Goal: Task Accomplishment & Management: Manage account settings

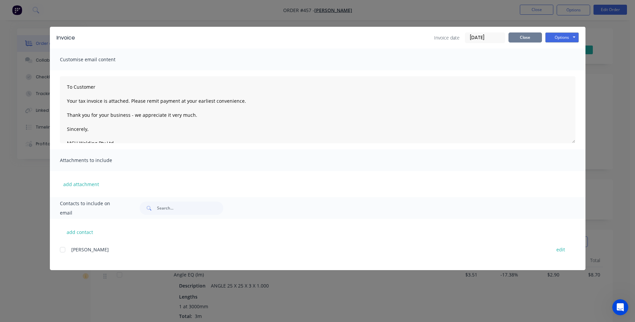
click at [528, 37] on button "Close" at bounding box center [525, 37] width 33 height 10
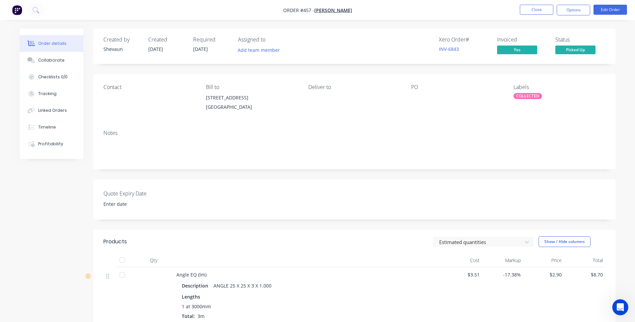
click at [14, 11] on img "button" at bounding box center [17, 10] width 10 height 10
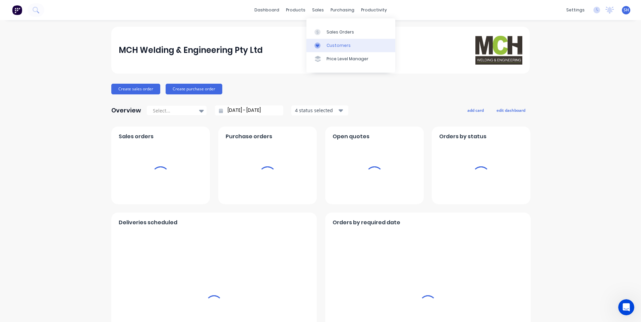
click at [336, 44] on div "Customers" at bounding box center [338, 46] width 24 height 6
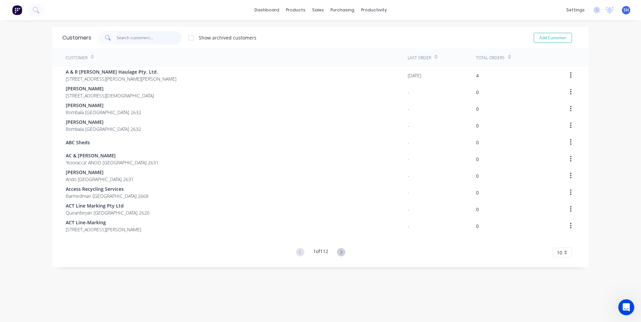
click at [125, 37] on input "text" at bounding box center [149, 37] width 65 height 13
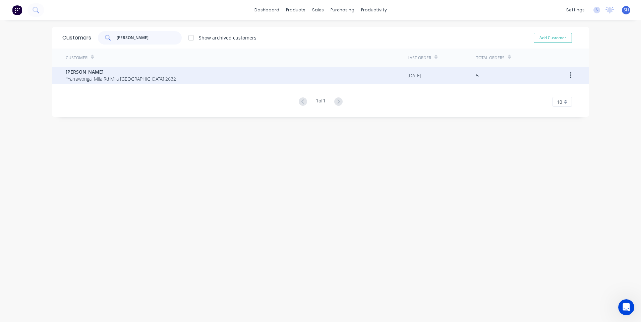
type input "keith"
click at [82, 74] on span "[PERSON_NAME]" at bounding box center [121, 71] width 110 height 7
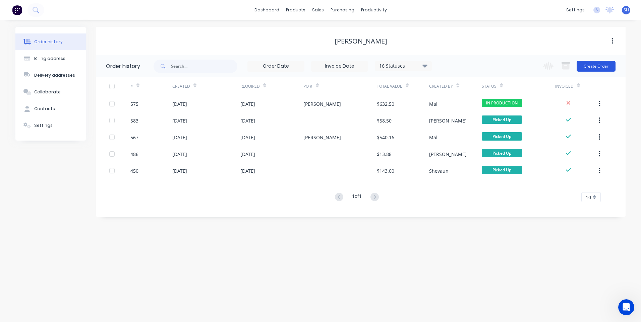
click at [597, 66] on button "Create Order" at bounding box center [595, 66] width 39 height 11
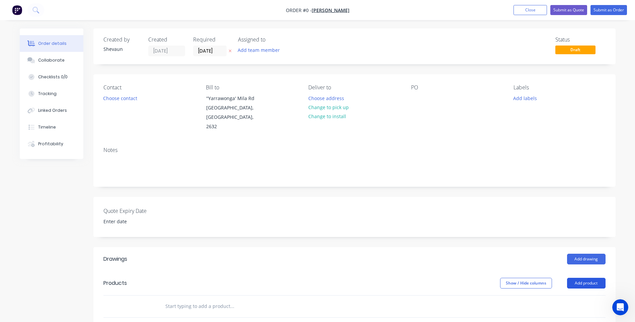
click at [587, 278] on button "Add product" at bounding box center [586, 283] width 39 height 11
click at [571, 295] on div "Product catalogue" at bounding box center [574, 300] width 52 height 10
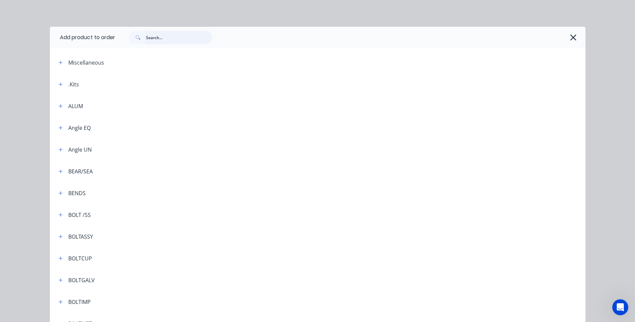
click at [148, 36] on input "text" at bounding box center [179, 37] width 66 height 13
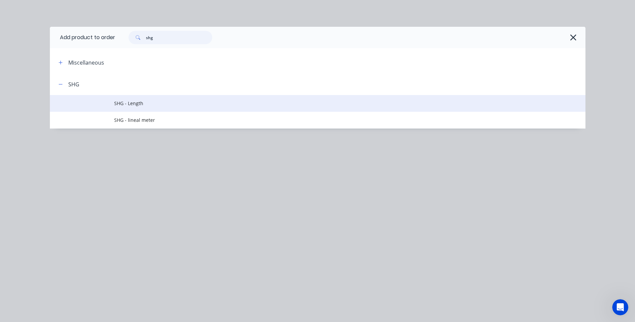
type input "shg"
click at [130, 101] on span "SHG - Length" at bounding box center [302, 103] width 377 height 7
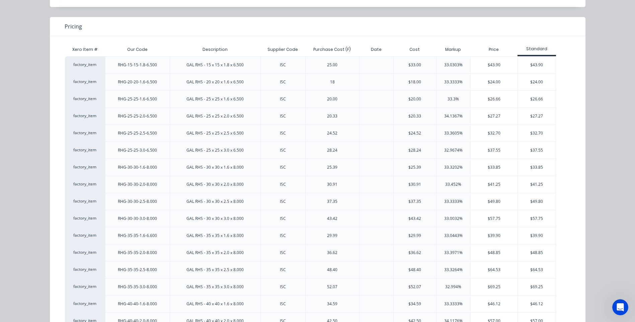
scroll to position [134, 0]
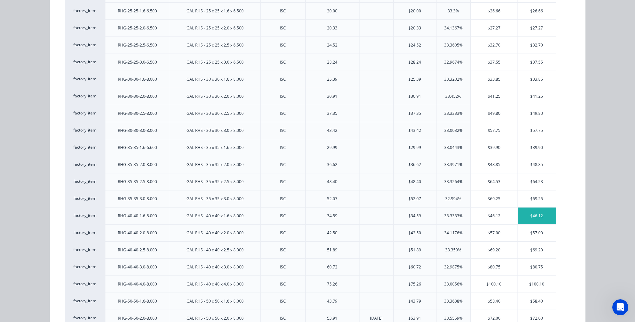
click at [535, 215] on div "$46.12" at bounding box center [537, 216] width 38 height 17
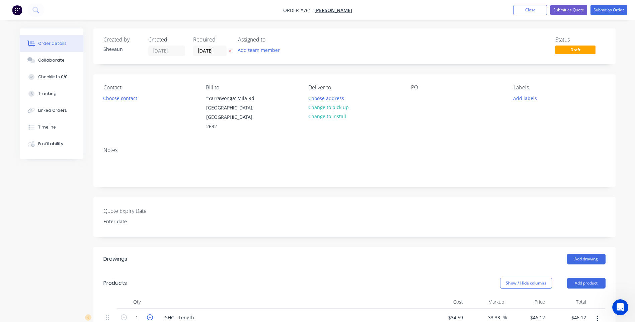
click at [151, 315] on icon "button" at bounding box center [150, 318] width 6 height 6
type input "2"
type input "$92.24"
click at [151, 315] on icon "button" at bounding box center [150, 318] width 6 height 6
type input "3"
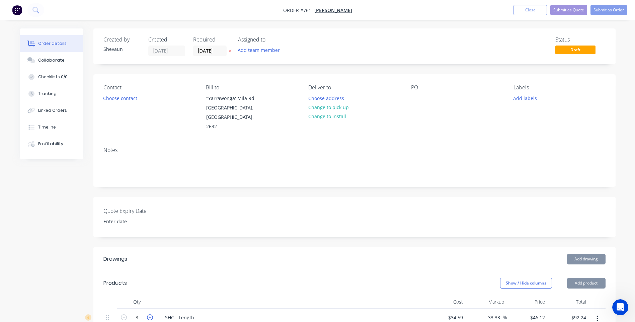
type input "$138.36"
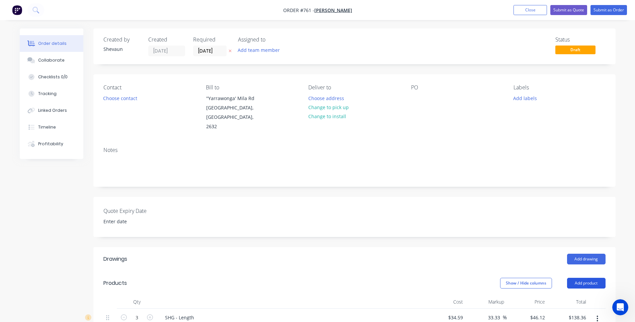
click at [584, 278] on button "Add product" at bounding box center [586, 283] width 39 height 11
click at [583, 295] on div "Product catalogue" at bounding box center [574, 300] width 52 height 10
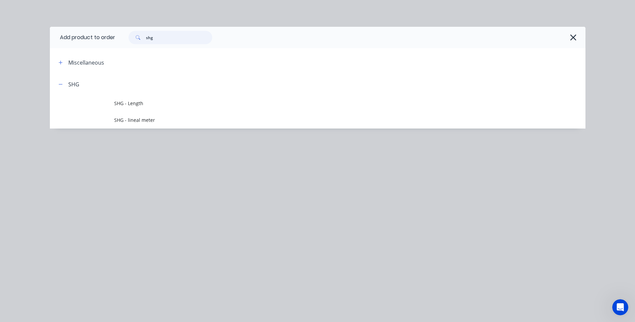
drag, startPoint x: 166, startPoint y: 38, endPoint x: 116, endPoint y: 38, distance: 49.9
click at [116, 38] on div "shg" at bounding box center [347, 37] width 464 height 13
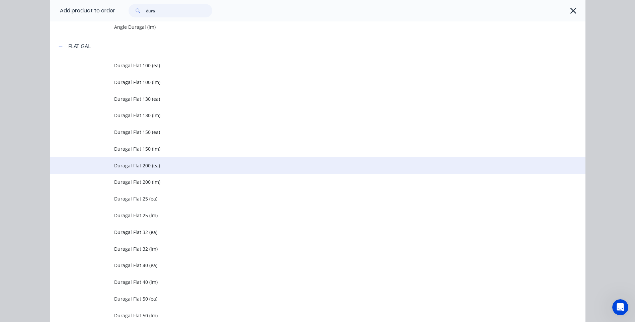
scroll to position [100, 0]
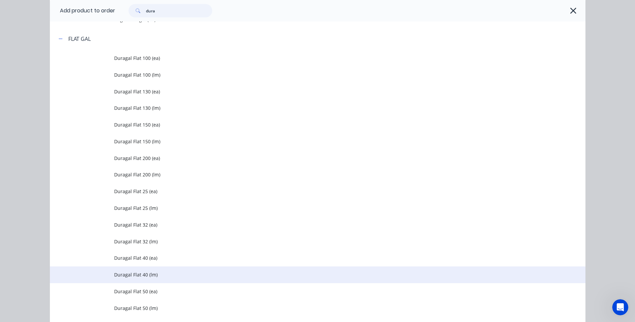
type input "dura"
click at [123, 274] on span "Duragal Flat 40 (lm)" at bounding box center [302, 274] width 377 height 7
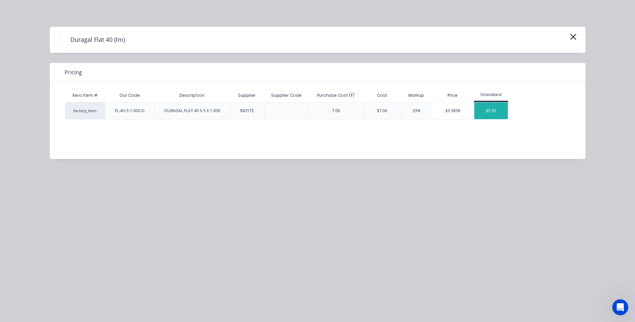
click at [495, 110] on div "$9.50" at bounding box center [491, 111] width 33 height 17
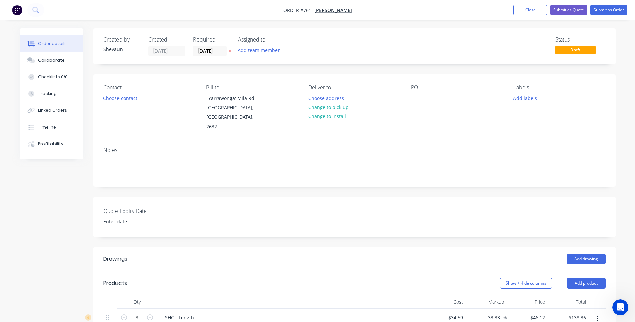
scroll to position [134, 0]
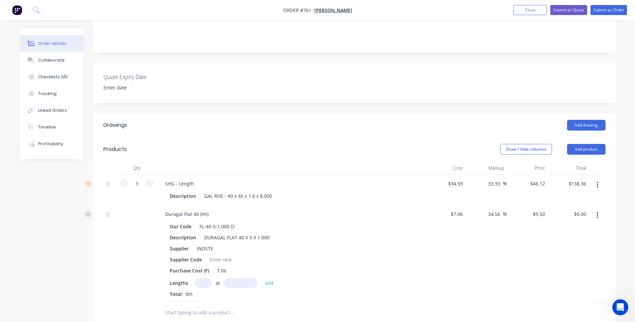
click at [202, 278] on input "text" at bounding box center [203, 283] width 17 height 10
type input "1"
type input "1000mm"
click at [268, 278] on button "add" at bounding box center [270, 282] width 16 height 9
type input "$9.50"
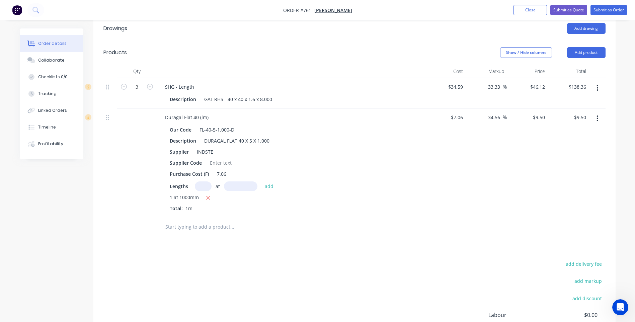
scroll to position [234, 0]
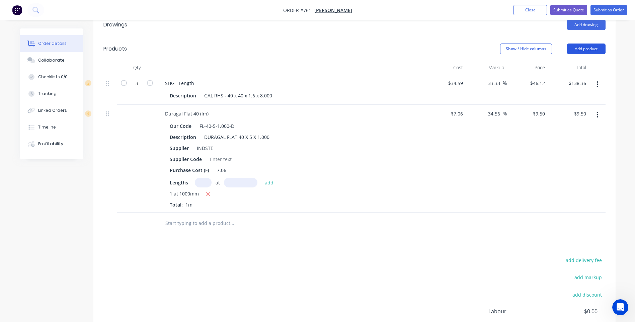
click at [592, 44] on button "Add product" at bounding box center [586, 49] width 39 height 11
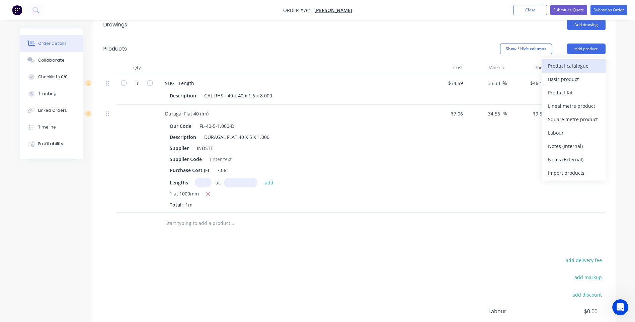
click at [573, 61] on div "Product catalogue" at bounding box center [574, 66] width 52 height 10
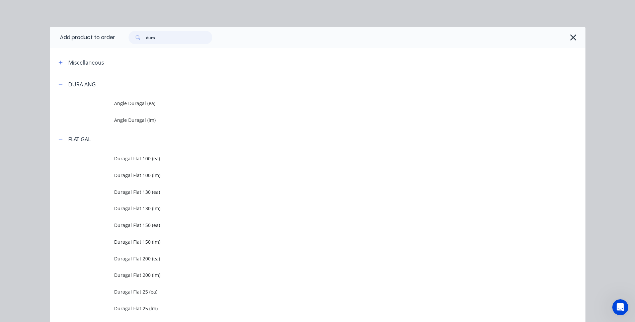
drag, startPoint x: 167, startPoint y: 38, endPoint x: 131, endPoint y: 39, distance: 35.9
click at [131, 39] on div "dura" at bounding box center [171, 37] width 84 height 13
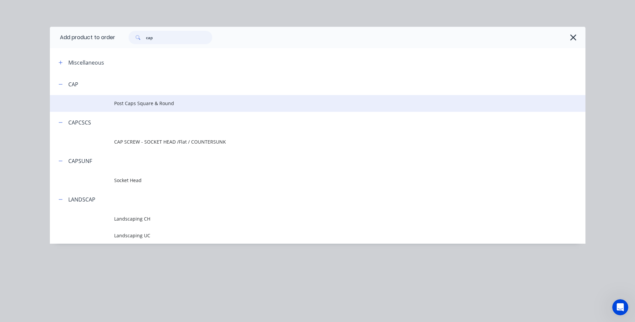
type input "cap"
click at [144, 102] on span "Post Caps Square & Round" at bounding box center [302, 103] width 377 height 7
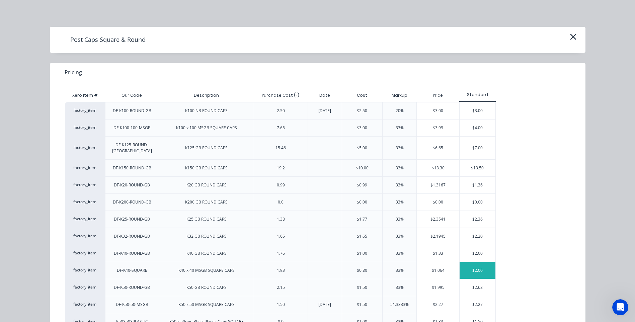
click at [477, 263] on div "$2.00" at bounding box center [478, 270] width 36 height 17
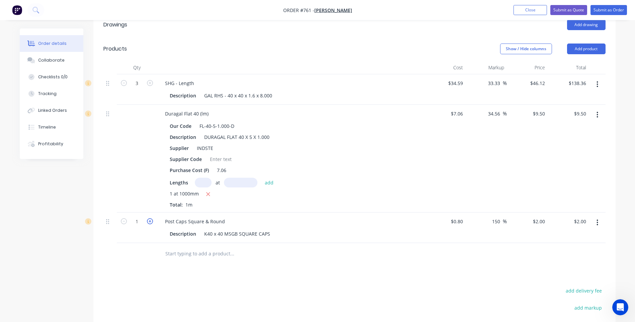
click at [150, 218] on icon "button" at bounding box center [150, 221] width 6 height 6
type input "2"
type input "$4.00"
click at [150, 218] on icon "button" at bounding box center [150, 221] width 6 height 6
type input "3"
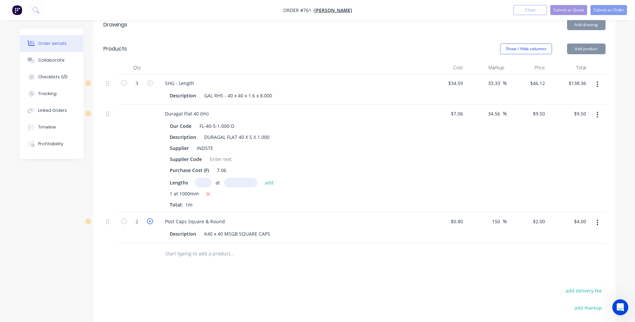
type input "$6.00"
click at [150, 218] on icon "button" at bounding box center [150, 221] width 6 height 6
type input "4"
type input "$8.00"
click at [150, 218] on icon "button" at bounding box center [150, 221] width 6 height 6
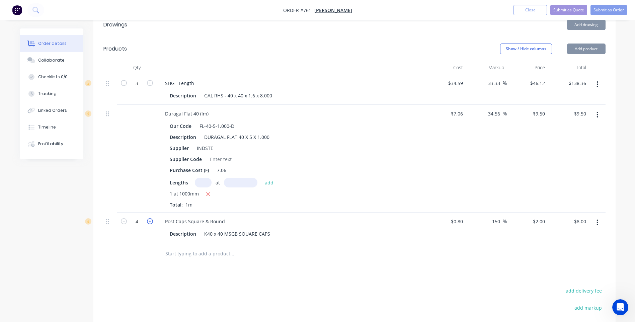
type input "5"
type input "$10.00"
click at [150, 218] on icon "button" at bounding box center [150, 221] width 6 height 6
type input "6"
type input "$12.00"
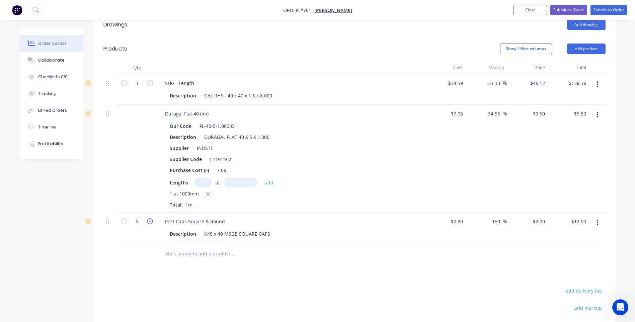
click at [150, 218] on icon "button" at bounding box center [150, 221] width 6 height 6
type input "7"
type input "$14.00"
click at [150, 218] on icon "button" at bounding box center [150, 221] width 6 height 6
type input "8"
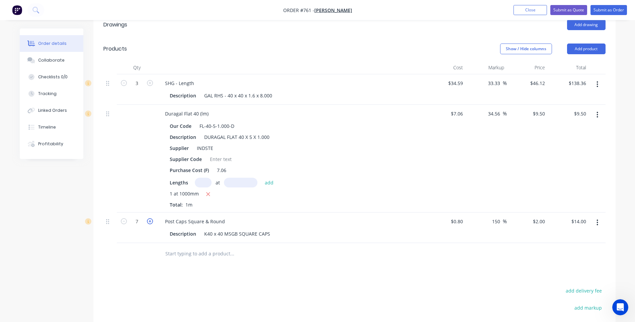
type input "$16.00"
click at [160, 255] on div at bounding box center [277, 254] width 241 height 22
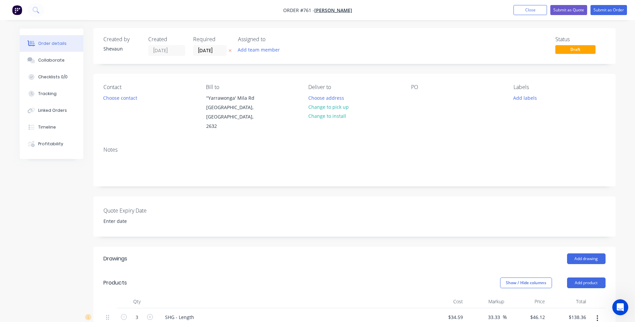
scroll to position [0, 0]
click at [528, 96] on button "Add labels" at bounding box center [525, 97] width 31 height 9
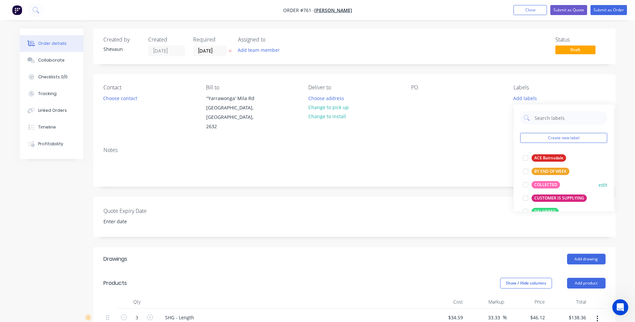
click at [549, 183] on div "COLLECTED" at bounding box center [546, 184] width 28 height 7
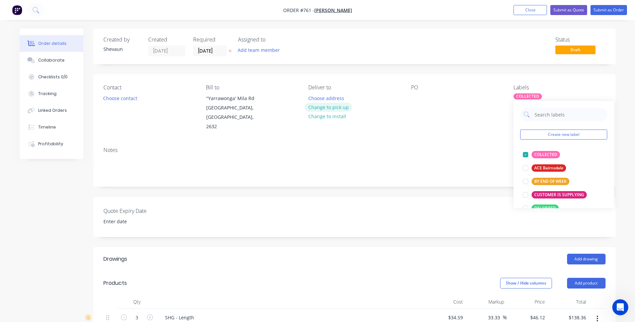
click at [330, 107] on button "Change to pick up" at bounding box center [329, 107] width 48 height 9
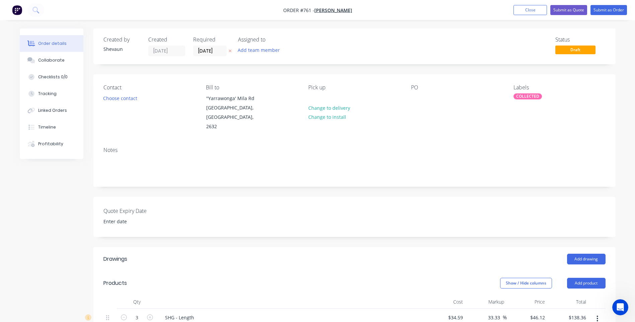
click at [435, 128] on div "Contact Choose contact Bill to ''Yarrawonga' Mila Rd Mila, New South Wales, 263…" at bounding box center [354, 107] width 523 height 67
click at [605, 8] on button "Submit as Order" at bounding box center [609, 10] width 37 height 10
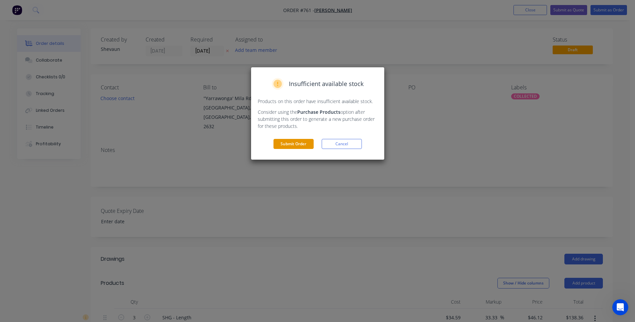
click at [294, 144] on button "Submit Order" at bounding box center [294, 144] width 40 height 10
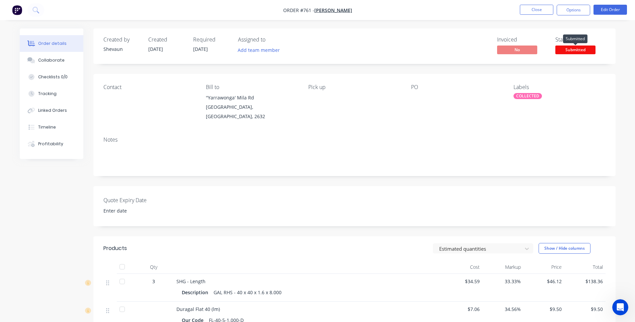
click at [578, 48] on span "Submitted" at bounding box center [576, 50] width 40 height 8
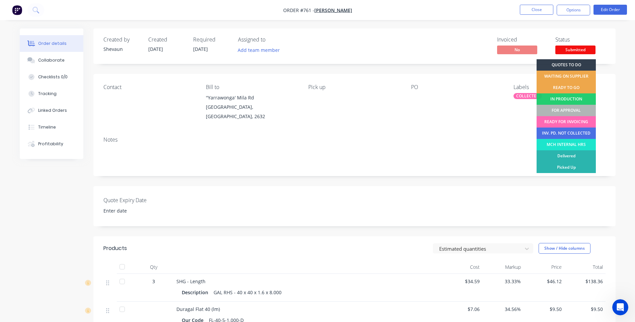
click at [567, 121] on div "READY FOR INVOICING" at bounding box center [566, 121] width 59 height 11
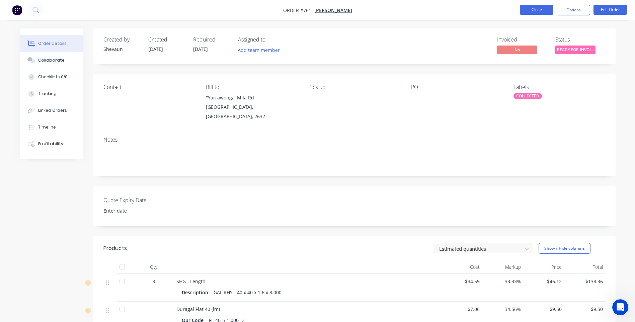
click at [537, 8] on button "Close" at bounding box center [536, 10] width 33 height 10
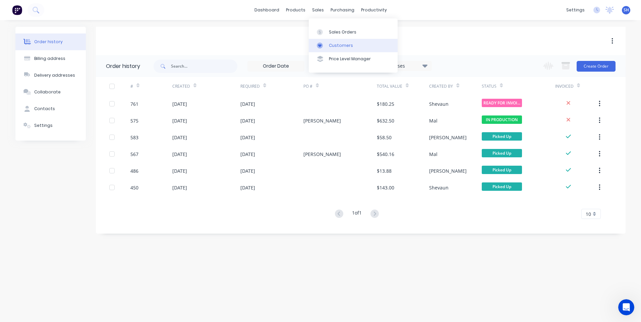
click at [339, 45] on div "Customers" at bounding box center [341, 46] width 24 height 6
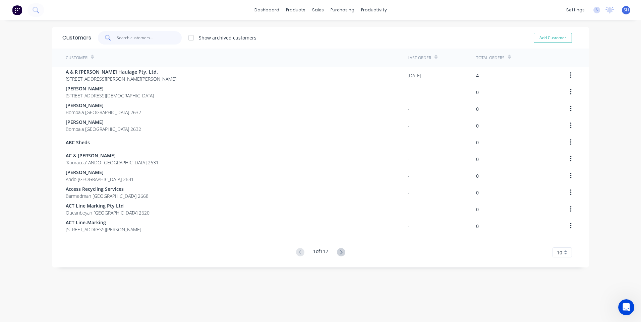
click at [119, 36] on input "text" at bounding box center [149, 37] width 65 height 13
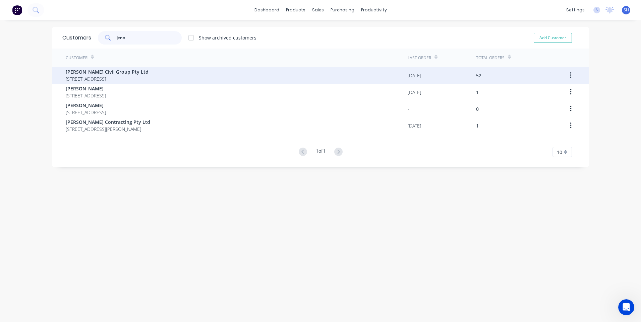
type input "jenn"
click at [99, 74] on span "[PERSON_NAME] Civil Group Pty Ltd" at bounding box center [107, 71] width 83 height 7
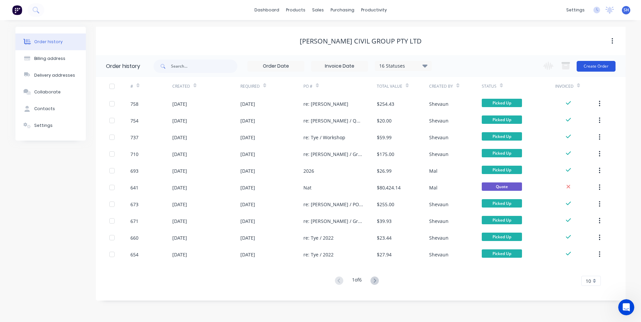
click at [599, 65] on button "Create Order" at bounding box center [595, 66] width 39 height 11
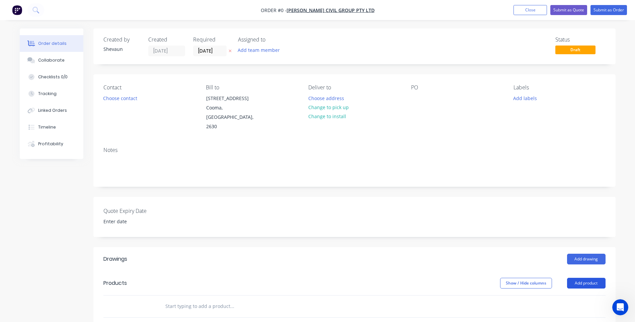
click at [588, 278] on button "Add product" at bounding box center [586, 283] width 39 height 11
click at [574, 295] on div "Product catalogue" at bounding box center [574, 300] width 52 height 10
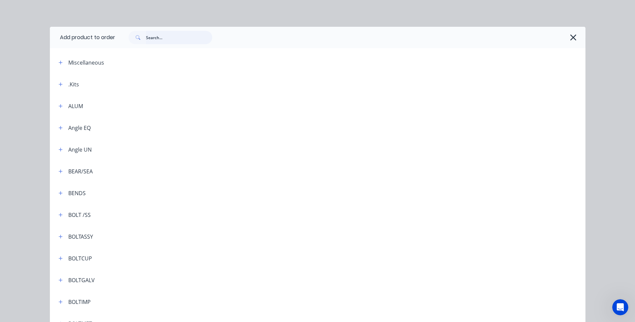
click at [149, 39] on input "text" at bounding box center [179, 37] width 66 height 13
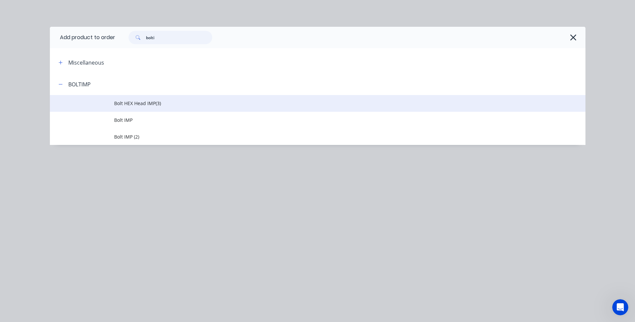
type input "bolti"
click at [138, 102] on span "Bolt HEX Head IMP(3)" at bounding box center [302, 103] width 377 height 7
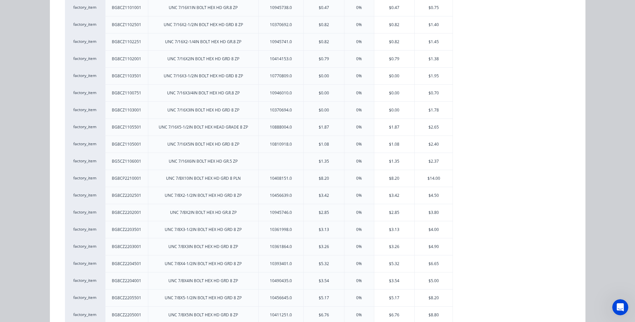
scroll to position [368, 0]
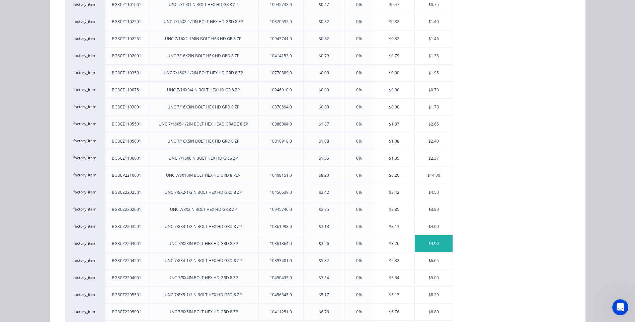
click at [433, 241] on div "$4.90" at bounding box center [434, 243] width 38 height 17
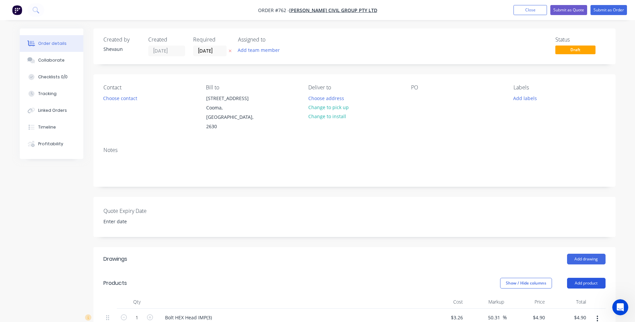
click at [581, 278] on button "Add product" at bounding box center [586, 283] width 39 height 11
click at [573, 295] on div "Product catalogue" at bounding box center [574, 300] width 52 height 10
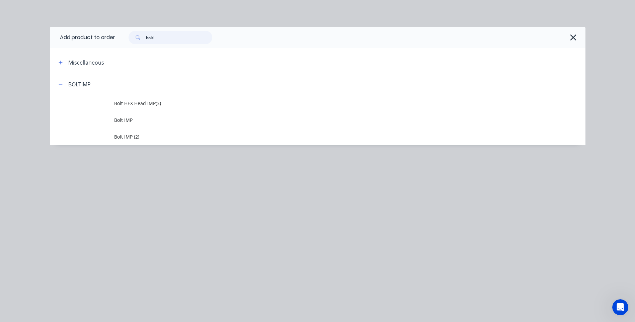
drag, startPoint x: 160, startPoint y: 38, endPoint x: 135, endPoint y: 38, distance: 24.8
click at [135, 38] on div "bolti" at bounding box center [171, 37] width 84 height 13
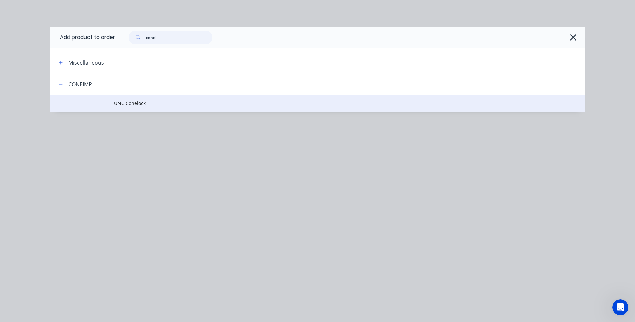
type input "conei"
click at [135, 103] on span "UNC Conelock" at bounding box center [302, 103] width 377 height 7
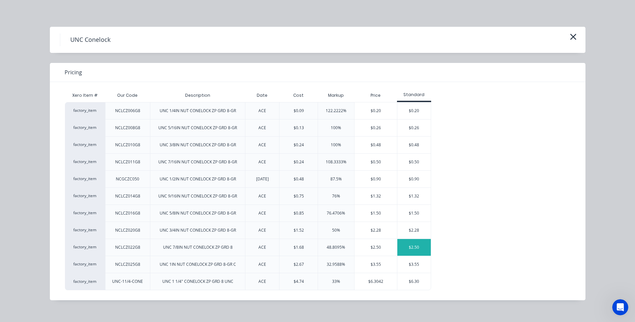
click at [413, 247] on div "$2.50" at bounding box center [414, 247] width 33 height 17
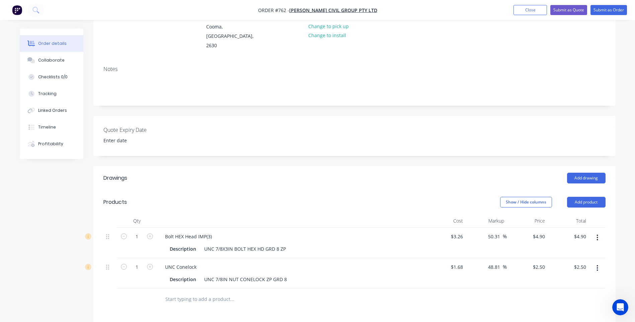
scroll to position [100, 0]
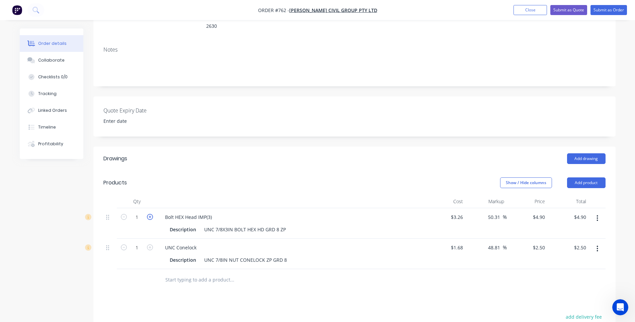
click at [149, 214] on icon "button" at bounding box center [150, 217] width 6 height 6
type input "2"
type input "$9.80"
click at [149, 214] on icon "button" at bounding box center [150, 217] width 6 height 6
type input "3"
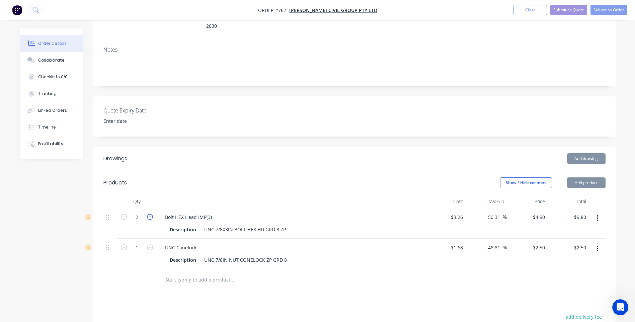
type input "$14.70"
click at [149, 214] on icon "button" at bounding box center [150, 217] width 6 height 6
type input "4"
type input "$19.60"
click at [149, 214] on icon "button" at bounding box center [150, 217] width 6 height 6
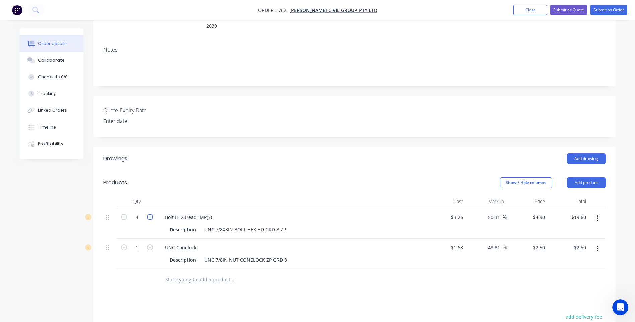
type input "5"
type input "$24.50"
click at [149, 214] on icon "button" at bounding box center [150, 217] width 6 height 6
type input "6"
type input "$29.40"
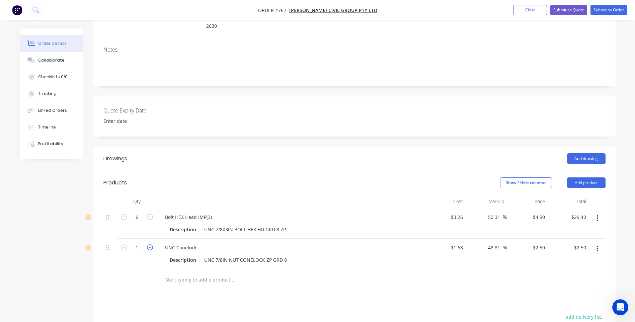
click at [150, 245] on icon "button" at bounding box center [150, 248] width 6 height 6
type input "2"
type input "$5.00"
click at [150, 245] on icon "button" at bounding box center [150, 248] width 6 height 6
type input "3"
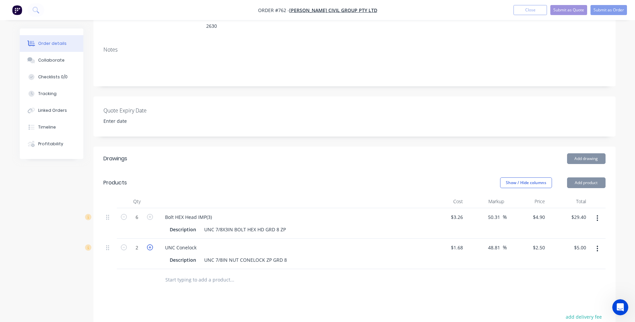
type input "$7.50"
click at [150, 245] on icon "button" at bounding box center [150, 248] width 6 height 6
type input "4"
type input "$10.00"
click at [150, 245] on icon "button" at bounding box center [150, 248] width 6 height 6
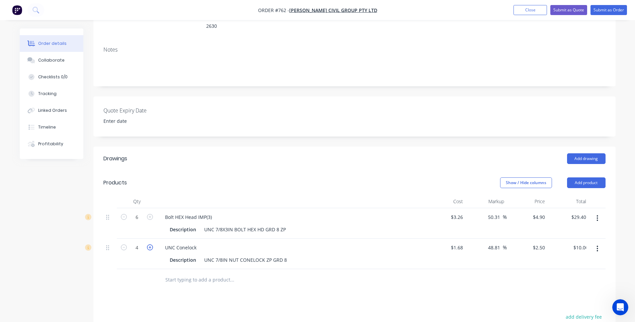
type input "5"
type input "$12.50"
click at [150, 245] on icon "button" at bounding box center [150, 248] width 6 height 6
type input "6"
type input "$15.00"
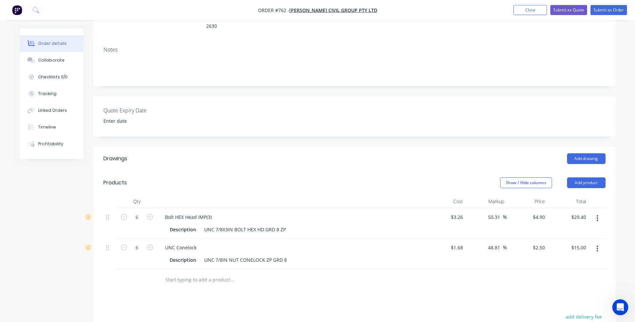
click at [144, 277] on div at bounding box center [137, 280] width 40 height 22
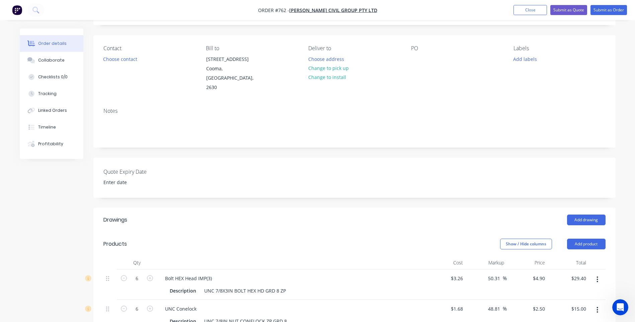
scroll to position [0, 0]
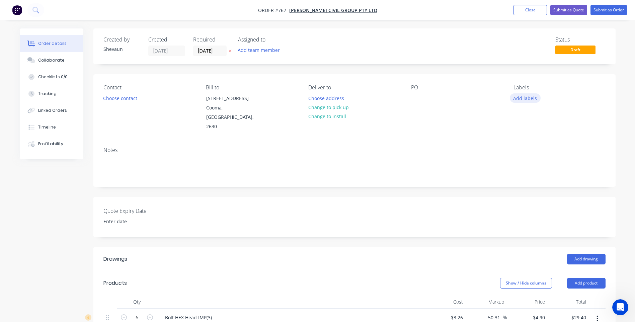
click at [528, 99] on button "Add labels" at bounding box center [525, 97] width 31 height 9
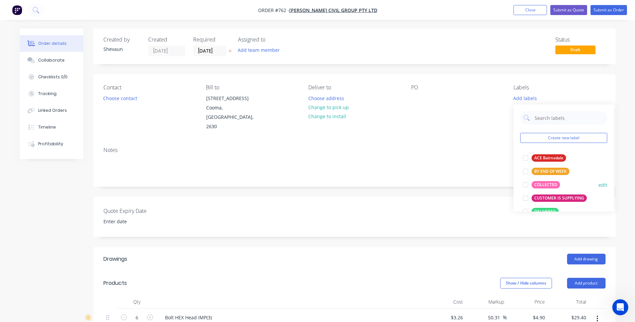
click at [547, 182] on div "COLLECTED" at bounding box center [546, 184] width 28 height 7
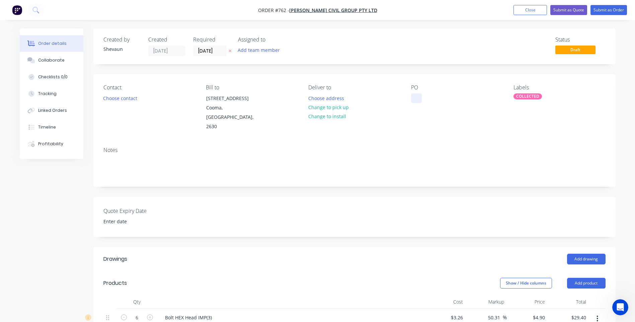
click at [417, 97] on div at bounding box center [416, 98] width 11 height 10
click at [608, 7] on button "Submit as Order" at bounding box center [609, 10] width 37 height 10
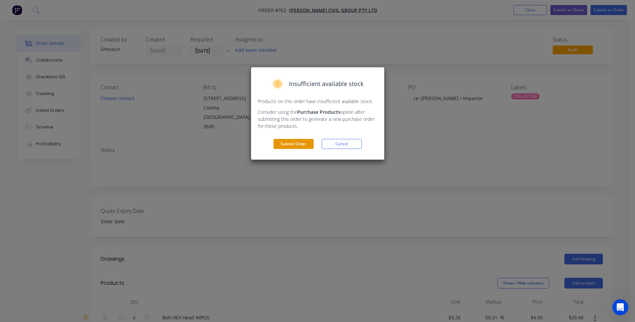
click at [299, 144] on button "Submit Order" at bounding box center [294, 144] width 40 height 10
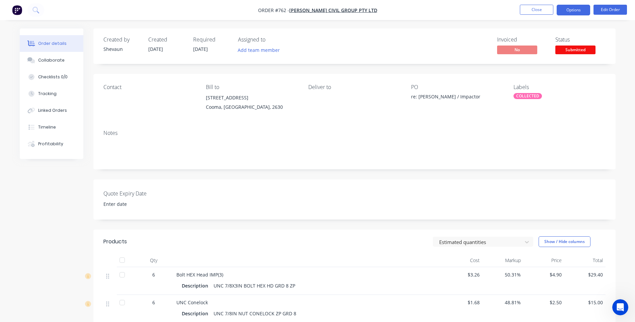
click at [575, 10] on button "Options" at bounding box center [573, 10] width 33 height 11
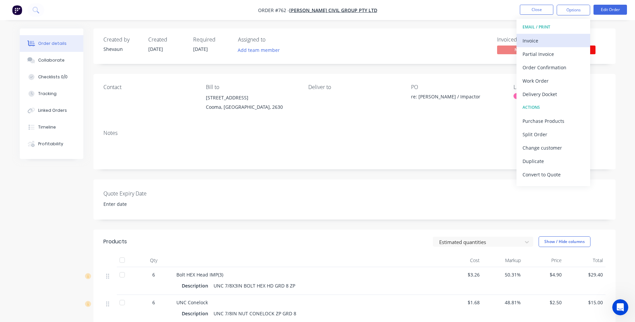
click at [534, 40] on div "Invoice" at bounding box center [554, 41] width 62 height 10
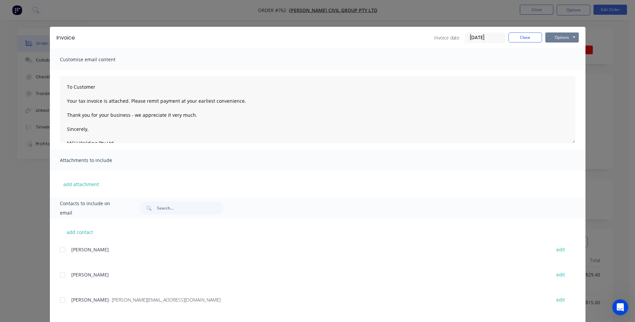
click at [551, 38] on button "Options" at bounding box center [562, 37] width 33 height 10
click at [561, 48] on button "Preview" at bounding box center [567, 49] width 43 height 11
click at [59, 299] on div at bounding box center [62, 299] width 13 height 13
click at [561, 39] on button "Options" at bounding box center [562, 37] width 33 height 10
click at [558, 71] on button "Email" at bounding box center [567, 71] width 43 height 11
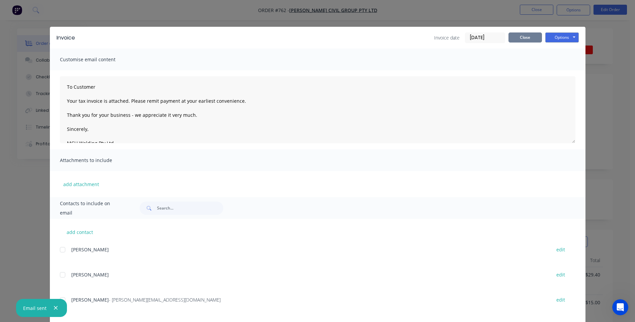
click at [522, 38] on button "Close" at bounding box center [525, 37] width 33 height 10
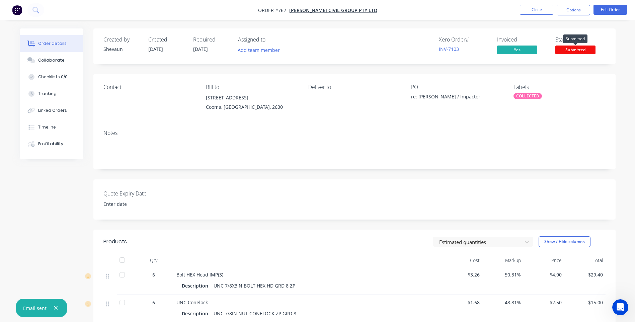
click at [572, 51] on span "Submitted" at bounding box center [576, 50] width 40 height 8
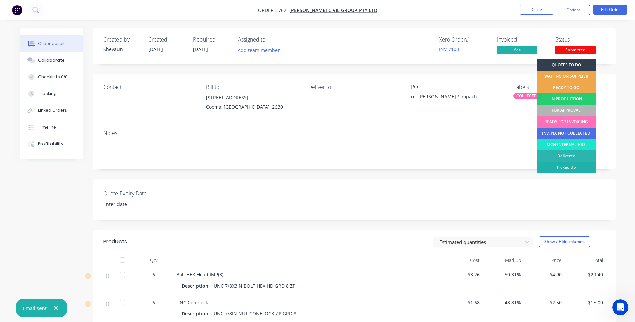
drag, startPoint x: 571, startPoint y: 166, endPoint x: 575, endPoint y: 161, distance: 6.2
click at [571, 166] on div "Picked Up" at bounding box center [566, 167] width 59 height 11
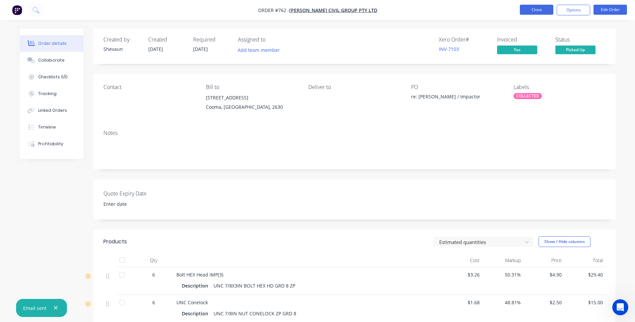
click at [538, 7] on button "Close" at bounding box center [536, 10] width 33 height 10
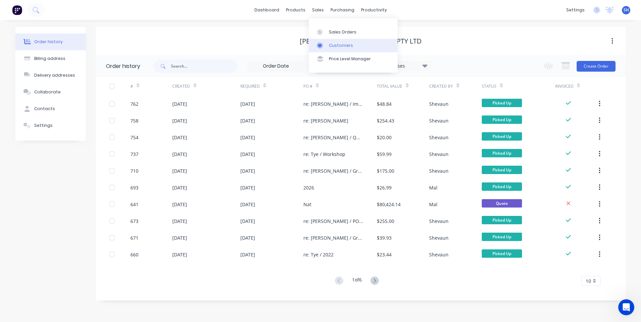
click at [342, 43] on div "Customers" at bounding box center [341, 46] width 24 height 6
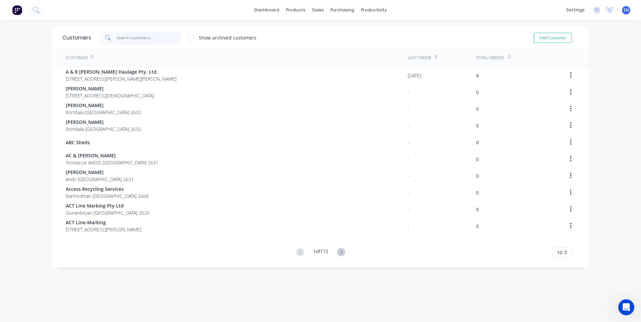
click at [124, 38] on input "text" at bounding box center [149, 37] width 65 height 13
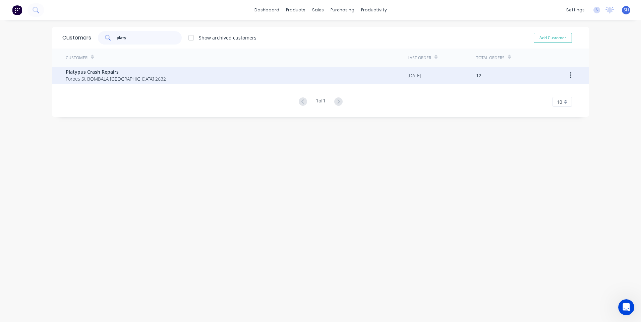
type input "platy"
click at [99, 73] on span "Platypus Crash Repairs" at bounding box center [116, 71] width 100 height 7
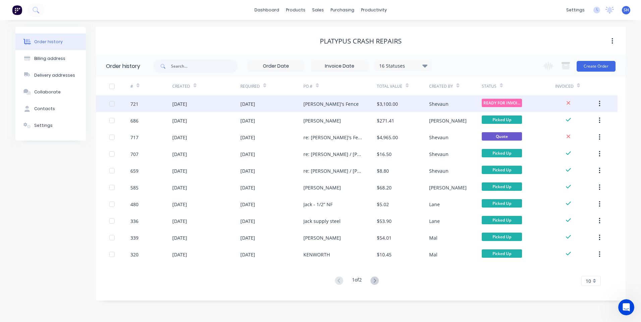
click at [288, 102] on div "[DATE]" at bounding box center [271, 103] width 63 height 17
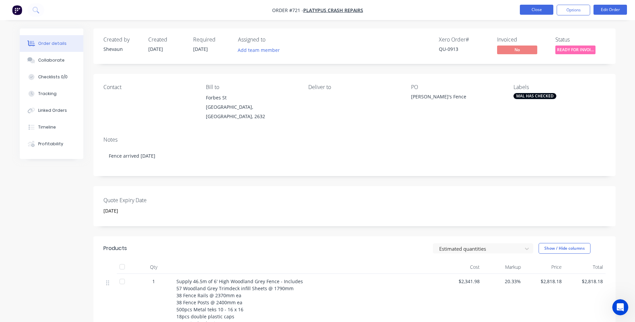
click at [540, 9] on button "Close" at bounding box center [536, 10] width 33 height 10
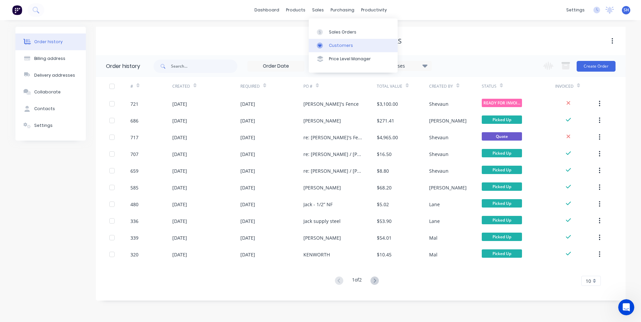
click at [337, 43] on div "Customers" at bounding box center [341, 46] width 24 height 6
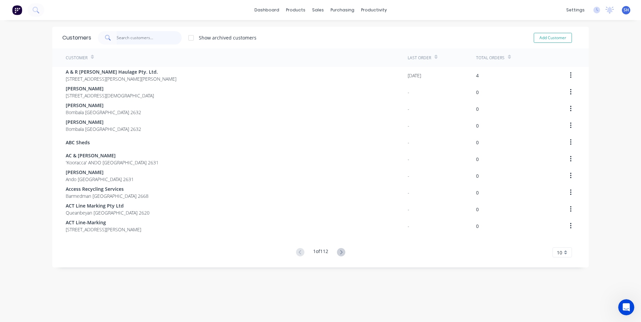
click at [131, 40] on input "text" at bounding box center [149, 37] width 65 height 13
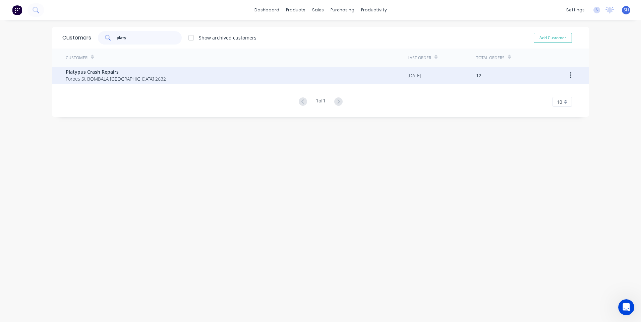
type input "platy"
click at [100, 71] on span "Platypus Crash Repairs" at bounding box center [116, 71] width 100 height 7
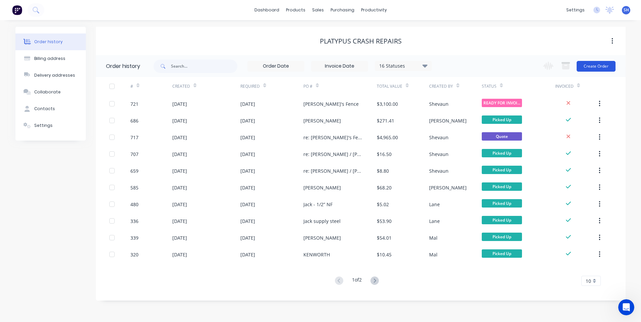
click at [598, 66] on button "Create Order" at bounding box center [595, 66] width 39 height 11
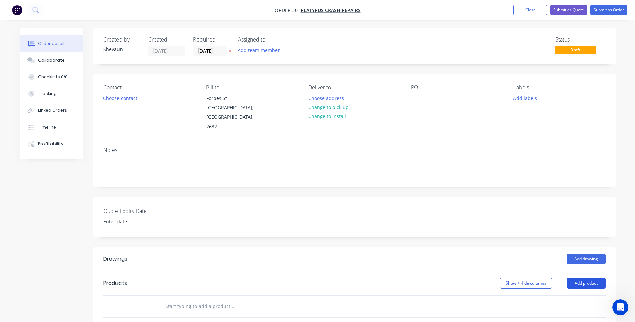
click at [586, 278] on button "Add product" at bounding box center [586, 283] width 39 height 11
click at [565, 295] on div "Product catalogue" at bounding box center [574, 300] width 52 height 10
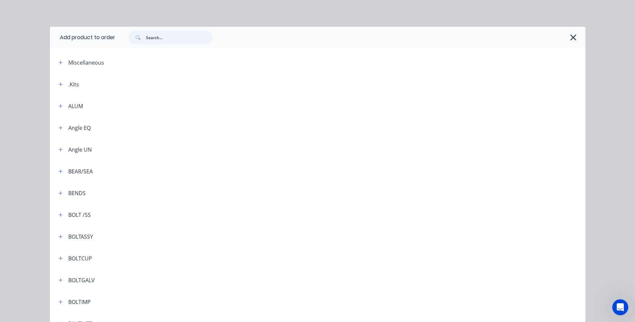
click at [146, 37] on input "text" at bounding box center [179, 37] width 66 height 13
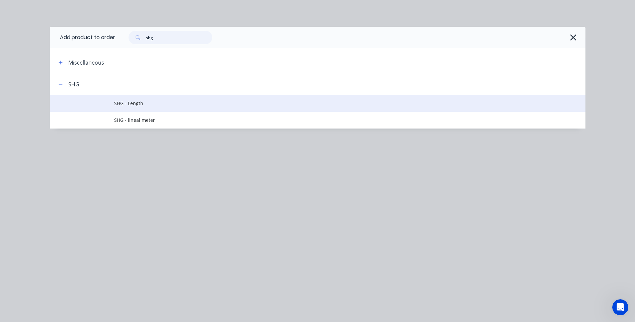
type input "shg"
click at [133, 101] on span "SHG - Length" at bounding box center [302, 103] width 377 height 7
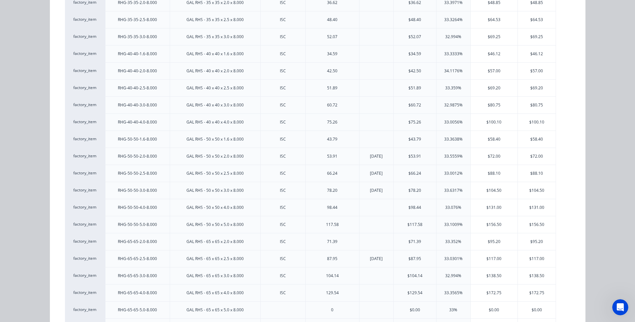
scroll to position [301, 0]
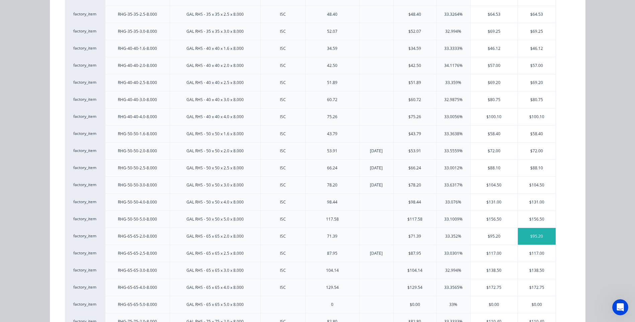
click at [532, 235] on div "$95.20" at bounding box center [537, 236] width 38 height 17
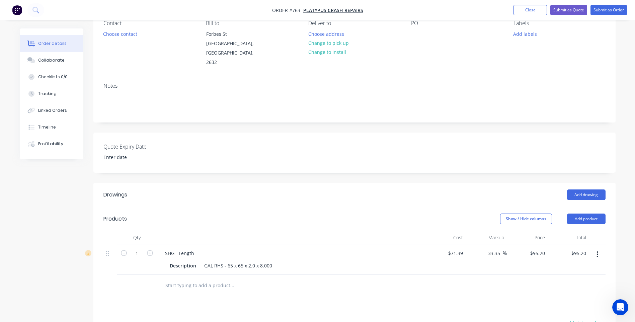
scroll to position [67, 0]
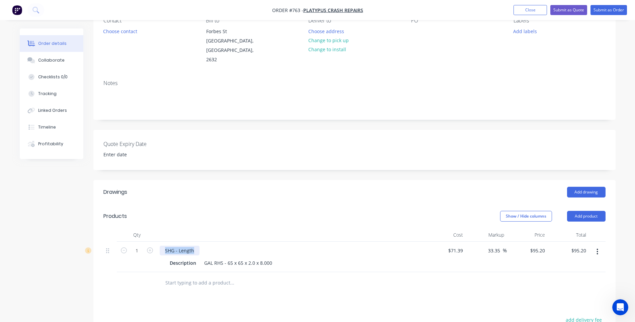
drag, startPoint x: 195, startPoint y: 241, endPoint x: 157, endPoint y: 240, distance: 37.9
click at [157, 242] on div "SHG - Length Description GAL RHS - 65 x 65 x 2.0 x 8.000" at bounding box center [291, 257] width 268 height 30
drag, startPoint x: 202, startPoint y: 254, endPoint x: 248, endPoint y: 256, distance: 45.3
click at [248, 258] on div "GAL RHS - 65 x 65 x 2.0 x 8.000" at bounding box center [238, 263] width 73 height 10
click at [273, 258] on div "Description GAL RHS - 65 x 65 x 2.0 x 8.000" at bounding box center [289, 263] width 245 height 10
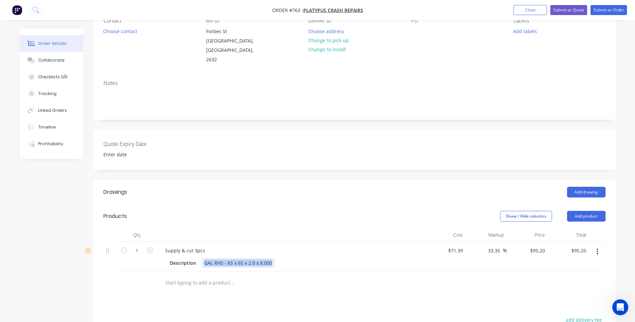
drag, startPoint x: 273, startPoint y: 254, endPoint x: 224, endPoint y: 259, distance: 49.1
click at [205, 258] on div "GAL RHS - 65 x 65 x 2.0 x 8.000" at bounding box center [238, 263] width 73 height 10
click at [208, 246] on div "Supply & cut 3pcs" at bounding box center [185, 251] width 51 height 10
drag, startPoint x: 196, startPoint y: 256, endPoint x: 142, endPoint y: 253, distance: 54.7
click at [143, 254] on div "1 Supply & cut 3pcs GAL RHS - 65 x 65 x 2.0 x 8.000 Description $71.39 $71.39 3…" at bounding box center [355, 257] width 502 height 30
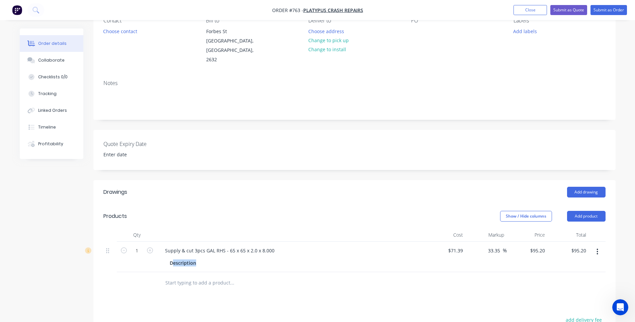
click at [199, 258] on div "Description" at bounding box center [289, 263] width 245 height 10
drag, startPoint x: 197, startPoint y: 253, endPoint x: 156, endPoint y: 254, distance: 40.9
click at [156, 254] on div "1 Supply & cut 3pcs GAL RHS - 65 x 65 x 2.0 x 8.000 Description $71.39 $71.39 3…" at bounding box center [355, 257] width 502 height 30
click at [271, 246] on div "Supply & cut 3pcs GAL RHS - 65 x 65 x 2.0 x 8.000" at bounding box center [220, 251] width 120 height 10
click at [164, 246] on div "Supply & cut 3pcs GAL RHS - 65 x 65 x 2.0 @ 2.666m ea" at bounding box center [226, 251] width 133 height 10
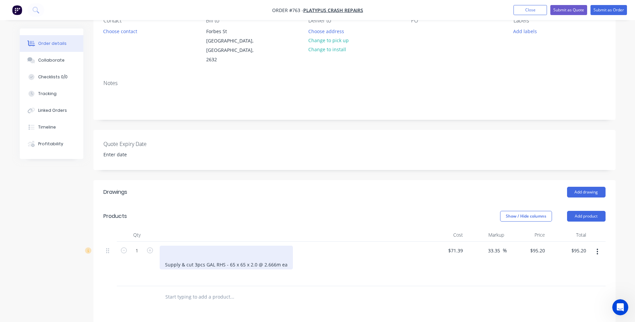
click at [174, 246] on div "Supply & cut 3pcs GAL RHS - 65 x 65 x 2.0 @ 2.666m ea" at bounding box center [226, 258] width 133 height 24
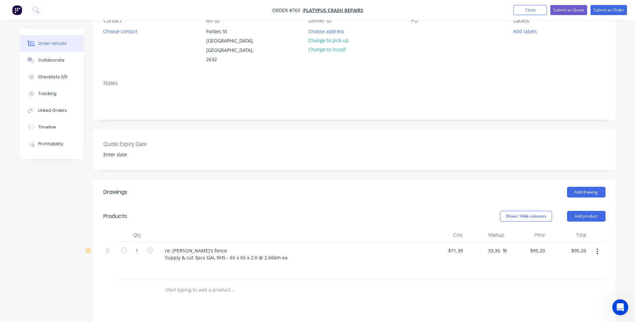
click at [246, 294] on div at bounding box center [277, 290] width 241 height 22
click at [586, 211] on button "Add product" at bounding box center [586, 216] width 39 height 11
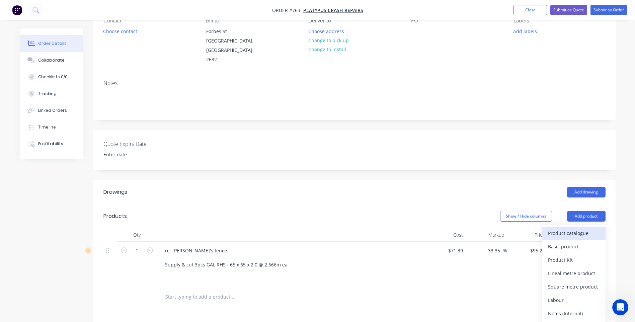
click at [566, 228] on div "Product catalogue" at bounding box center [574, 233] width 52 height 10
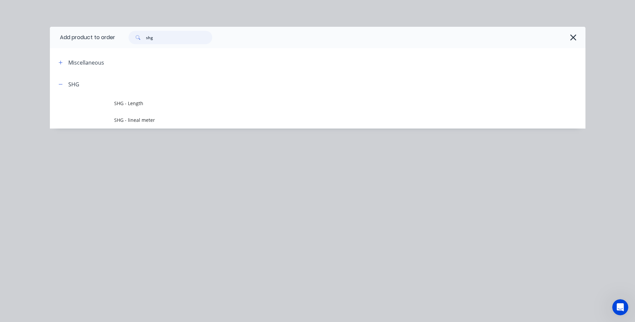
drag, startPoint x: 158, startPoint y: 37, endPoint x: 126, endPoint y: 39, distance: 32.2
click at [126, 39] on div "shg" at bounding box center [167, 37] width 90 height 13
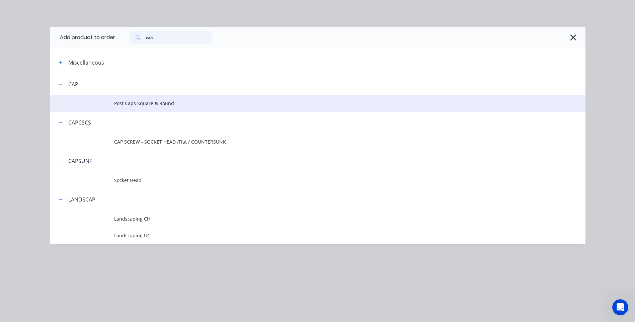
type input "cap"
click at [134, 104] on span "Post Caps Square & Round" at bounding box center [302, 103] width 377 height 7
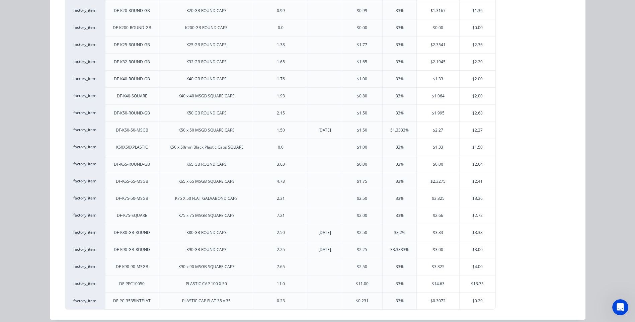
scroll to position [176, 0]
click at [477, 174] on div "$2.41" at bounding box center [478, 180] width 36 height 17
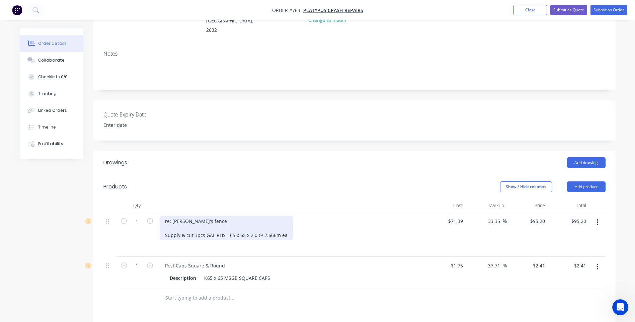
scroll to position [167, 0]
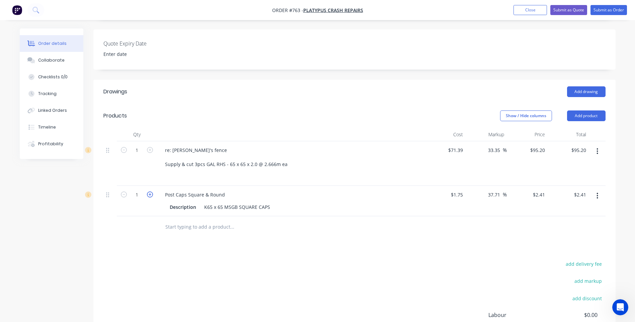
click at [148, 192] on icon "button" at bounding box center [150, 195] width 6 height 6
type input "2"
type input "$4.82"
click at [148, 192] on icon "button" at bounding box center [150, 195] width 6 height 6
type input "3"
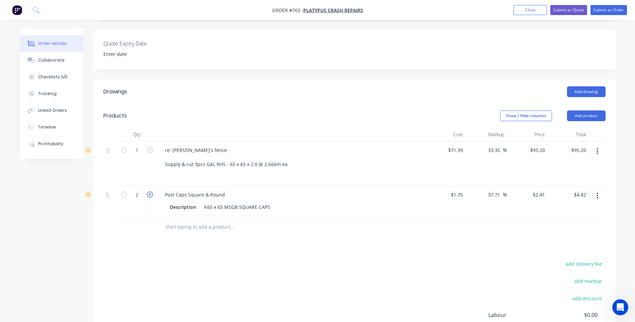
type input "$7.23"
click at [167, 260] on div "add delivery fee add markup add discount Labour $0.00 Sub total $102.43 Margin …" at bounding box center [355, 324] width 502 height 129
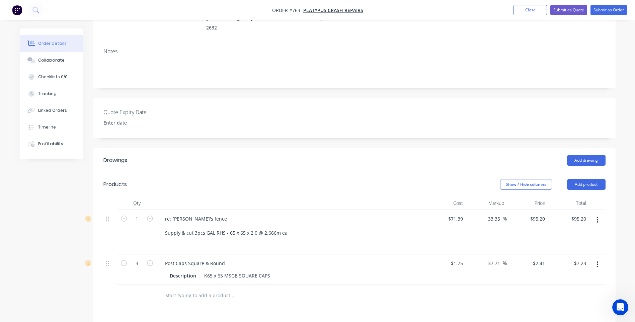
scroll to position [77, 0]
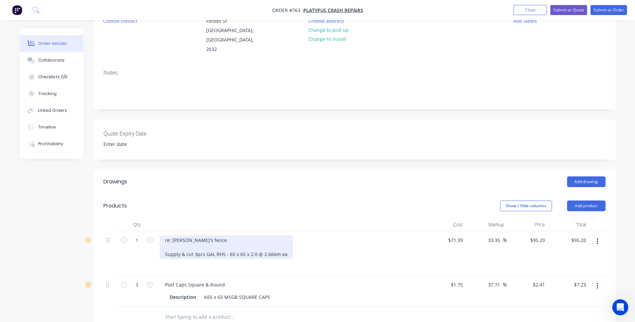
click at [200, 235] on div "re: Nola's fence Supply & cut 3pcs GAL RHS - 65 x 65 x 2.0 @ 2.666m ea" at bounding box center [226, 247] width 133 height 24
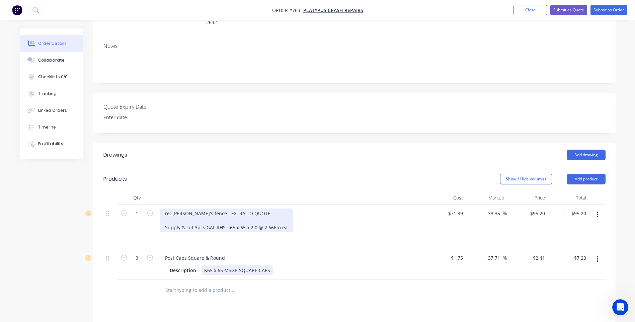
scroll to position [144, 0]
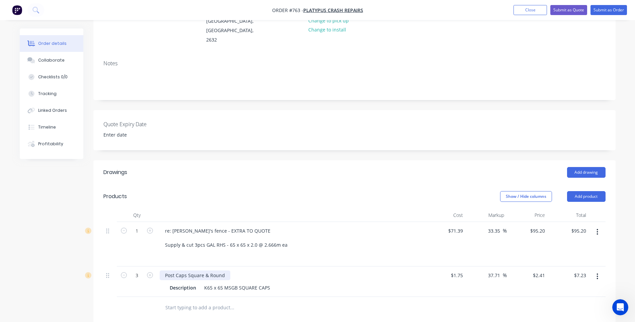
scroll to position [0, 0]
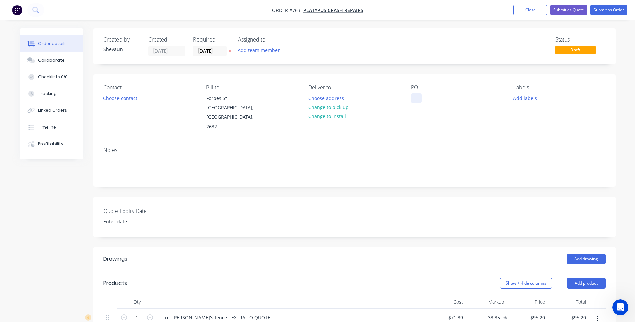
click at [416, 97] on div at bounding box center [416, 98] width 11 height 10
click at [527, 97] on button "Add labels" at bounding box center [525, 97] width 31 height 9
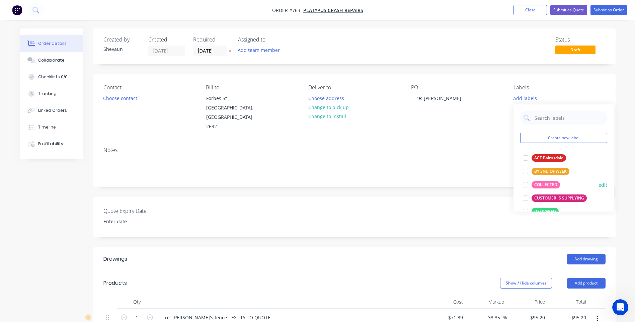
click at [545, 184] on div "COLLECTED" at bounding box center [546, 184] width 28 height 7
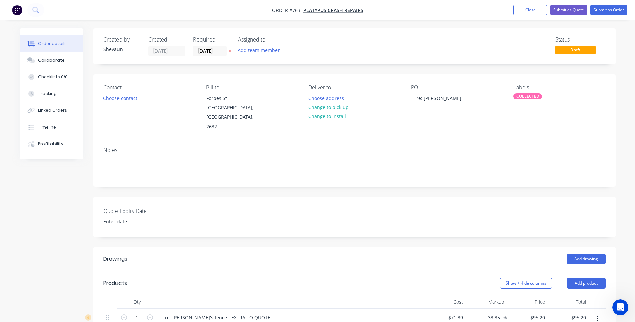
click at [454, 147] on div "Notes" at bounding box center [355, 150] width 502 height 6
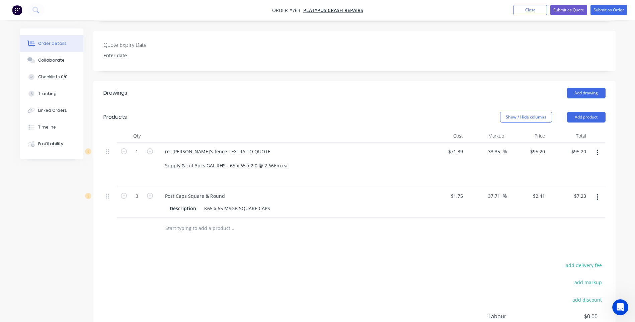
scroll to position [167, 0]
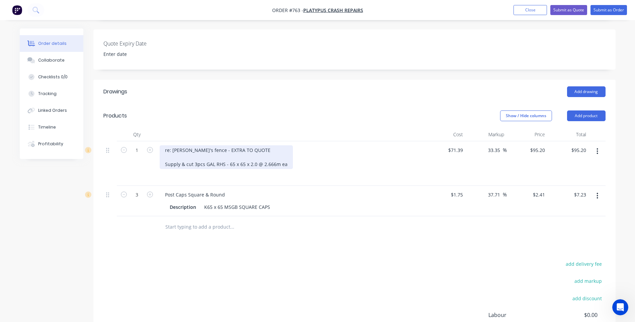
click at [286, 155] on div "re: Nola's fence - EXTRA TO QUOTE Supply & cut 3pcs GAL RHS - 65 x 65 x 2.0 @ 2…" at bounding box center [226, 157] width 133 height 24
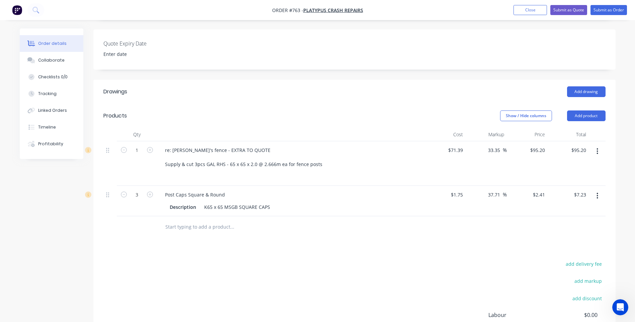
click at [176, 287] on div "add delivery fee add markup add discount Labour $0.00 Sub total $102.43 Margin …" at bounding box center [355, 324] width 502 height 129
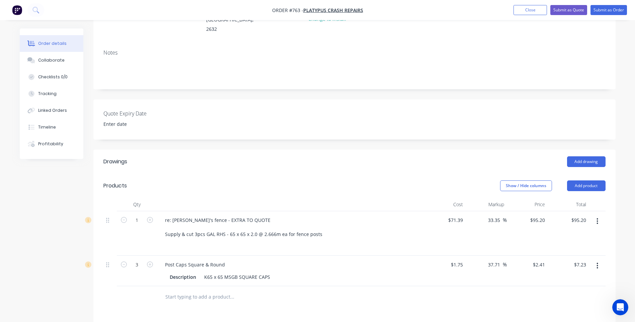
scroll to position [0, 0]
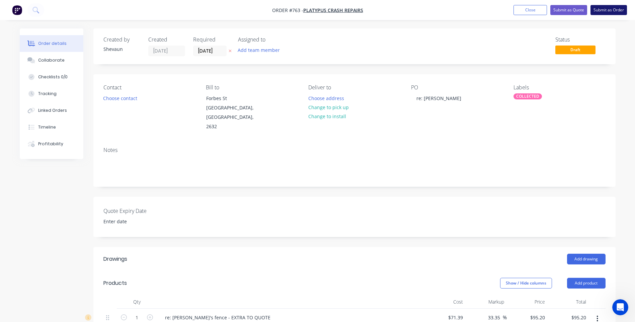
click at [611, 9] on button "Submit as Order" at bounding box center [609, 10] width 37 height 10
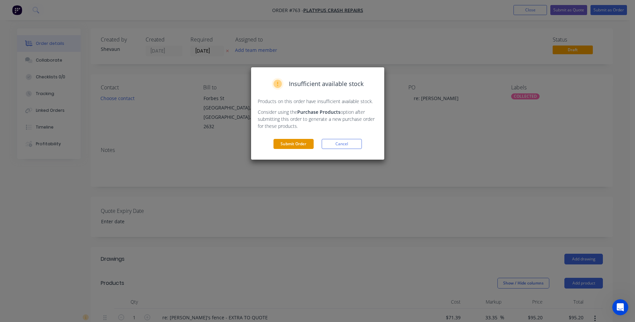
click at [300, 142] on button "Submit Order" at bounding box center [294, 144] width 40 height 10
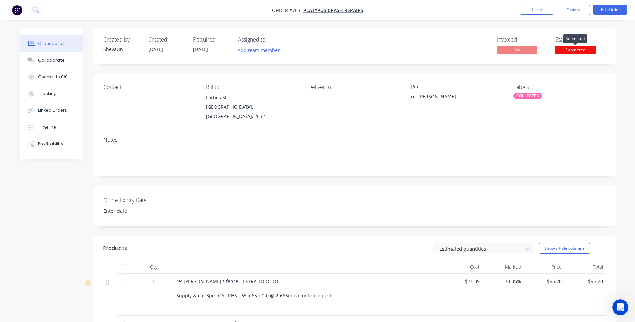
click at [574, 49] on span "Submitted" at bounding box center [576, 50] width 40 height 8
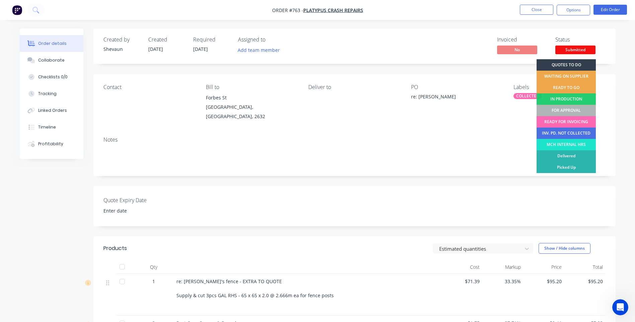
click at [575, 119] on div "READY FOR INVOICING" at bounding box center [566, 121] width 59 height 11
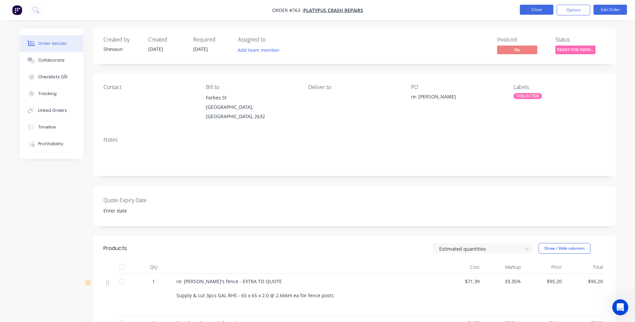
click at [535, 8] on button "Close" at bounding box center [536, 10] width 33 height 10
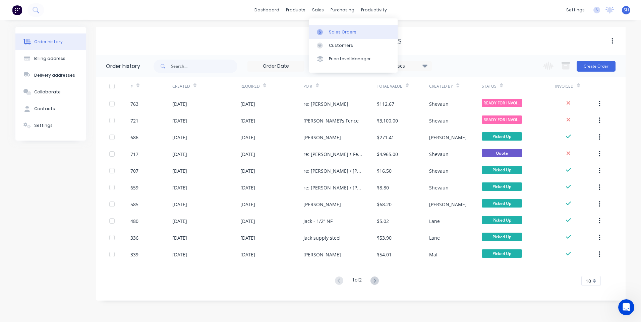
click at [335, 29] on div "Sales Orders" at bounding box center [342, 32] width 27 height 6
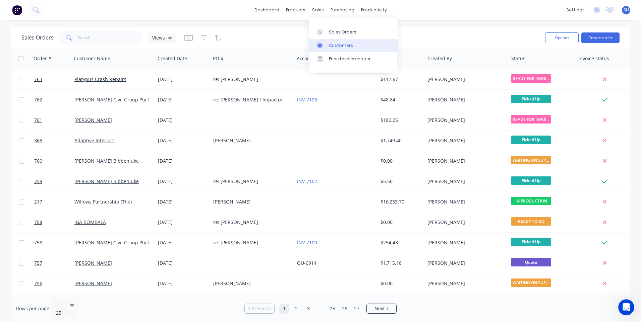
click at [336, 45] on div "Customers" at bounding box center [341, 46] width 24 height 6
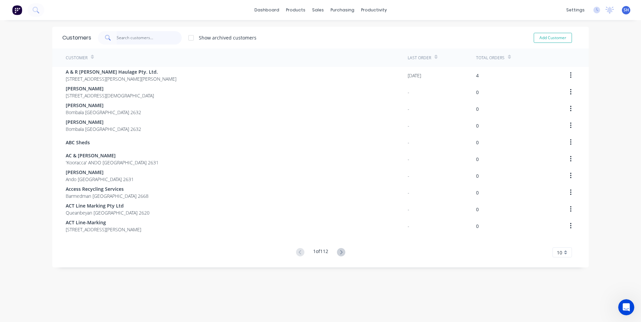
click at [128, 41] on input "text" at bounding box center [149, 37] width 65 height 13
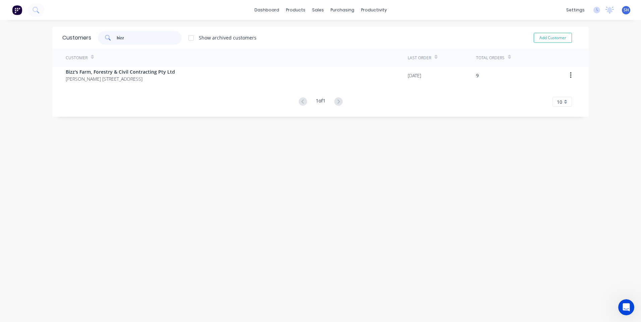
drag, startPoint x: 135, startPoint y: 39, endPoint x: 83, endPoint y: 40, distance: 52.6
click at [83, 40] on div "Customers bizz Show archived customers Add Customer" at bounding box center [320, 38] width 536 height 22
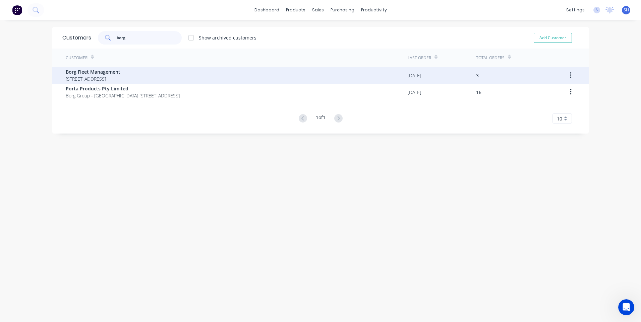
type input "borg"
click at [96, 72] on span "Borg Fleet Management" at bounding box center [93, 71] width 55 height 7
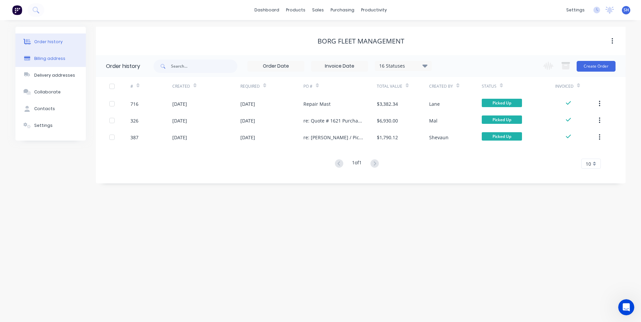
click at [50, 56] on div "Billing address" at bounding box center [49, 59] width 31 height 6
select select "AU"
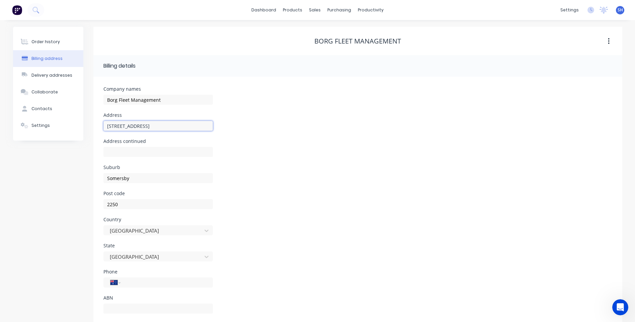
drag, startPoint x: 134, startPoint y: 126, endPoint x: 89, endPoint y: 126, distance: 45.6
click at [89, 126] on div "Order history Billing address Delivery addresses Collaborate Contacts Settings …" at bounding box center [318, 178] width 610 height 302
drag, startPoint x: 136, startPoint y: 179, endPoint x: 107, endPoint y: 181, distance: 29.2
click at [85, 179] on div "Order history Billing address Delivery addresses Collaborate Contacts Settings …" at bounding box center [318, 178] width 610 height 302
click at [42, 125] on div "Settings" at bounding box center [40, 126] width 18 height 6
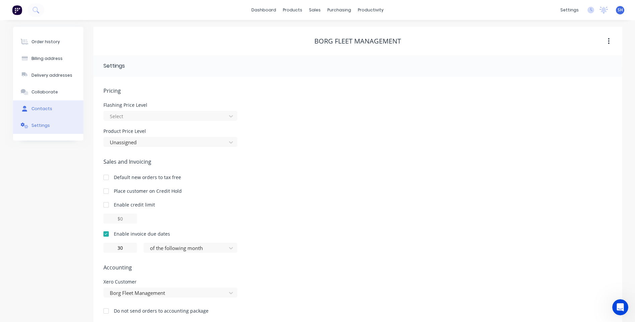
click at [46, 107] on div "Contacts" at bounding box center [41, 109] width 21 height 6
select select "AU"
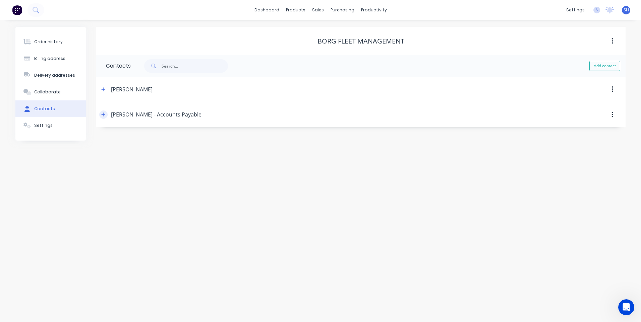
click at [102, 114] on icon "button" at bounding box center [103, 114] width 4 height 5
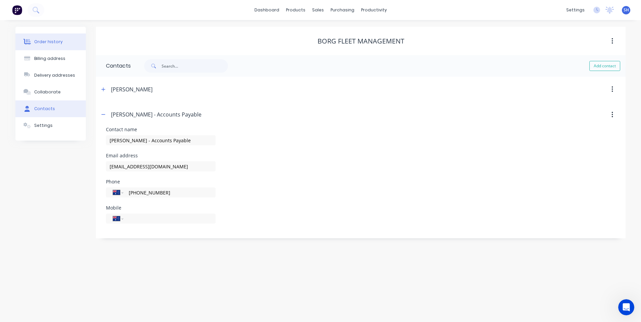
click at [49, 39] on div "Order history" at bounding box center [48, 42] width 28 height 6
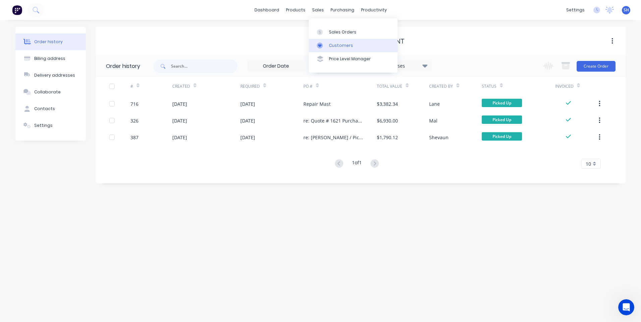
click at [335, 43] on div "Customers" at bounding box center [341, 46] width 24 height 6
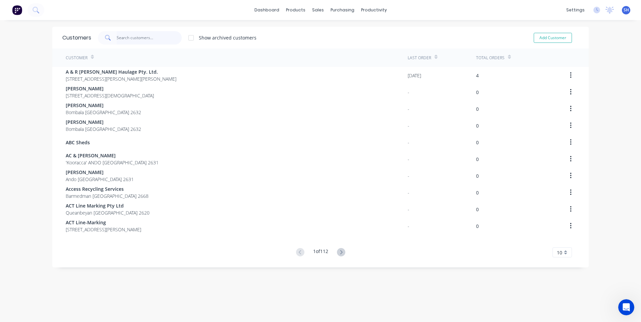
click at [119, 38] on input "text" at bounding box center [149, 37] width 65 height 13
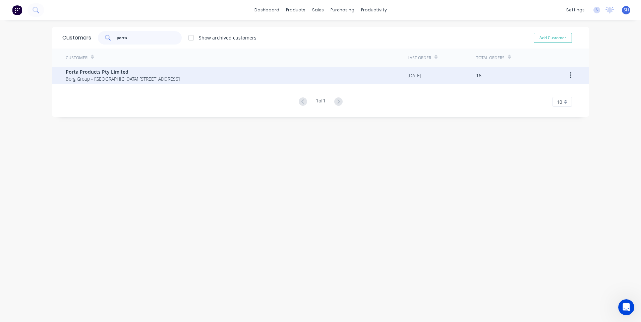
type input "porta"
click at [94, 71] on span "Porta Products Pty Limited" at bounding box center [123, 71] width 114 height 7
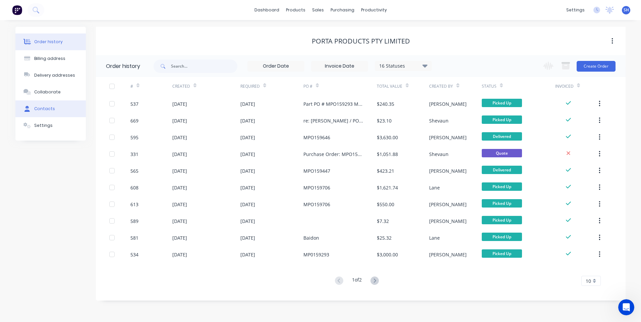
click at [43, 110] on div "Contacts" at bounding box center [44, 109] width 21 height 6
select select "AU"
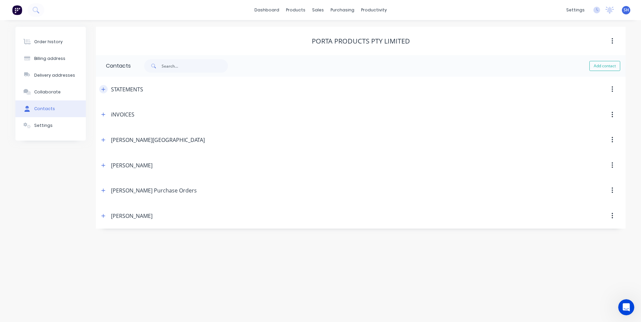
click at [103, 89] on icon "button" at bounding box center [103, 89] width 4 height 5
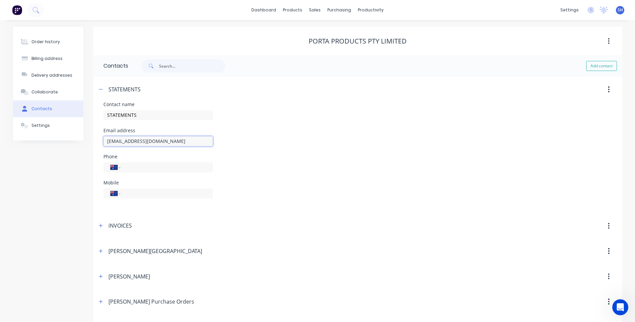
drag, startPoint x: 169, startPoint y: 141, endPoint x: 71, endPoint y: 140, distance: 97.8
click at [71, 140] on div "Order history Billing address Delivery addresses Collaborate Contacts Settings …" at bounding box center [318, 183] width 610 height 313
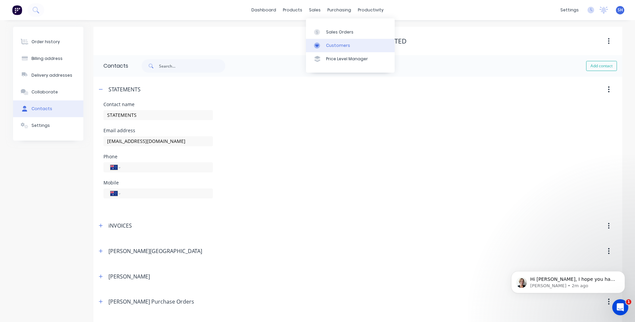
click at [335, 44] on div "Customers" at bounding box center [338, 46] width 24 height 6
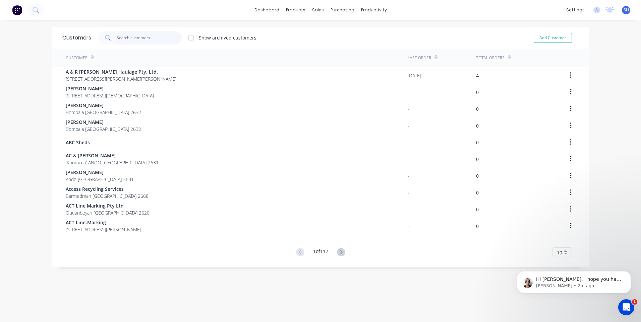
click at [129, 38] on input "text" at bounding box center [149, 37] width 65 height 13
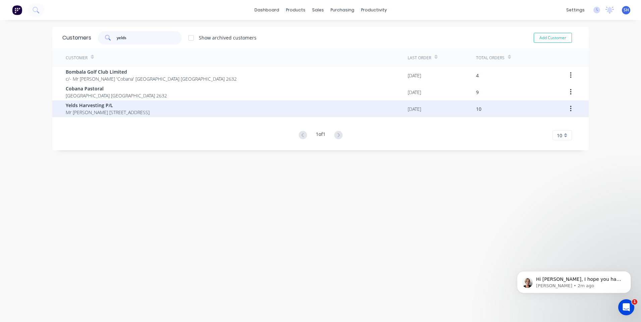
type input "yelds"
click at [94, 105] on span "Yelds Harvesting P/L" at bounding box center [108, 105] width 84 height 7
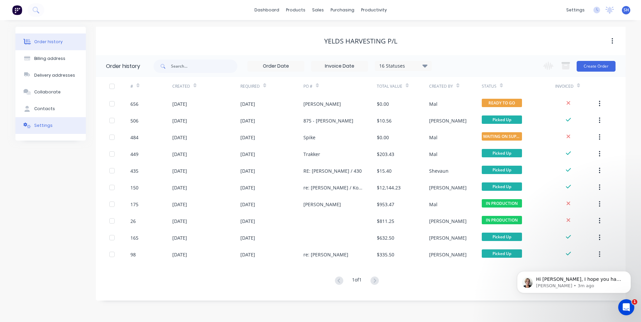
click at [42, 124] on div "Settings" at bounding box center [43, 126] width 18 height 6
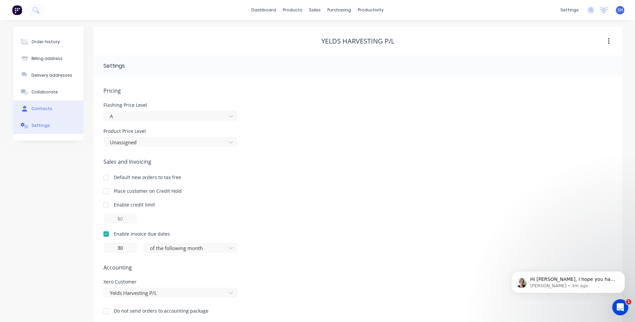
click at [44, 107] on div "Contacts" at bounding box center [41, 109] width 21 height 6
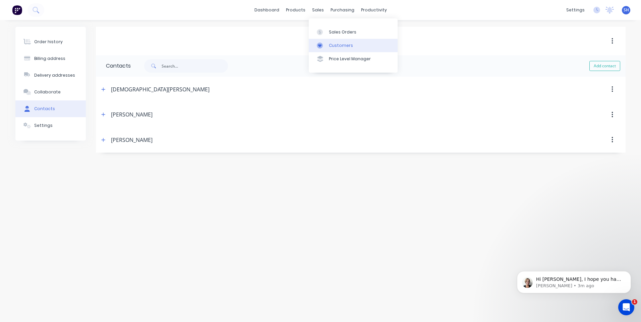
click at [335, 43] on div "Customers" at bounding box center [341, 46] width 24 height 6
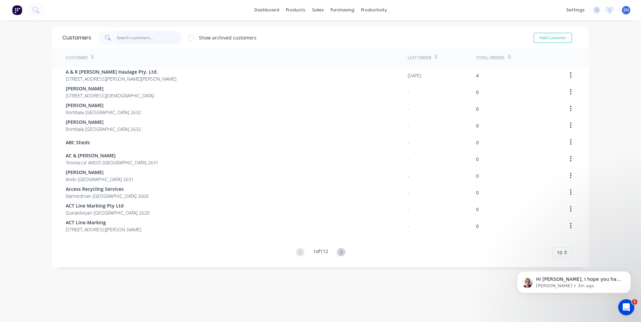
click at [119, 36] on input "text" at bounding box center [149, 37] width 65 height 13
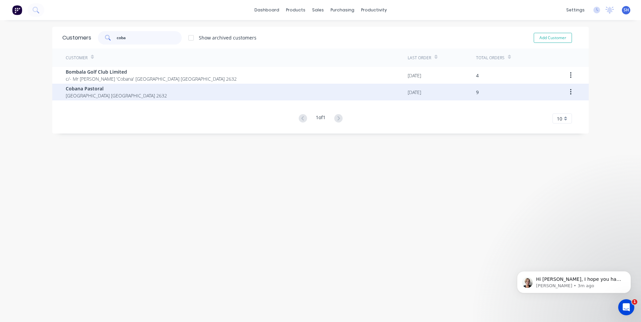
type input "coba"
click at [82, 90] on span "Cobana Pastoral" at bounding box center [116, 88] width 101 height 7
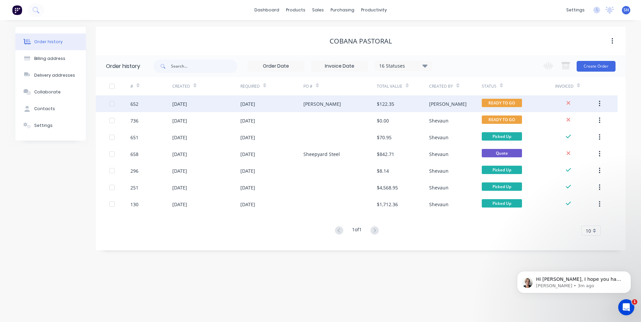
click at [273, 103] on div "[DATE]" at bounding box center [271, 103] width 63 height 17
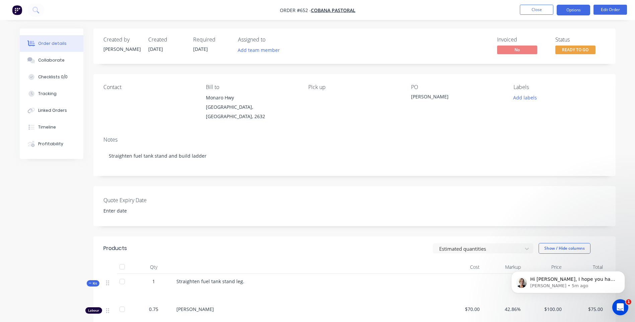
click at [573, 10] on button "Options" at bounding box center [573, 10] width 33 height 11
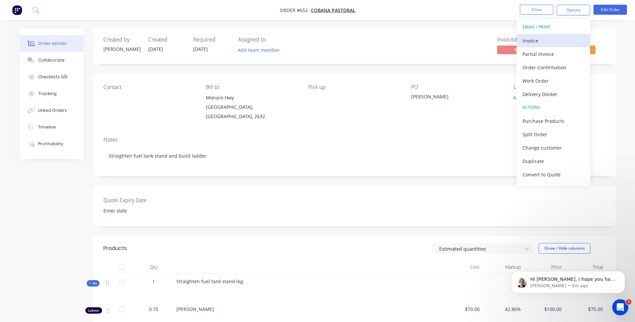
click at [529, 38] on div "Invoice" at bounding box center [554, 41] width 62 height 10
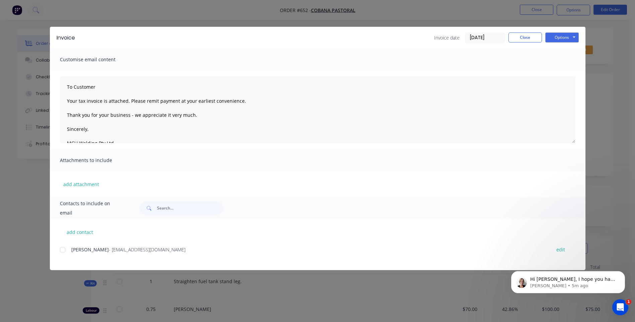
click at [491, 38] on input "02/10/25" at bounding box center [486, 38] width 40 height 10
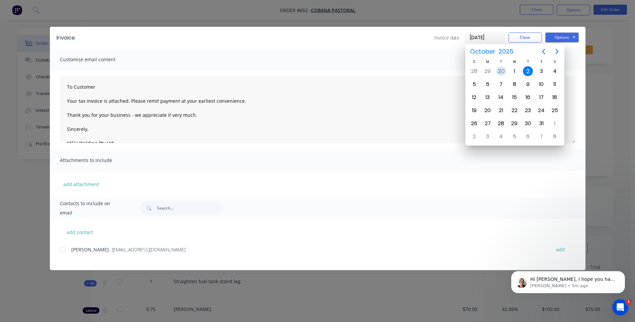
click at [501, 70] on div "30" at bounding box center [501, 71] width 10 height 10
type input "[DATE]"
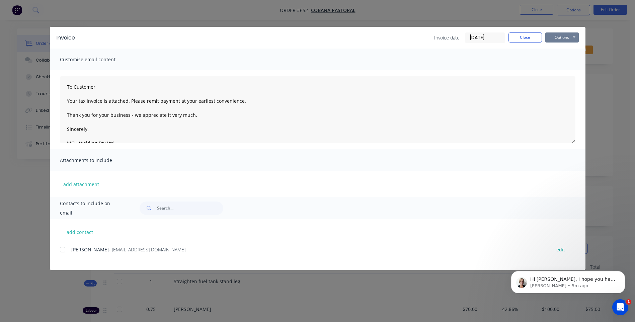
click at [559, 38] on button "Options" at bounding box center [562, 37] width 33 height 10
click at [563, 49] on button "Preview" at bounding box center [567, 49] width 43 height 11
click at [63, 249] on div at bounding box center [62, 249] width 13 height 13
click at [561, 37] on button "Options" at bounding box center [562, 37] width 33 height 10
click at [560, 68] on button "Email" at bounding box center [567, 71] width 43 height 11
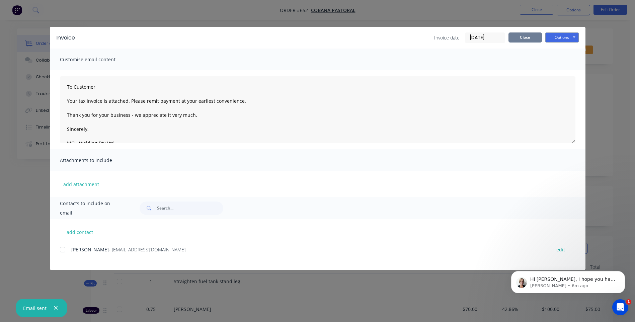
click at [525, 37] on button "Close" at bounding box center [525, 37] width 33 height 10
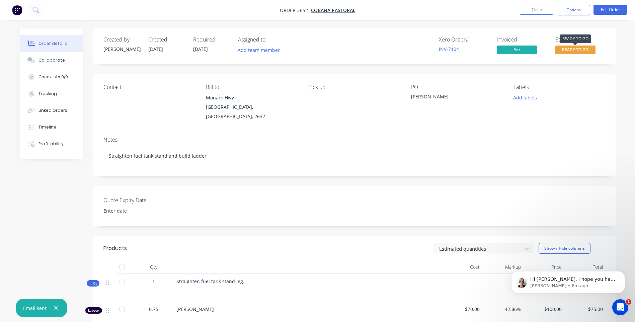
click at [581, 49] on span "READY TO GO" at bounding box center [576, 50] width 40 height 8
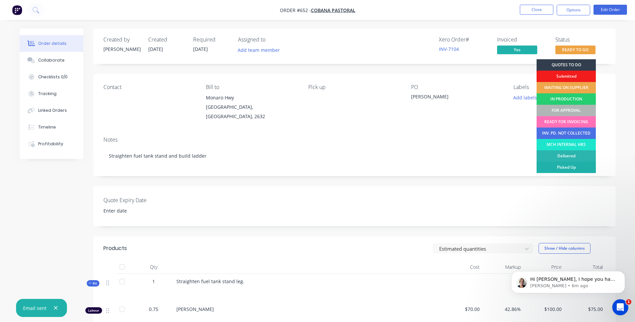
click at [580, 166] on div "Picked Up" at bounding box center [566, 167] width 59 height 11
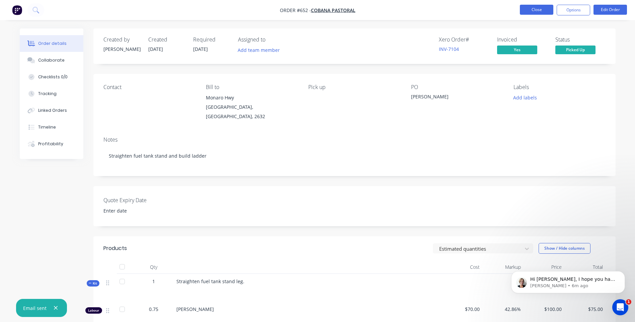
click at [537, 7] on button "Close" at bounding box center [536, 10] width 33 height 10
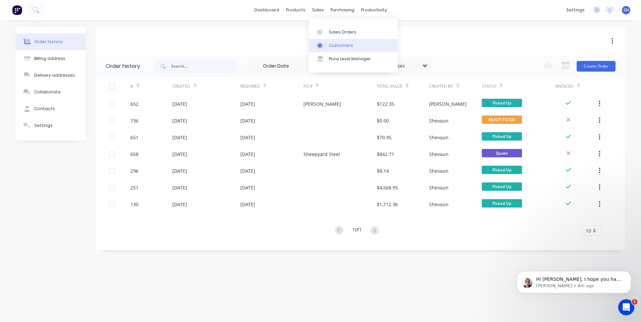
click at [343, 44] on div "Customers" at bounding box center [341, 46] width 24 height 6
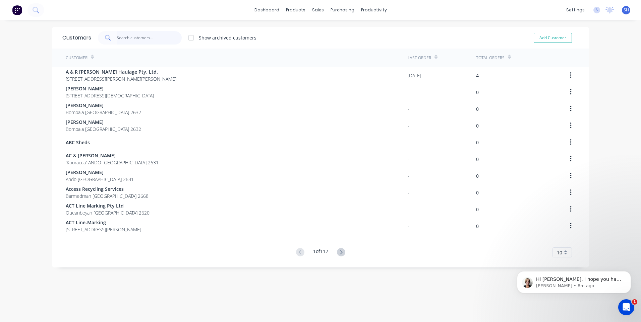
click at [129, 37] on input "text" at bounding box center [149, 37] width 65 height 13
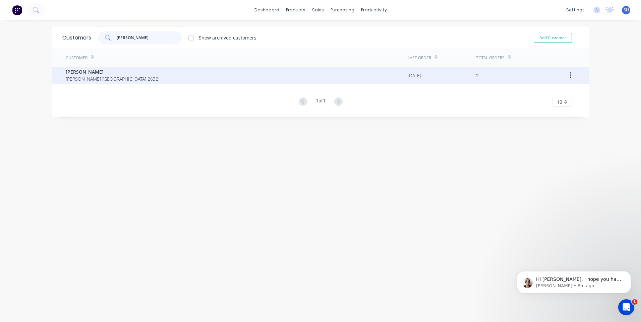
type input "cody"
click at [70, 74] on span "Cody Schutz" at bounding box center [112, 71] width 92 height 7
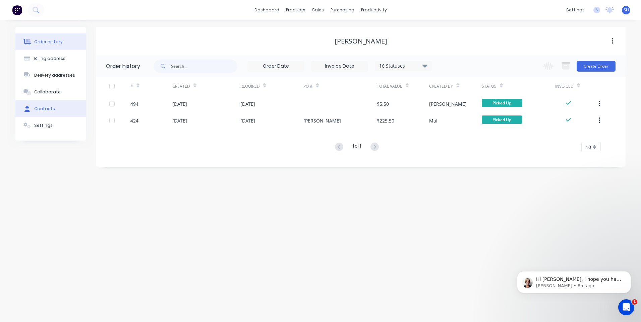
click at [45, 107] on div "Contacts" at bounding box center [44, 109] width 21 height 6
select select "AU"
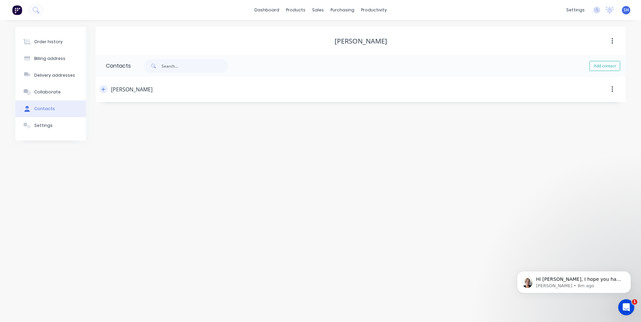
click at [103, 89] on icon "button" at bounding box center [103, 89] width 4 height 5
drag, startPoint x: 169, startPoint y: 142, endPoint x: 90, endPoint y: 142, distance: 79.1
click at [90, 142] on div "Order history Billing address Delivery addresses Collaborate Contacts Settings …" at bounding box center [320, 120] width 610 height 187
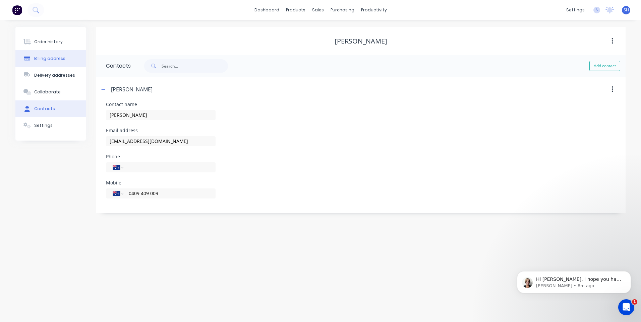
click at [49, 58] on div "Billing address" at bounding box center [49, 59] width 31 height 6
select select "AU"
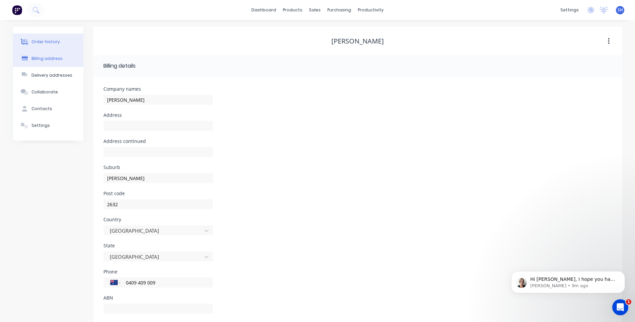
click at [47, 38] on button "Order history" at bounding box center [48, 41] width 70 height 17
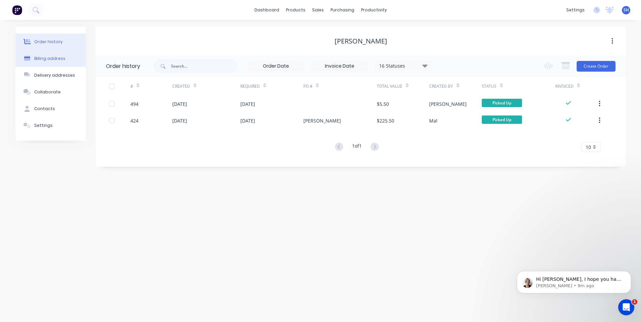
click at [51, 58] on div "Billing address" at bounding box center [49, 59] width 31 height 6
select select "AU"
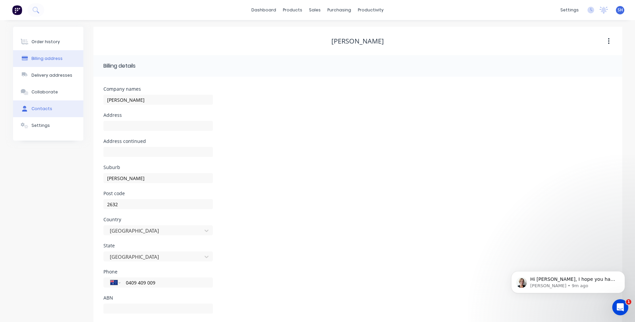
click at [45, 108] on div "Contacts" at bounding box center [41, 109] width 21 height 6
select select "AU"
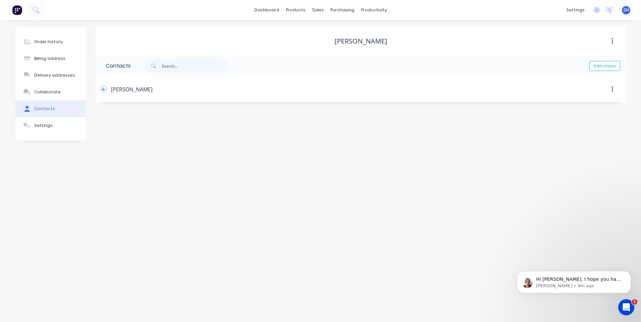
click at [102, 88] on icon "button" at bounding box center [103, 89] width 4 height 5
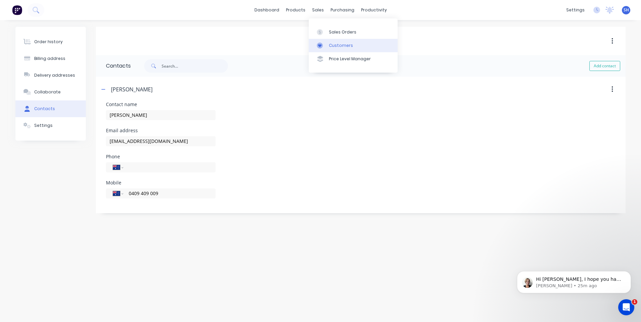
click at [338, 44] on div "Customers" at bounding box center [341, 46] width 24 height 6
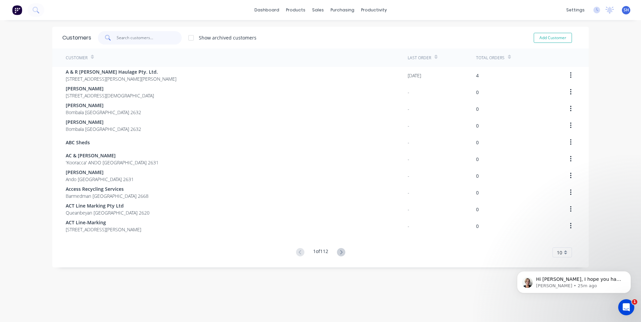
click at [126, 36] on input "text" at bounding box center [149, 37] width 65 height 13
click at [558, 277] on span "Hi [PERSON_NAME], I hope you had a good break, I'll look into this shortly :)" at bounding box center [578, 286] width 85 height 19
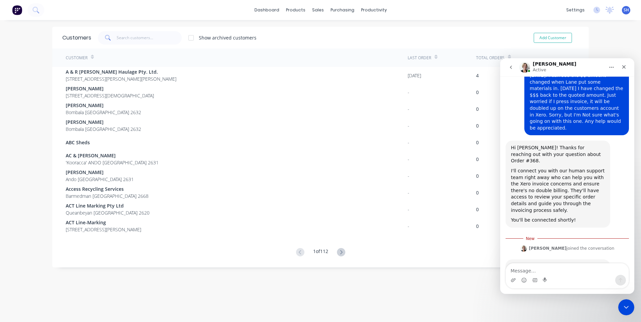
scroll to position [102, 0]
type textarea "?"
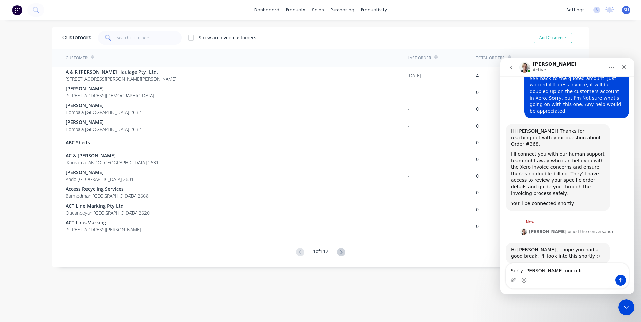
scroll to position [128, 0]
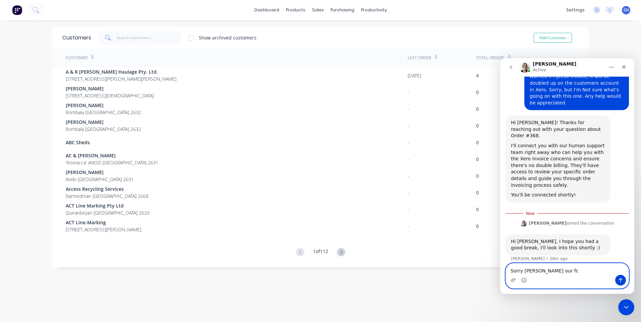
click at [546, 271] on textarea "Sorry Cathy our fc" at bounding box center [567, 269] width 123 height 11
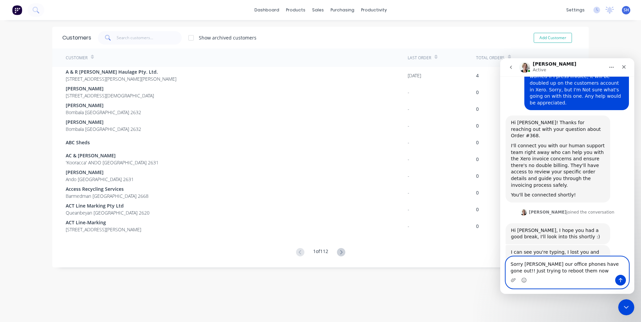
type textarea "Sorry [PERSON_NAME] our office phones have gone out!! Just trying to reboot the…"
click at [620, 280] on icon "Send a message…" at bounding box center [619, 280] width 5 height 5
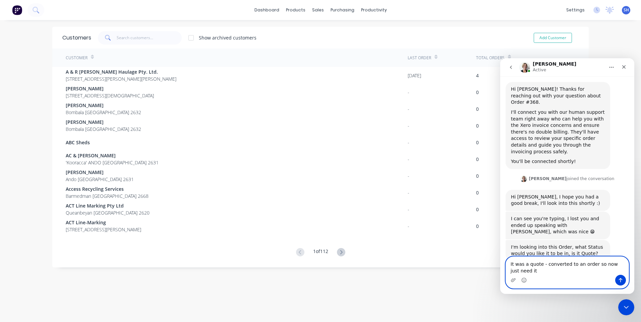
scroll to position [168, 0]
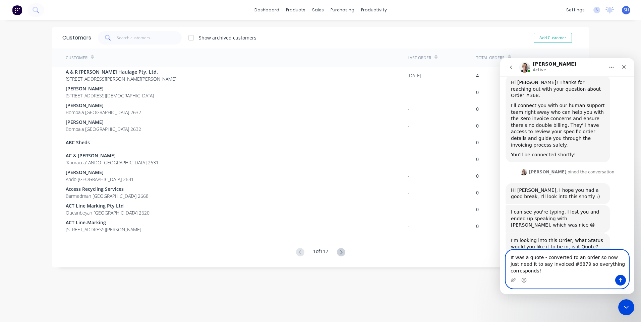
type textarea "It was a quote - converted to an order so now just need it to say invoiced #687…"
click at [619, 281] on icon "Send a message…" at bounding box center [619, 280] width 5 height 5
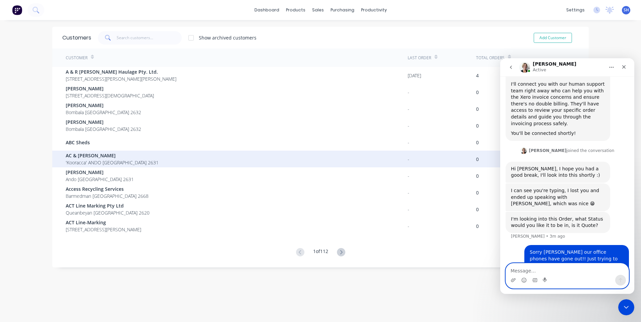
scroll to position [215, 0]
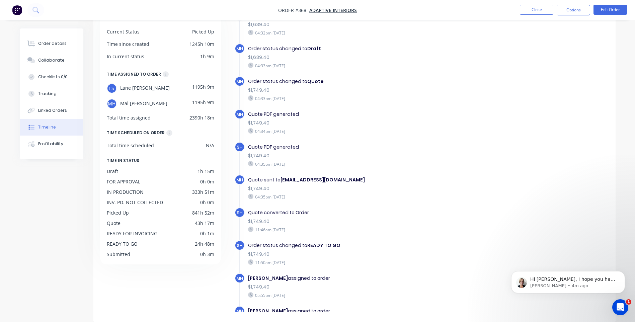
scroll to position [91, 0]
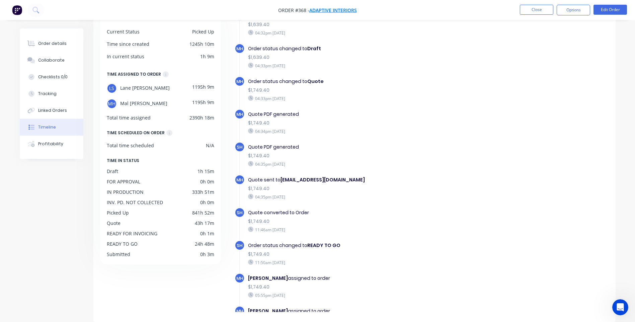
click at [340, 8] on span "Adaptive Interiors" at bounding box center [334, 10] width 48 height 6
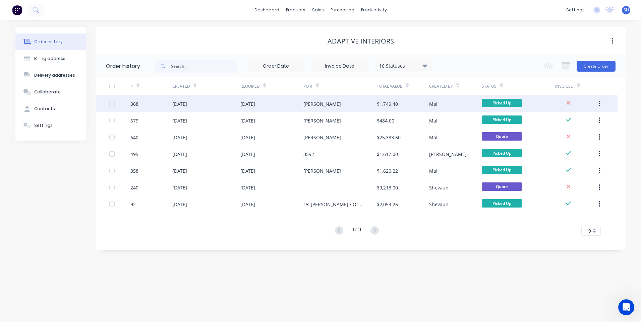
click at [150, 104] on div "368" at bounding box center [151, 103] width 42 height 17
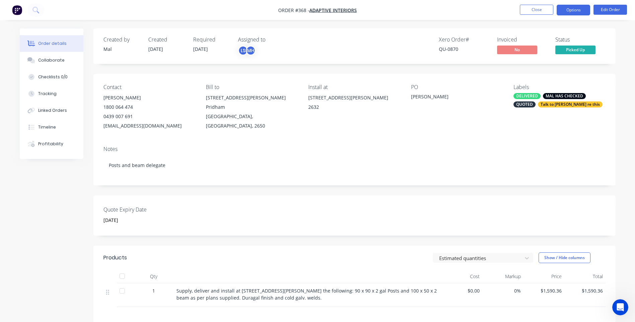
scroll to position [109, 0]
click at [332, 10] on span "Adaptive Interiors" at bounding box center [334, 10] width 48 height 6
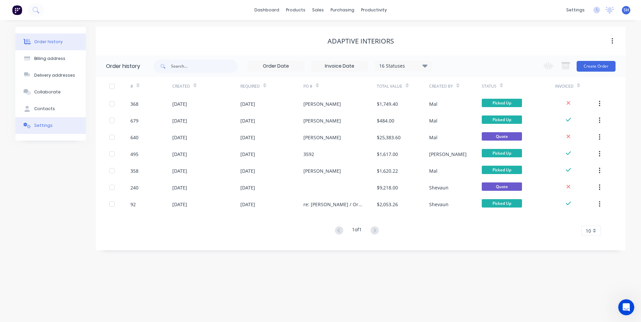
click at [41, 125] on div "Settings" at bounding box center [43, 126] width 18 height 6
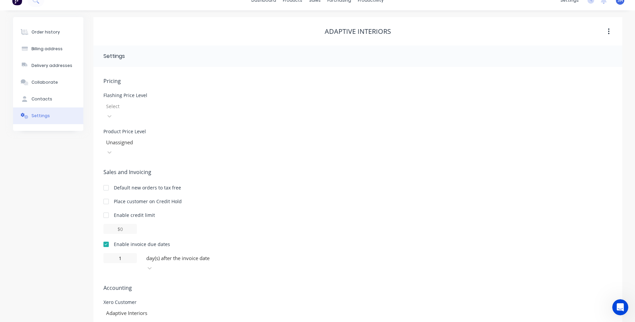
scroll to position [91, 0]
click at [51, 29] on div "Order history" at bounding box center [45, 32] width 28 height 6
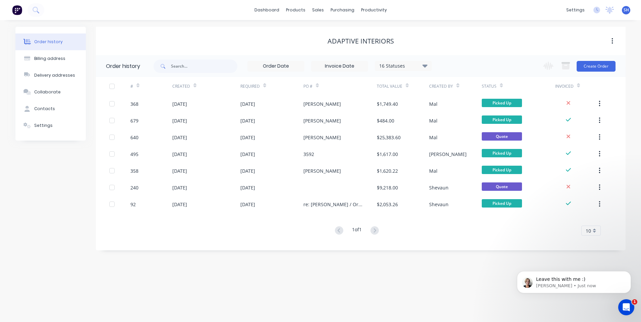
scroll to position [225, 0]
click at [550, 281] on span "Leave this with me :)" at bounding box center [560, 279] width 49 height 5
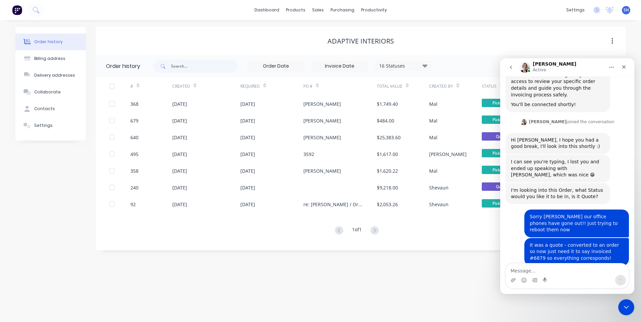
scroll to position [236, 0]
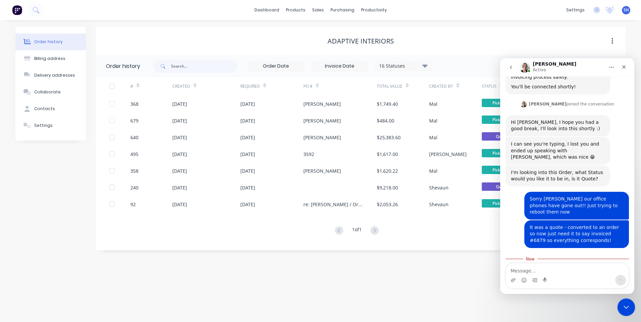
click at [621, 307] on icon "Close Intercom Messenger" at bounding box center [625, 306] width 8 height 8
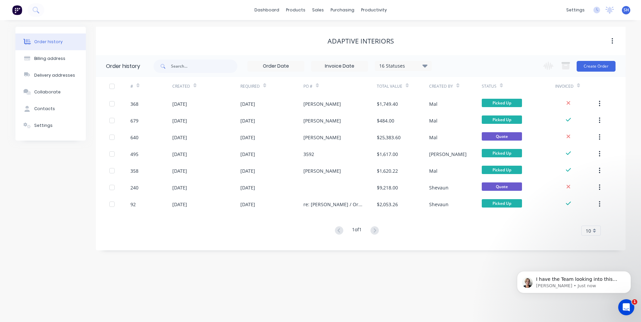
scroll to position [247, 0]
click at [585, 283] on p "Cathy • 12m ago" at bounding box center [579, 286] width 86 height 6
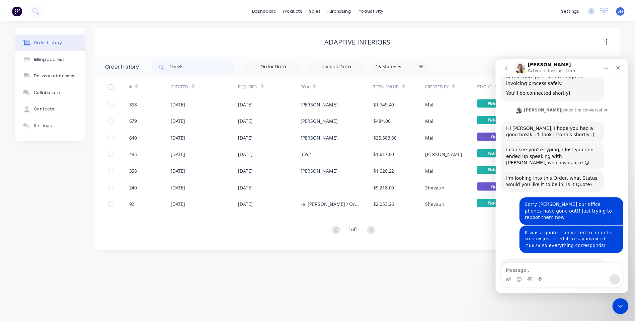
scroll to position [258, 0]
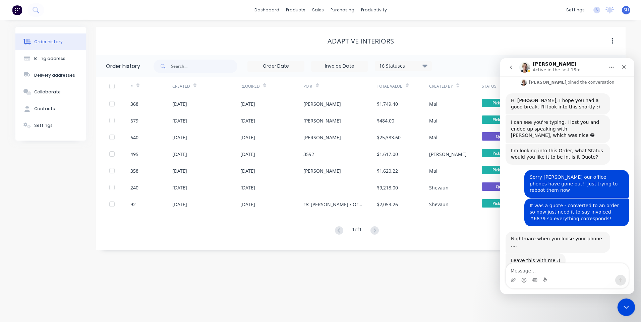
click at [623, 304] on icon "Close Intercom Messenger" at bounding box center [625, 306] width 8 height 8
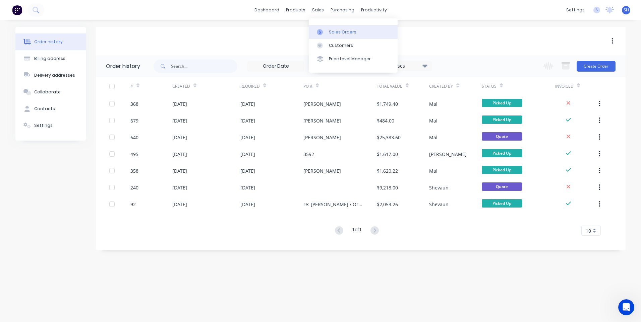
click at [340, 31] on div "Sales Orders" at bounding box center [342, 32] width 27 height 6
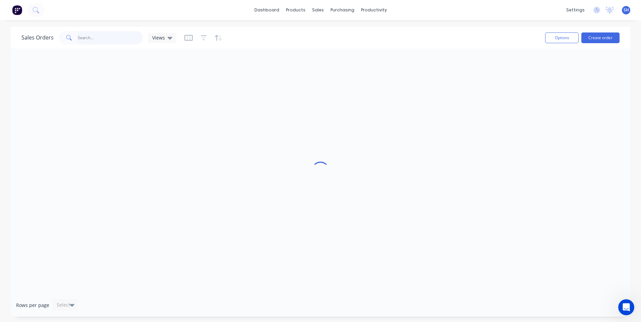
click at [84, 38] on input "text" at bounding box center [110, 37] width 65 height 13
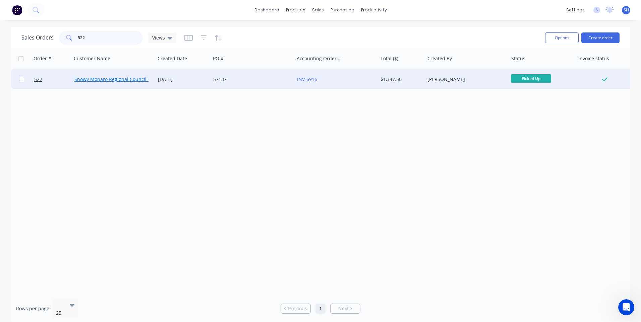
type input "522"
click at [116, 80] on link "Snowy Monaro Regional Council - Bombala Branch" at bounding box center [131, 79] width 114 height 6
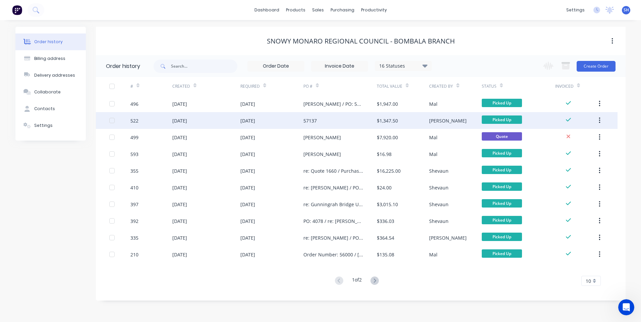
click at [157, 118] on div "522" at bounding box center [151, 120] width 42 height 17
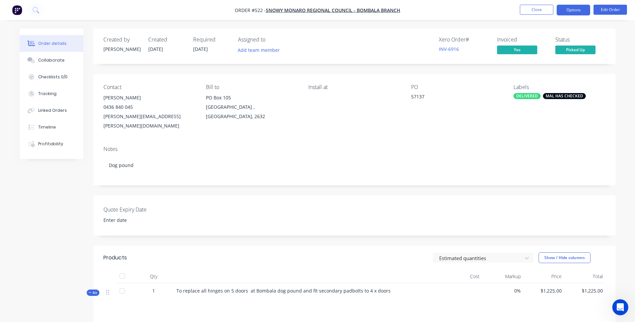
click at [577, 9] on button "Options" at bounding box center [573, 10] width 33 height 11
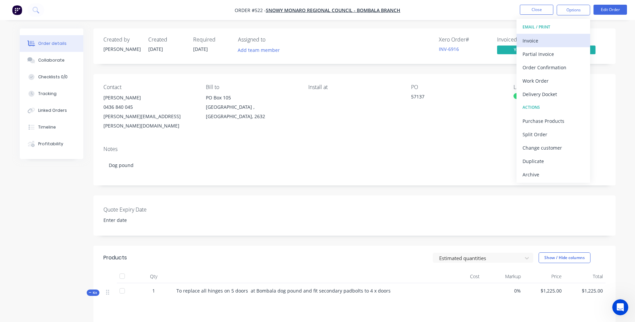
click at [531, 40] on div "Invoice" at bounding box center [554, 41] width 62 height 10
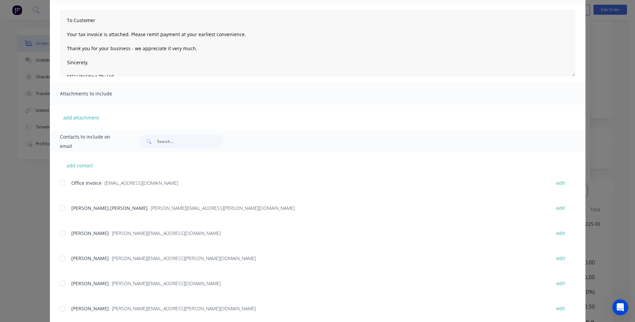
scroll to position [66, 0]
click at [79, 165] on button "add contact" at bounding box center [80, 166] width 40 height 10
select select "AU"
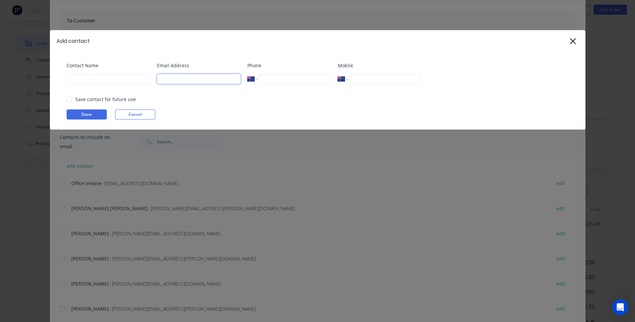
paste input "Noelene.Whiting@snowymonaro.nsw.gov.au"
type input "Noelene.Whiting@snowymonaro.nsw.gov.au"
click at [75, 79] on input at bounding box center [109, 79] width 84 height 10
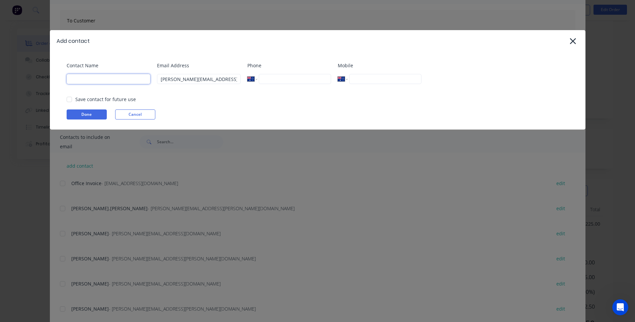
paste input "Noelene Whiting"
type input "Noelene Whiting"
click at [270, 79] on input "tel" at bounding box center [295, 79] width 72 height 10
paste input "(02) 6451 1413"
type input "(02) 6451 1413"
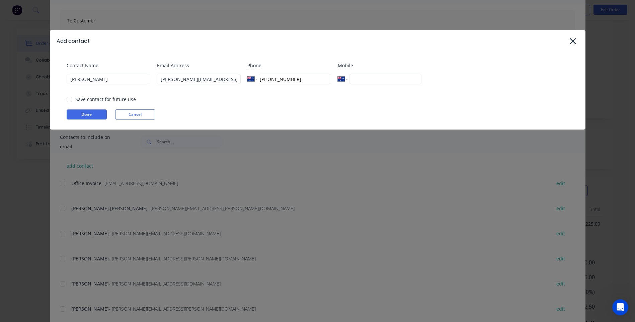
click at [289, 167] on div "Add contact Contact Name Noelene Whiting Email Address Noelene.Whiting@snowymon…" at bounding box center [317, 161] width 635 height 322
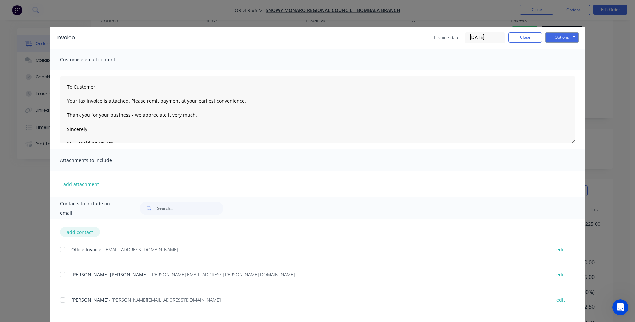
click at [79, 231] on button "add contact" at bounding box center [80, 232] width 40 height 10
select select "AU"
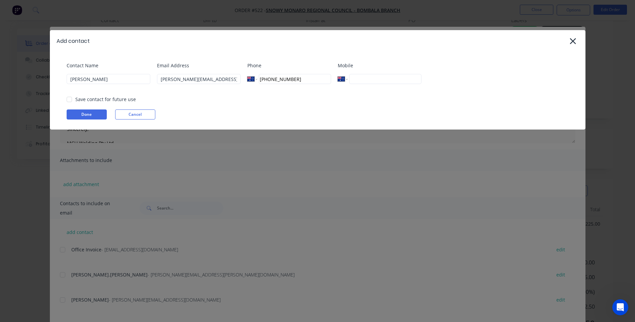
click at [69, 98] on div at bounding box center [69, 99] width 13 height 13
click at [87, 113] on button "Done" at bounding box center [87, 115] width 40 height 10
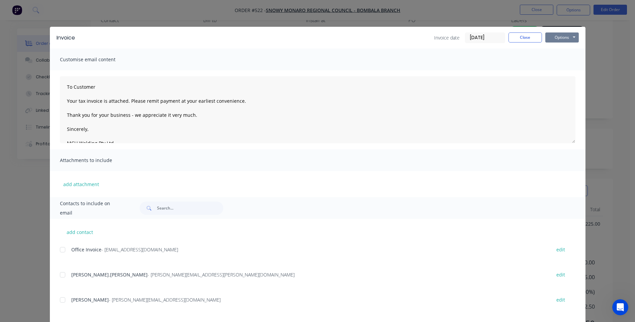
click at [559, 38] on button "Options" at bounding box center [562, 37] width 33 height 10
click at [566, 49] on button "Preview" at bounding box center [567, 49] width 43 height 11
click at [559, 39] on button "Options" at bounding box center [562, 37] width 33 height 10
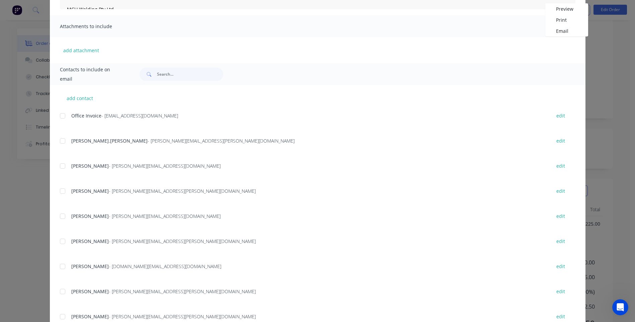
scroll to position [158, 0]
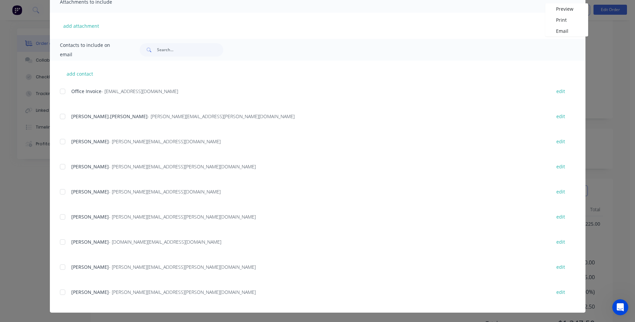
click at [58, 291] on div at bounding box center [62, 292] width 13 height 13
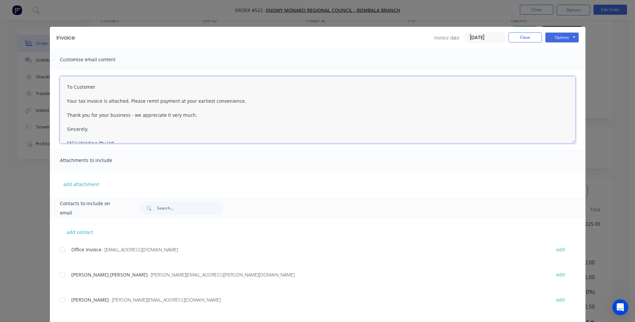
drag, startPoint x: 98, startPoint y: 88, endPoint x: 26, endPoint y: 88, distance: 72.4
click at [26, 88] on div "Invoice Invoice date 18/09/25 Close Options Preview Print Email Customise email…" at bounding box center [317, 161] width 635 height 322
click at [63, 100] on textarea "Hi Noelene Your tax invoice is attached. Please remit payment at your earliest …" at bounding box center [318, 109] width 516 height 67
drag, startPoint x: 292, startPoint y: 100, endPoint x: 152, endPoint y: 102, distance: 140.7
click at [152, 102] on textarea "Hi Noelene Please find attached copy of tax invoice is attached. Please remit p…" at bounding box center [318, 109] width 516 height 67
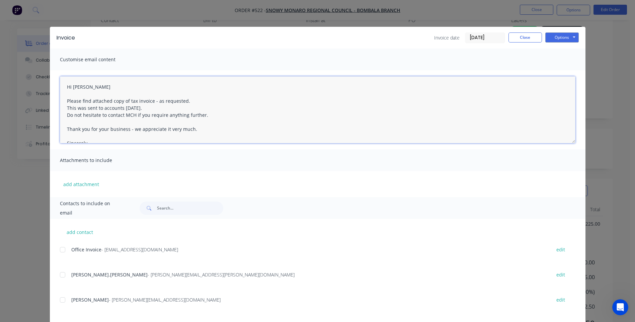
drag, startPoint x: 192, startPoint y: 129, endPoint x: 65, endPoint y: 125, distance: 127.4
click at [65, 125] on textarea "Hi Noelene Please find attached copy of tax invoice - as requested. This was se…" at bounding box center [318, 109] width 516 height 67
type textarea "Hi Noelene Please find attached copy of tax invoice - as requested. This was se…"
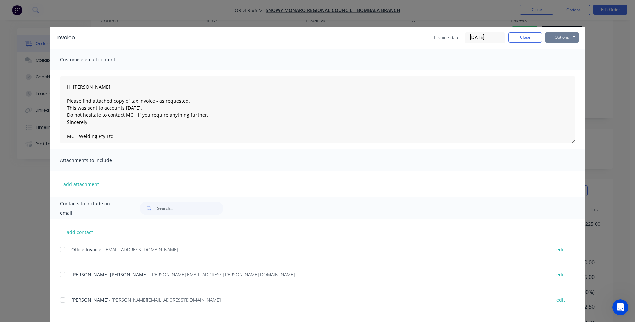
click at [556, 38] on button "Options" at bounding box center [562, 37] width 33 height 10
click at [557, 70] on button "Email" at bounding box center [567, 71] width 43 height 11
click at [527, 38] on button "Close" at bounding box center [525, 37] width 33 height 10
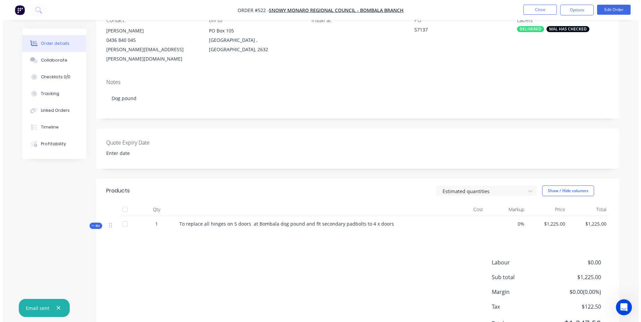
scroll to position [0, 0]
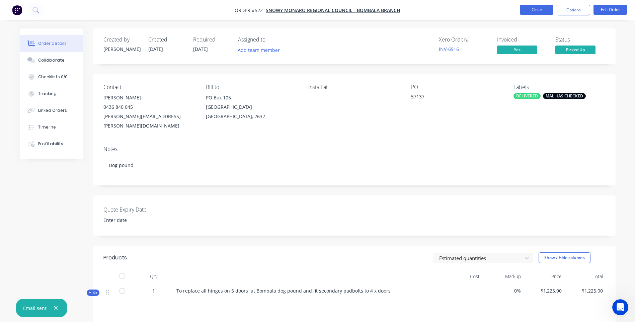
click at [533, 8] on button "Close" at bounding box center [536, 10] width 33 height 10
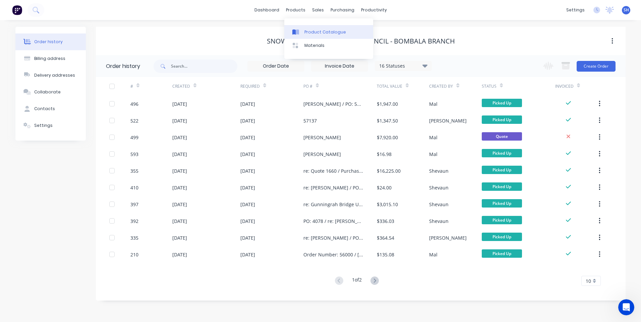
click at [316, 30] on div "Product Catalogue" at bounding box center [325, 32] width 42 height 6
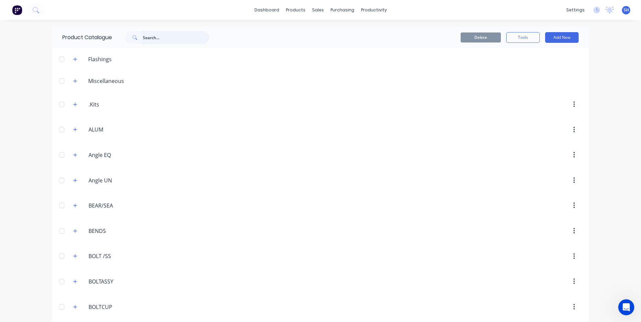
click at [143, 38] on input "text" at bounding box center [176, 37] width 66 height 13
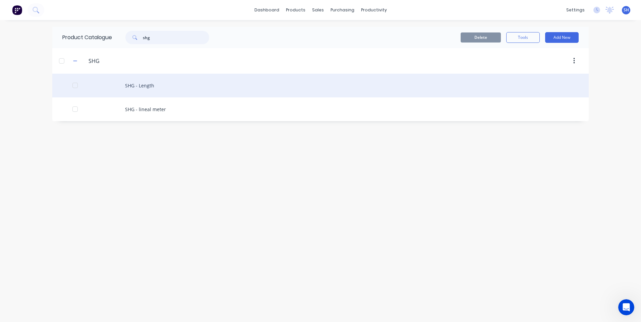
type input "shg"
click at [139, 84] on div "SHG - Length" at bounding box center [320, 86] width 536 height 24
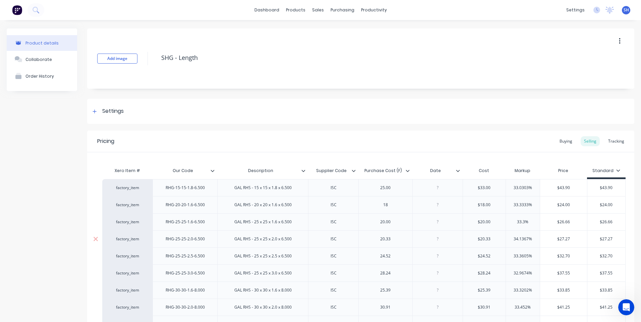
scroll to position [100, 0]
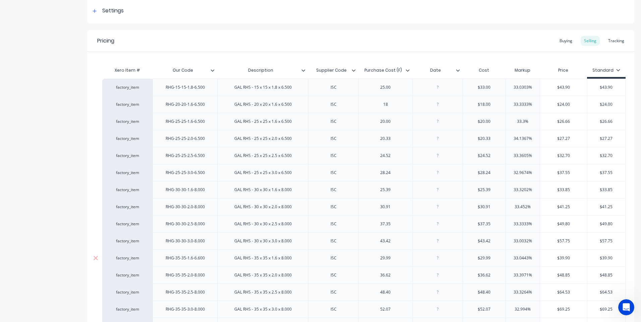
type textarea "x"
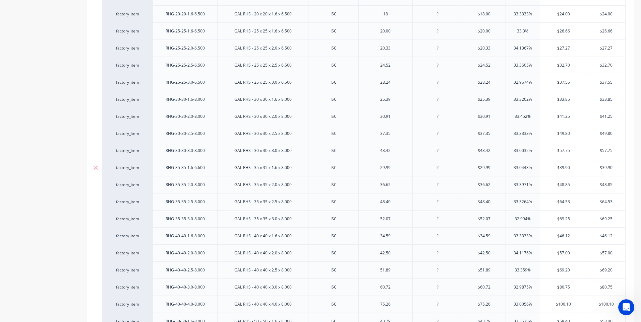
scroll to position [201, 0]
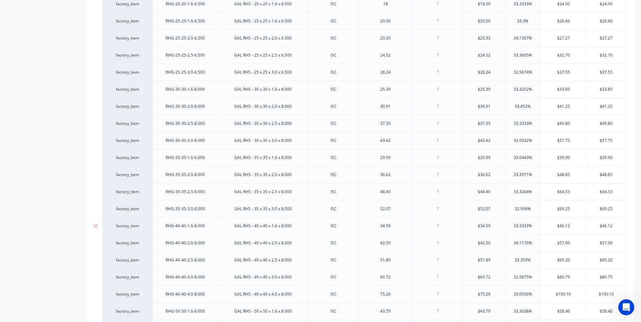
click at [437, 229] on div at bounding box center [436, 226] width 33 height 9
type input "$34.59"
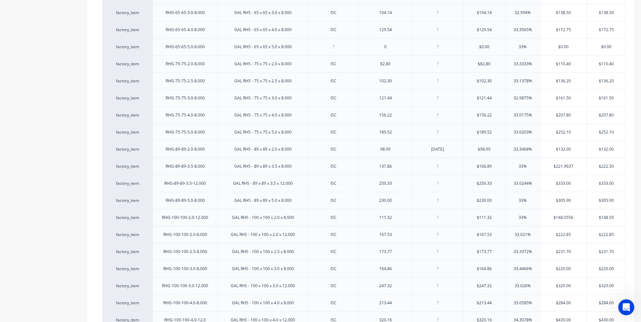
scroll to position [812, 0]
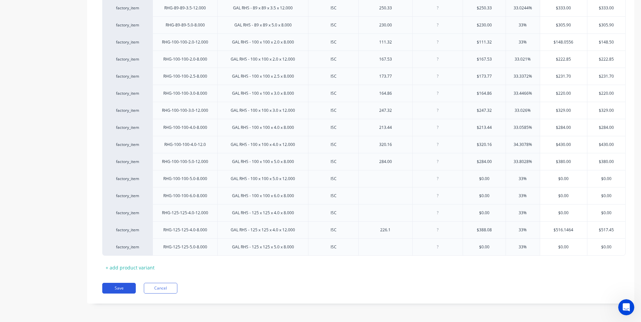
click at [121, 286] on button "Save" at bounding box center [118, 288] width 33 height 11
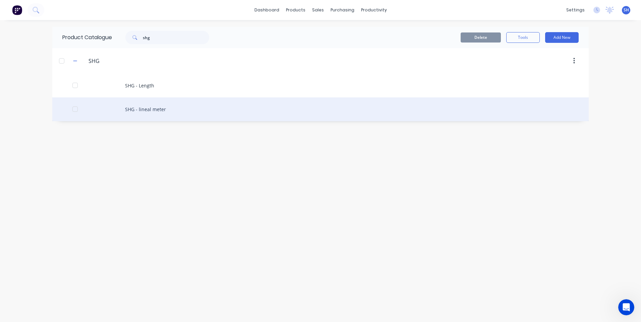
click at [147, 109] on div "SHG - lineal meter" at bounding box center [320, 109] width 536 height 24
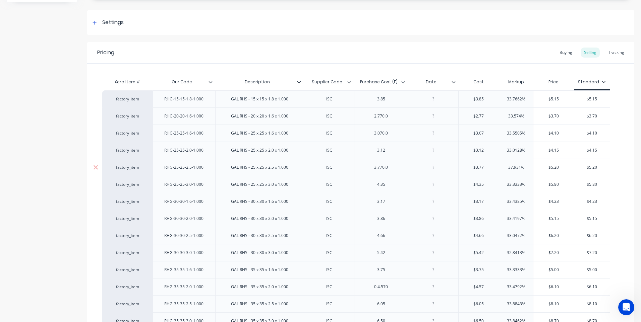
type textarea "x"
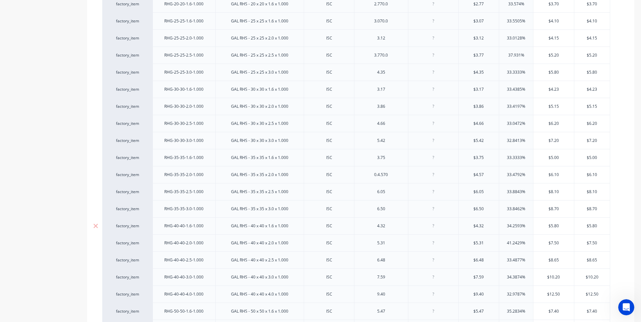
click at [435, 229] on div at bounding box center [432, 226] width 33 height 9
type input "$4.32"
type textarea "x"
type input "34.2593%"
type input "$5.80"
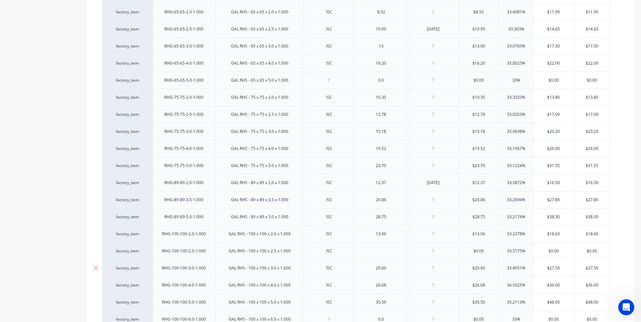
scroll to position [744, 0]
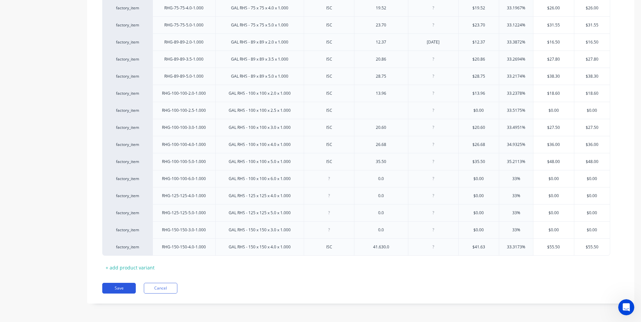
click at [120, 286] on button "Save" at bounding box center [118, 288] width 33 height 11
type textarea "x"
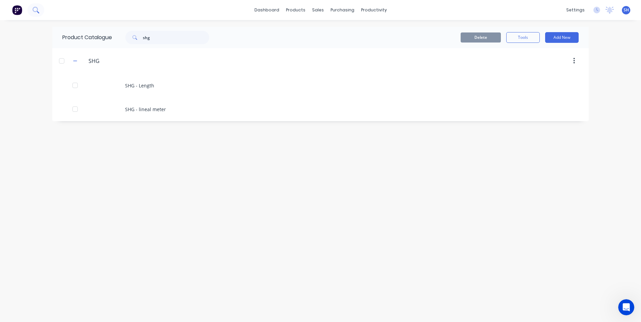
click at [36, 10] on icon at bounding box center [35, 10] width 6 height 6
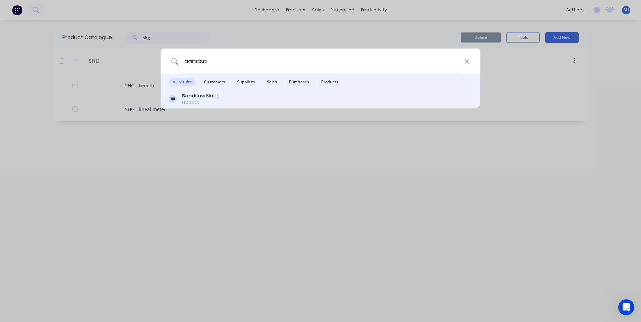
type input "bandsa"
click at [195, 93] on b "Bandsa" at bounding box center [191, 95] width 19 height 7
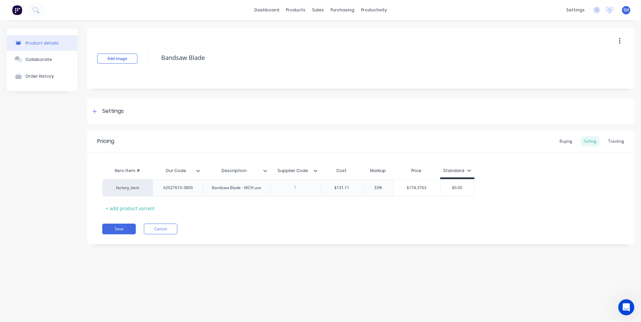
type textarea "x"
drag, startPoint x: 307, startPoint y: 172, endPoint x: 270, endPoint y: 170, distance: 36.6
click at [270, 170] on input "Supplier Code" at bounding box center [293, 171] width 46 height 6
type input "Date"
type textarea "x"
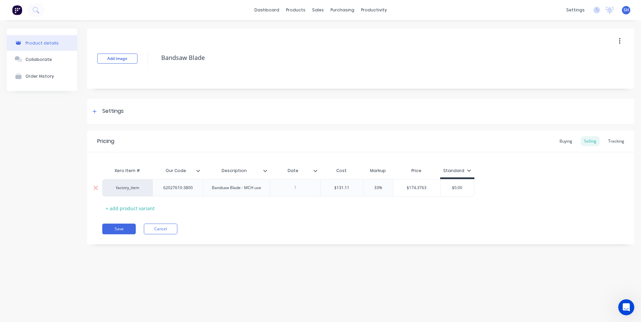
drag, startPoint x: 296, startPoint y: 189, endPoint x: 298, endPoint y: 200, distance: 11.2
type textarea "x"
type input "$131.11"
type textarea "x"
type input "$131.1"
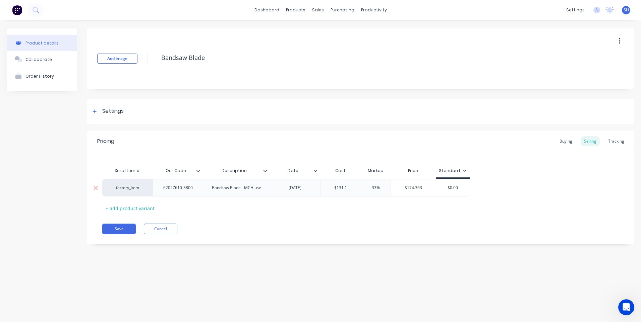
type textarea "x"
type input "$131"
type textarea "x"
type input "$13"
type textarea "x"
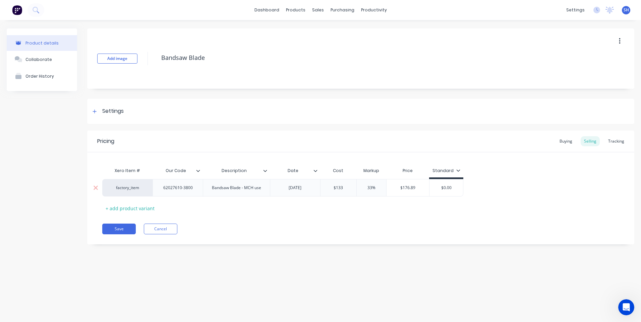
type input "$133."
type textarea "x"
type input "$133.3"
type textarea "x"
type input "$133.33"
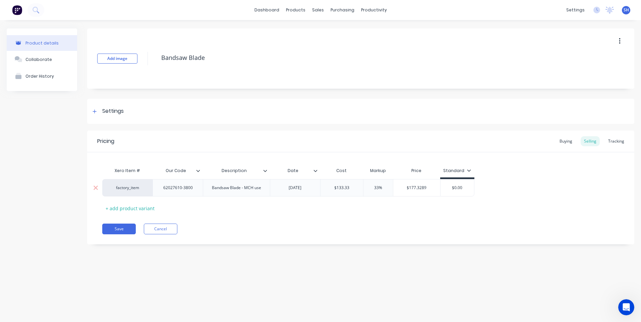
type input "33%"
type input "$177.3289"
type input "$0.00"
type textarea "x"
type input "$0.0"
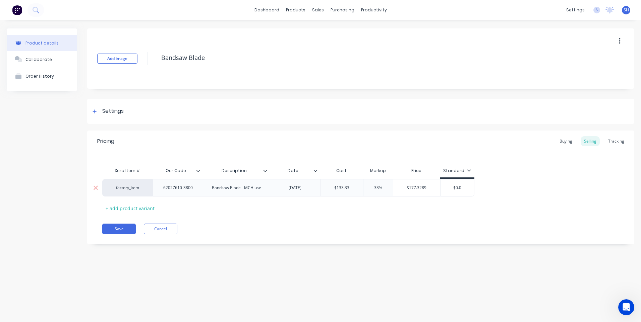
type textarea "x"
type input "$0."
type textarea "x"
type input "$0"
type textarea "x"
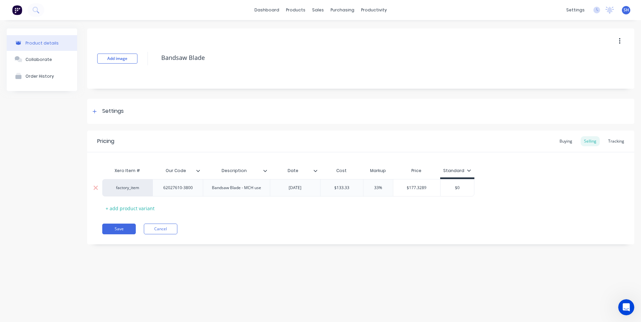
type input "$"
type textarea "x"
type input "$1"
type textarea "x"
type input "$17"
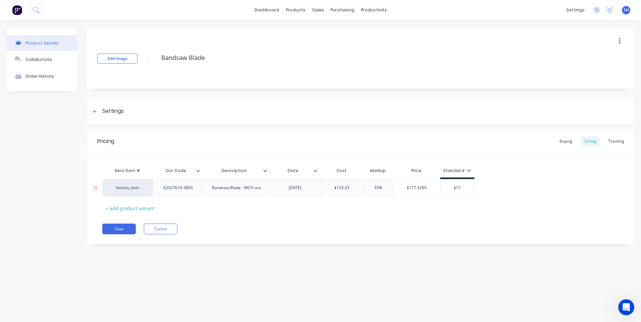
type textarea "x"
type input "$177"
type textarea "x"
type input "$177."
type textarea "x"
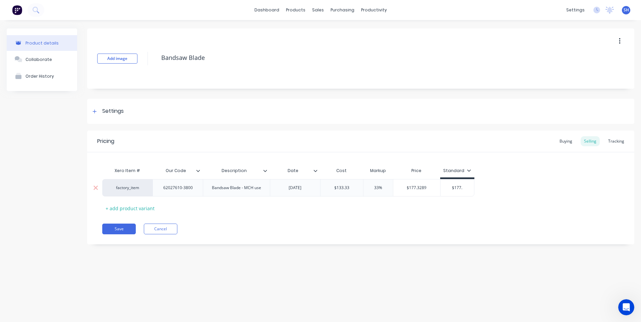
type input "$177.3"
type textarea "x"
type input "$177.35"
click at [426, 189] on input "$177.3289" at bounding box center [416, 188] width 47 height 6
type textarea "x"
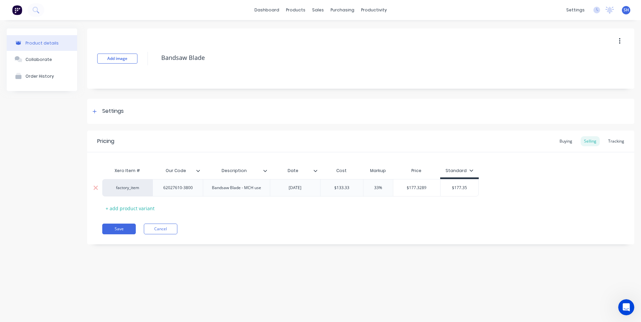
type input "$177.328"
type textarea "x"
type input "$177.32"
type textarea "x"
type input "$177.3"
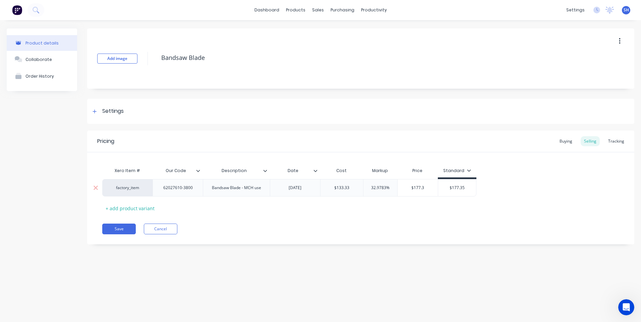
type textarea "x"
type input "$177.35"
click at [122, 228] on button "Save" at bounding box center [118, 229] width 33 height 11
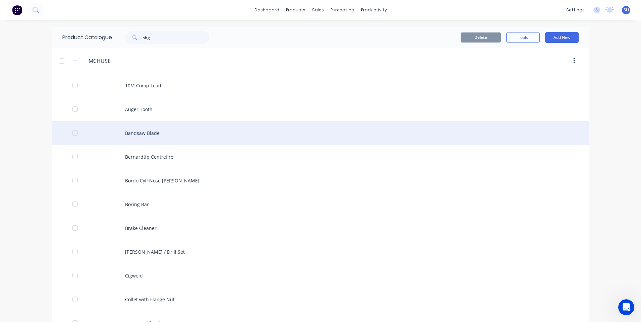
click at [140, 132] on div "Bandsaw Blade" at bounding box center [320, 133] width 536 height 24
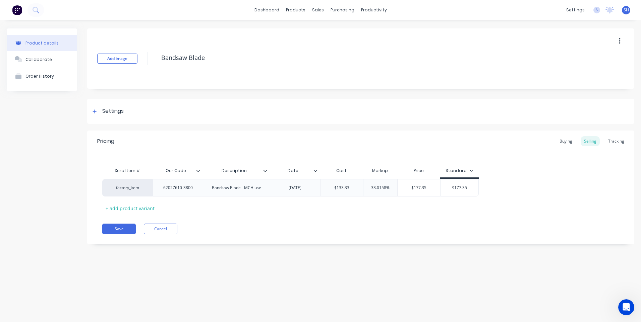
type textarea "x"
click at [315, 174] on div "Date" at bounding box center [293, 170] width 46 height 17
type input "Date"
click at [315, 174] on div "Date" at bounding box center [293, 170] width 46 height 17
click at [316, 172] on icon at bounding box center [315, 171] width 4 height 4
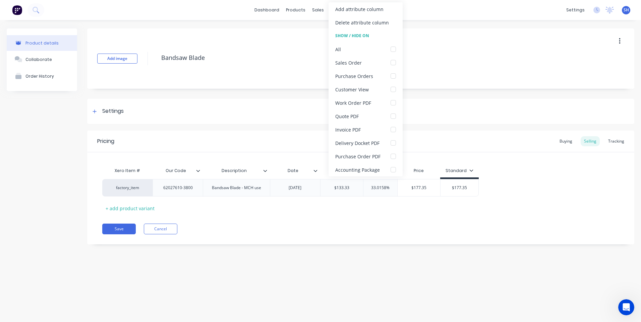
click at [307, 161] on div "Xero Item # Our Code Description Date Date Cost Markup Price Standard factory_i…" at bounding box center [360, 182] width 547 height 61
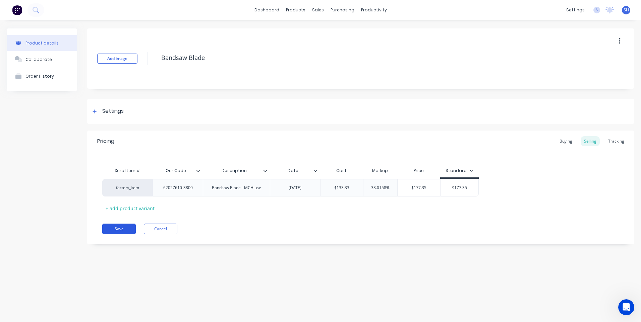
click at [121, 228] on button "Save" at bounding box center [118, 229] width 33 height 11
type textarea "x"
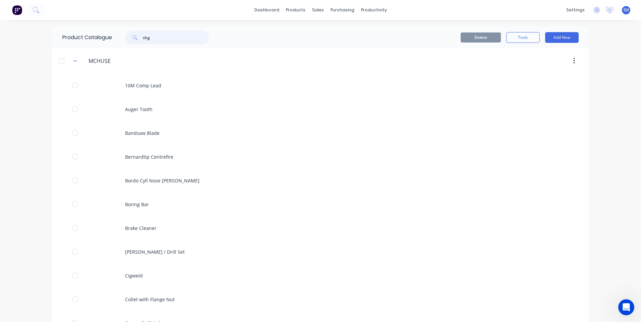
drag, startPoint x: 152, startPoint y: 39, endPoint x: 117, endPoint y: 39, distance: 34.8
click at [119, 39] on div "shg" at bounding box center [164, 37] width 90 height 13
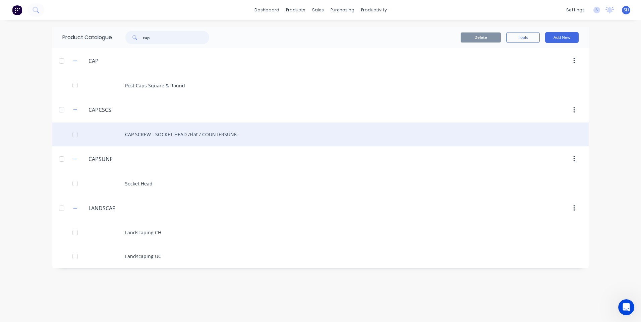
type input "cap"
click at [156, 134] on div "CAP SCREW - SOCKET HEAD /Flat / COUNTERSUNK" at bounding box center [320, 135] width 536 height 24
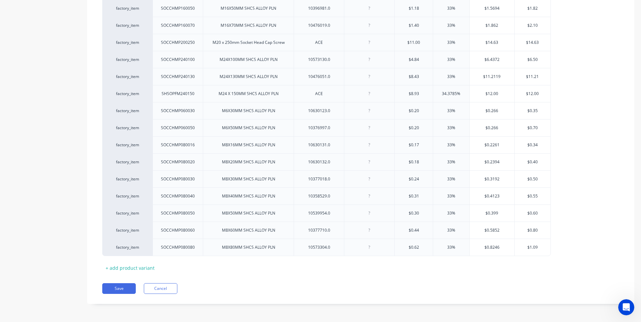
scroll to position [682, 0]
click at [131, 266] on div "+ add product variant" at bounding box center [130, 268] width 56 height 10
type textarea "x"
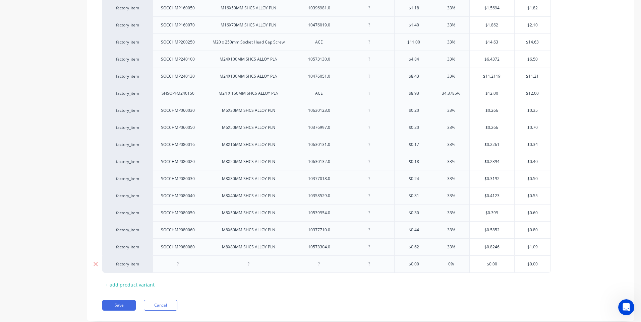
click at [179, 267] on div at bounding box center [177, 264] width 33 height 9
click at [249, 268] on div at bounding box center [247, 264] width 33 height 9
type textarea "x"
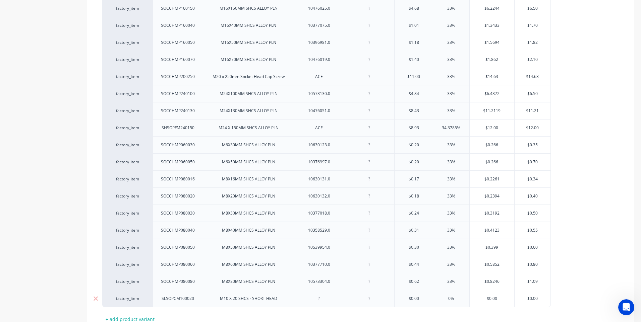
scroll to position [699, 0]
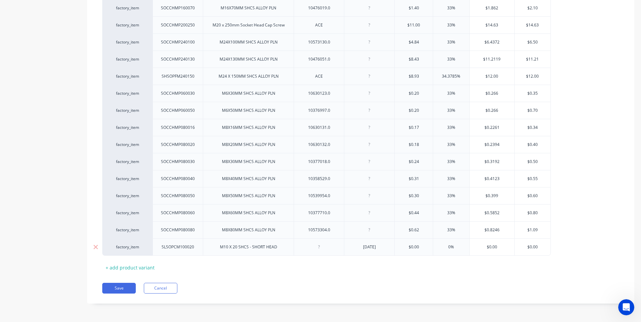
type input "$0.00"
type textarea "x"
type input "$0.6"
type textarea "x"
type input "$0.65"
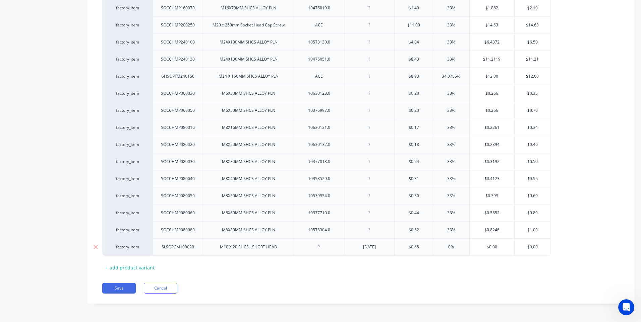
type textarea "x"
type input "$0.65"
type input "0"
type input "5"
type textarea "x"
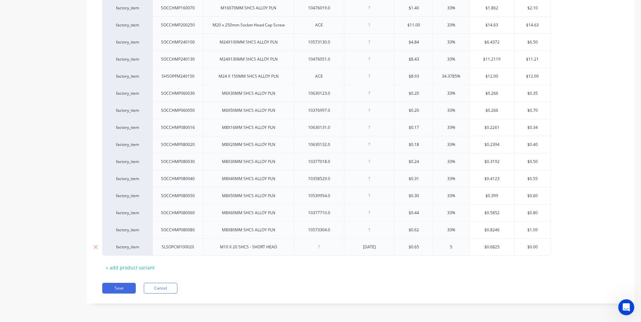
type input "50"
type textarea "x"
type input "50"
type input "$0.97"
type textarea "x"
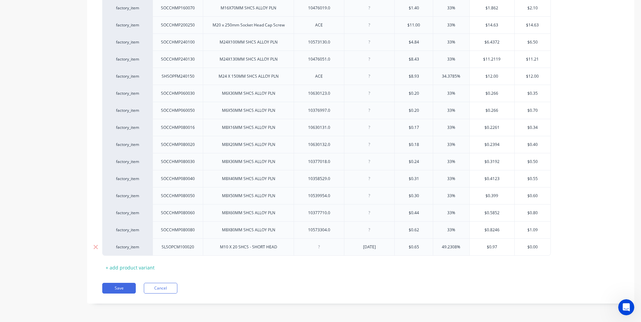
type input "$0.9"
type textarea "x"
type input "$0."
type textarea "x"
type input "$1"
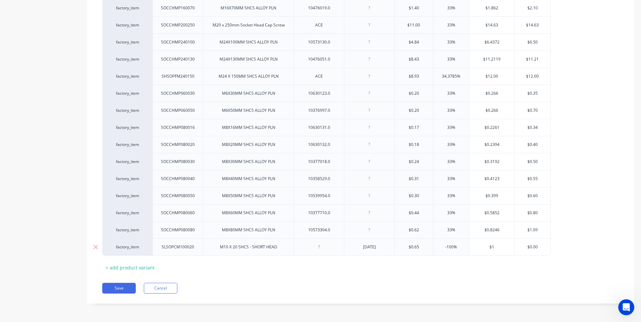
type textarea "x"
type input "$1.00"
type input "$0.00"
type textarea "x"
type input "$"
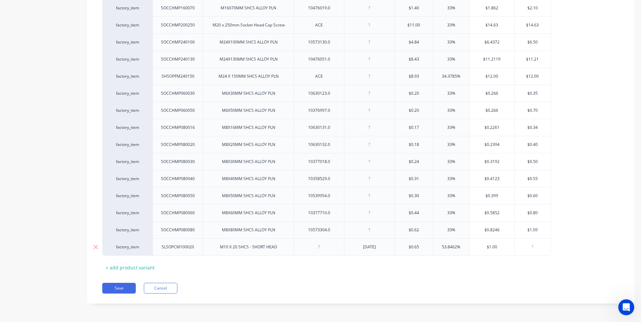
type textarea "x"
type input "1"
type textarea "x"
type input "1."
type textarea "x"
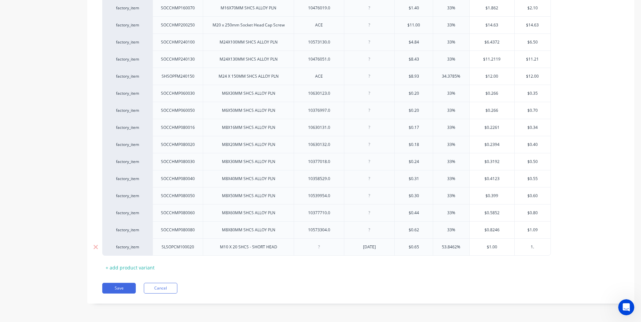
type input "1.0"
type textarea "x"
type input "1.00"
click at [118, 286] on button "Save" at bounding box center [118, 288] width 33 height 11
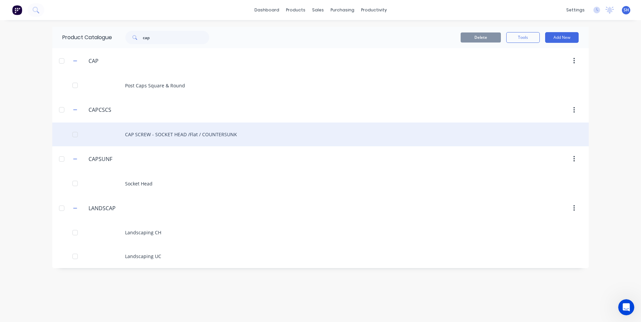
click at [166, 134] on div "CAP SCREW - SOCKET HEAD /Flat / COUNTERSUNK" at bounding box center [320, 135] width 536 height 24
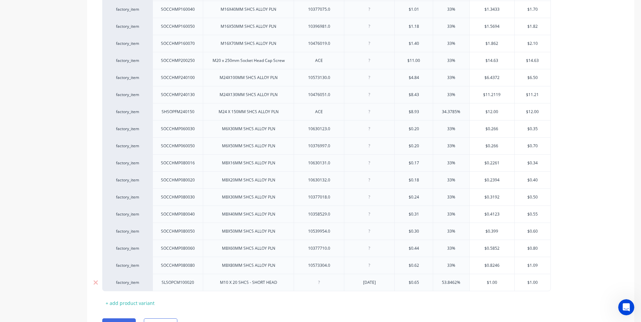
scroll to position [632, 0]
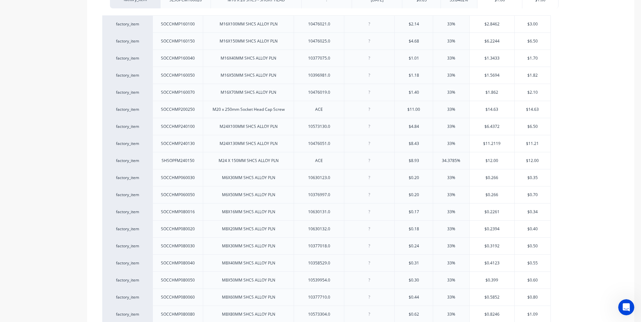
drag, startPoint x: 145, startPoint y: 314, endPoint x: 152, endPoint y: -2, distance: 316.7
click at [152, 0] on html "dashboard products sales purchasing productivity dashboard products Product Cat…" at bounding box center [320, 161] width 641 height 322
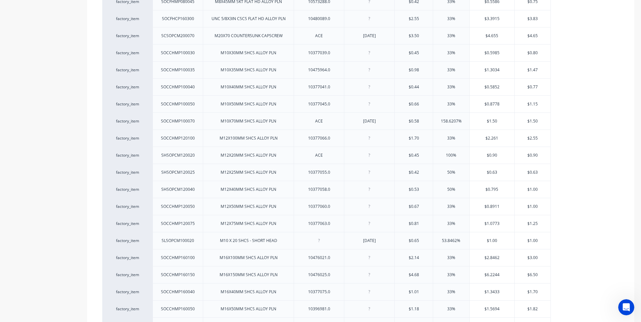
scroll to position [398, 0]
drag, startPoint x: 146, startPoint y: 239, endPoint x: 144, endPoint y: 46, distance: 192.6
click at [144, 46] on div "factory_item SOCFHS4M100035 M10X35MM SKT SCREW FLAT HD 304SS 10336712.0 $0.80 3…" at bounding box center [360, 170] width 517 height 776
type textarea "x"
click at [318, 55] on div at bounding box center [318, 53] width 33 height 9
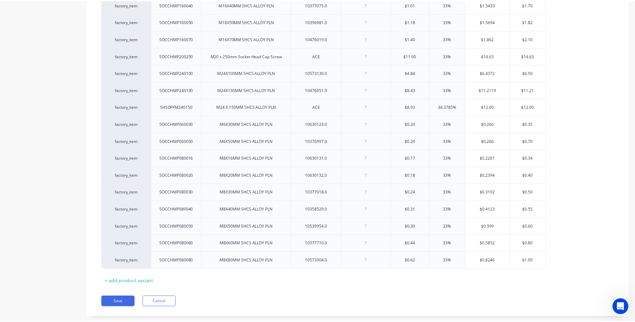
scroll to position [699, 0]
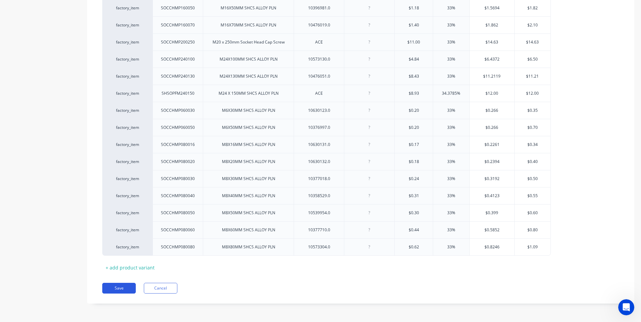
click at [119, 286] on button "Save" at bounding box center [118, 288] width 33 height 11
type textarea "x"
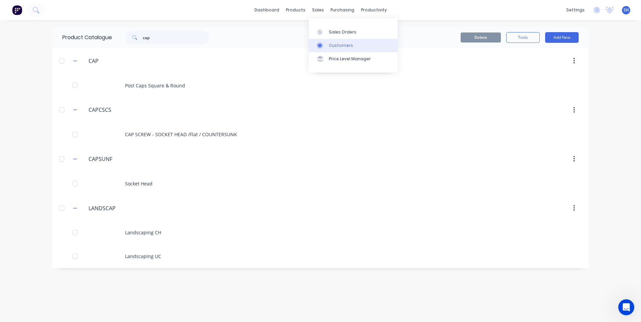
click at [340, 44] on div "Customers" at bounding box center [341, 46] width 24 height 6
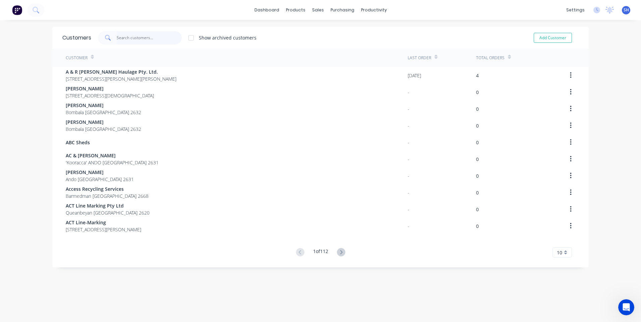
click at [124, 38] on input "text" at bounding box center [149, 37] width 65 height 13
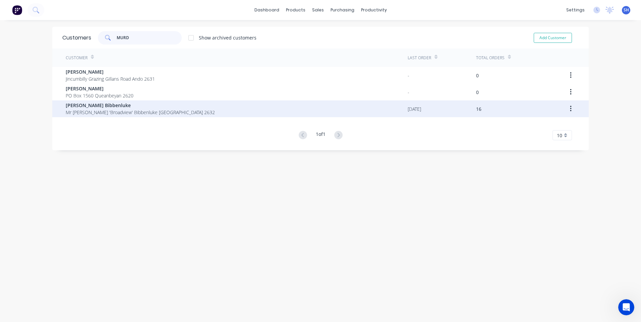
type input "MURD"
click at [88, 106] on span "[PERSON_NAME] Bibbenluke" at bounding box center [140, 105] width 149 height 7
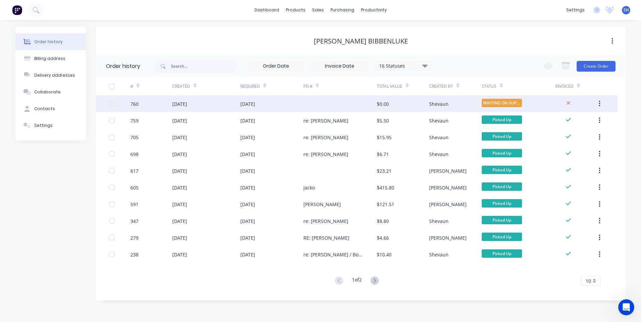
click at [283, 104] on div "[DATE]" at bounding box center [271, 103] width 63 height 17
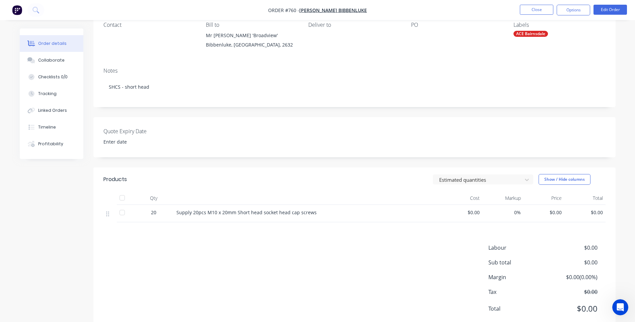
scroll to position [67, 0]
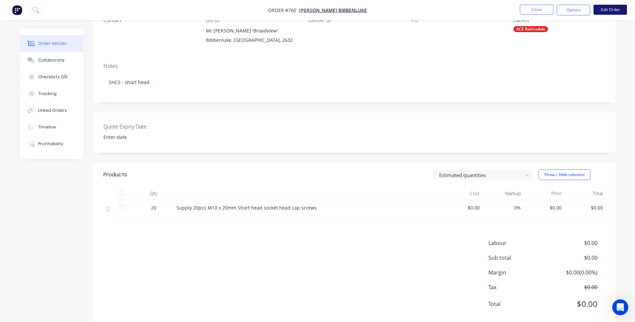
click at [610, 10] on button "Edit Order" at bounding box center [610, 10] width 33 height 10
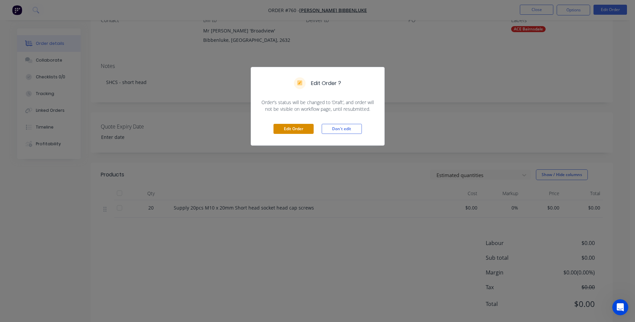
click at [290, 128] on button "Edit Order" at bounding box center [294, 129] width 40 height 10
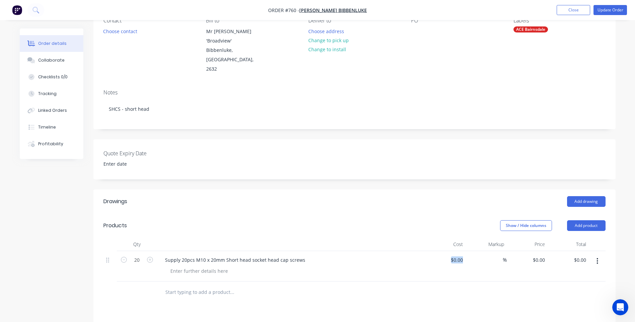
drag, startPoint x: 466, startPoint y: 251, endPoint x: 443, endPoint y: 248, distance: 23.3
click at [443, 251] on div "20 Supply 20pcs M10 x 20mm Short head socket head cap screws $0.00 $0.00 % $0.0…" at bounding box center [355, 266] width 502 height 30
drag, startPoint x: 443, startPoint y: 248, endPoint x: 457, endPoint y: 254, distance: 15.0
click at [457, 255] on div "0 $0.00" at bounding box center [457, 260] width 18 height 10
type input "$0.65"
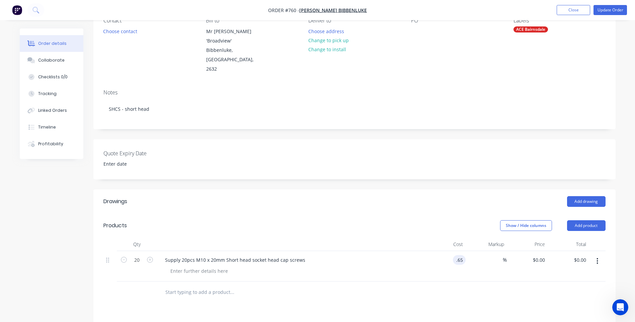
type input "$0.65"
type input "$13.00"
type input "1.00"
type input "53.85"
type input "$1.00"
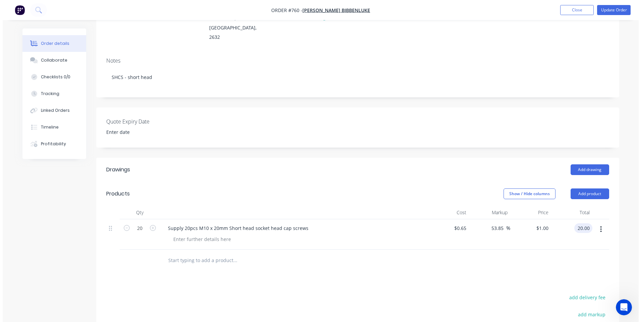
scroll to position [0, 0]
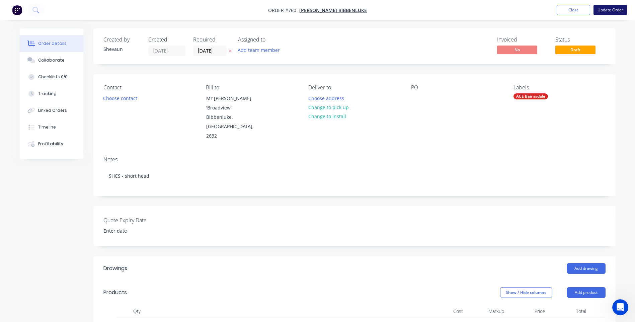
type input "$20.00"
click at [607, 10] on button "Update Order" at bounding box center [610, 10] width 33 height 10
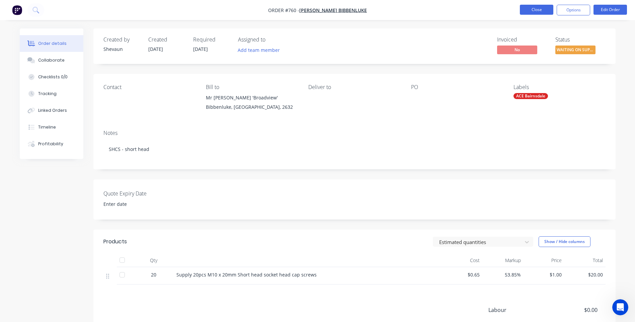
click at [538, 10] on button "Close" at bounding box center [536, 10] width 33 height 10
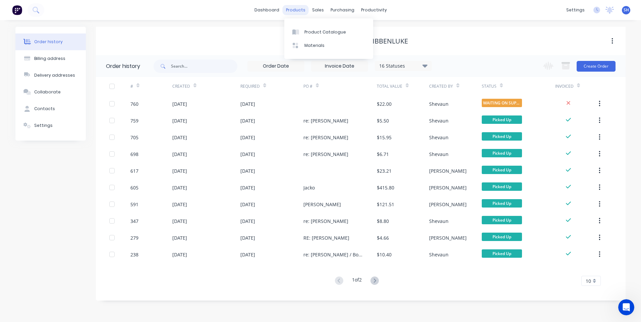
click at [295, 8] on div "products" at bounding box center [295, 10] width 26 height 10
click at [313, 30] on div "Product Catalogue" at bounding box center [325, 32] width 42 height 6
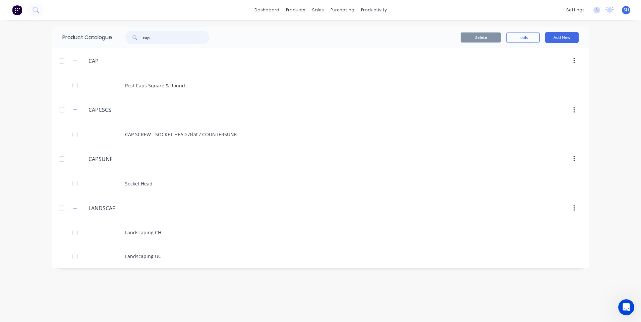
drag, startPoint x: 155, startPoint y: 39, endPoint x: 119, endPoint y: 35, distance: 36.1
click at [119, 35] on div "cap" at bounding box center [165, 37] width 107 height 13
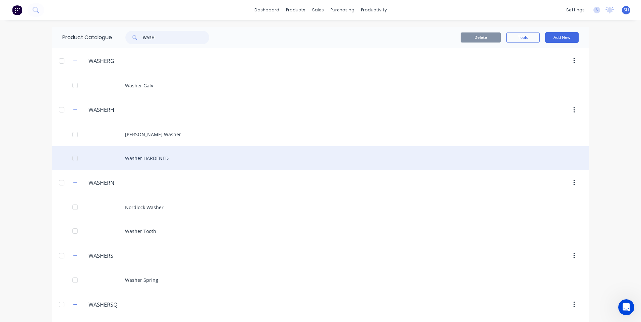
type input "WASH"
click at [144, 157] on div "Washer HARDENED" at bounding box center [320, 158] width 536 height 24
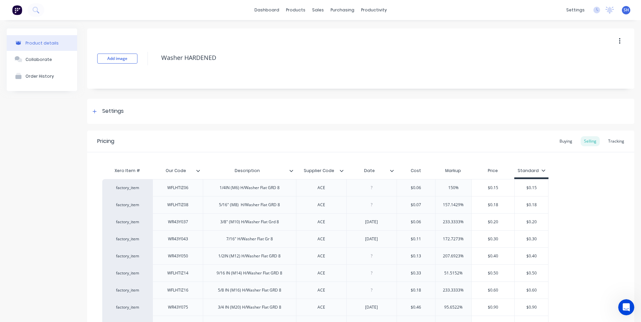
type textarea "x"
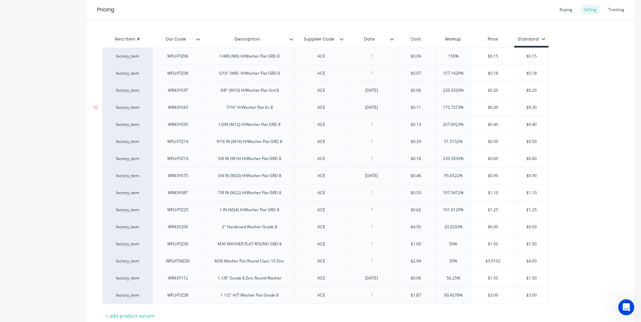
scroll to position [180, 0]
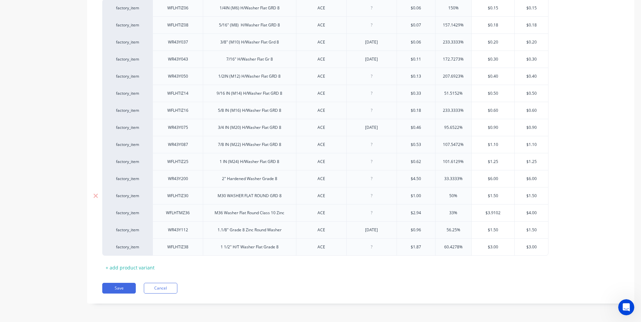
click at [226, 198] on div "M30 WASHER FLAT ROUND GRD 8" at bounding box center [249, 196] width 75 height 9
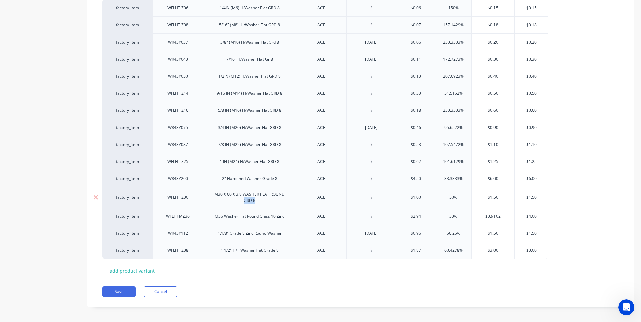
drag, startPoint x: 259, startPoint y: 203, endPoint x: 242, endPoint y: 202, distance: 17.1
click at [242, 202] on div "M30 X 60 X 3.8 WASHER FLAT ROUND GRD 8" at bounding box center [249, 197] width 87 height 15
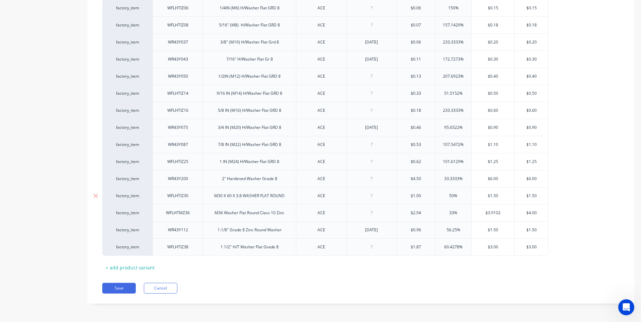
type textarea "x"
type input "$1."
type textarea "x"
type input "$1.6"
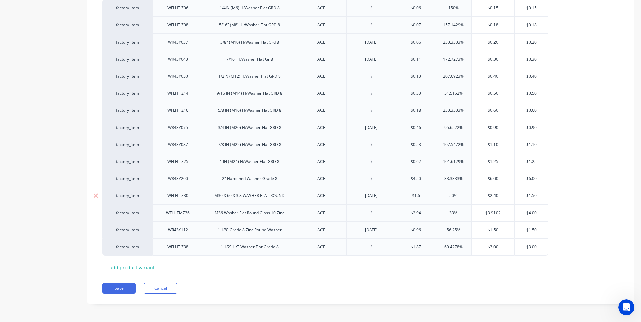
type textarea "x"
type input "$1.63"
type input "50"
type textarea "x"
type input "5"
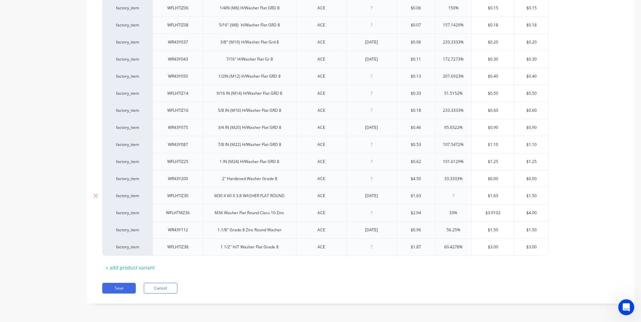
type textarea "x"
type input "3"
type textarea "x"
type input "33"
type input "$2.1679"
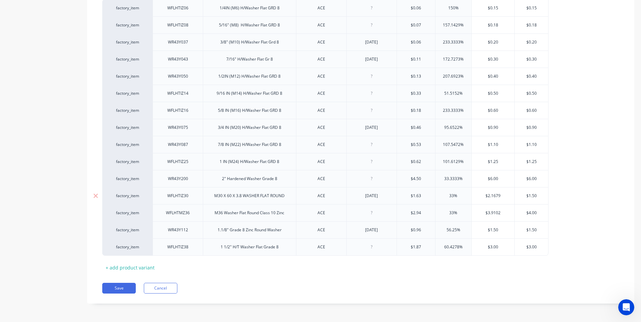
type textarea "x"
type input "$2.167"
type textarea "x"
type input "$2.16"
type textarea "x"
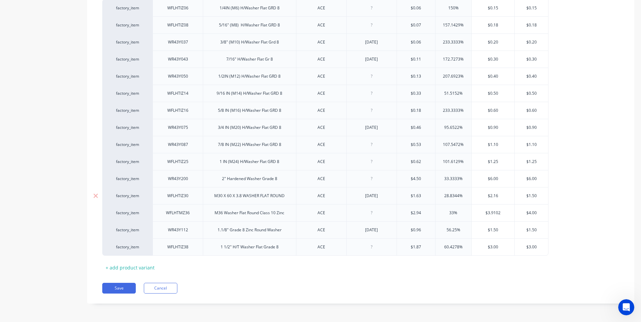
type input "$2.1"
type textarea "x"
type input "$2."
type textarea "x"
type input "$2.20"
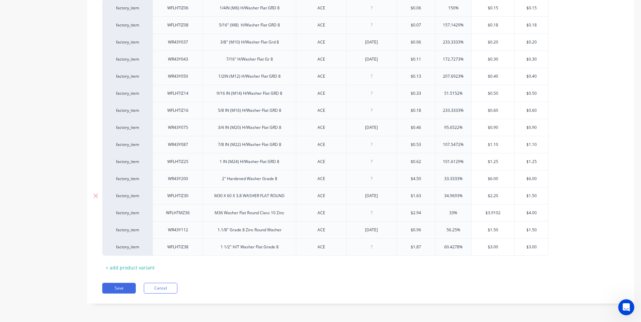
type input "$1.50"
drag, startPoint x: 539, startPoint y: 195, endPoint x: 505, endPoint y: 197, distance: 34.2
click at [505, 197] on div "factory_item WFLHTIZ30 M30 X 60 X 3.8 WASHER FLAT ROUND ACE 02/10/25 $1.63 $1.6…" at bounding box center [325, 195] width 446 height 17
type textarea "x"
type input "2"
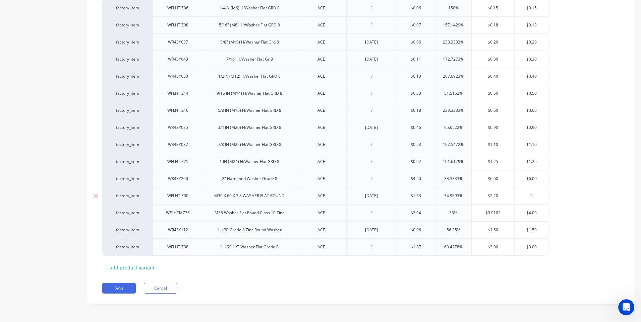
type textarea "x"
type input "2."
type textarea "x"
type input "2.2"
type textarea "x"
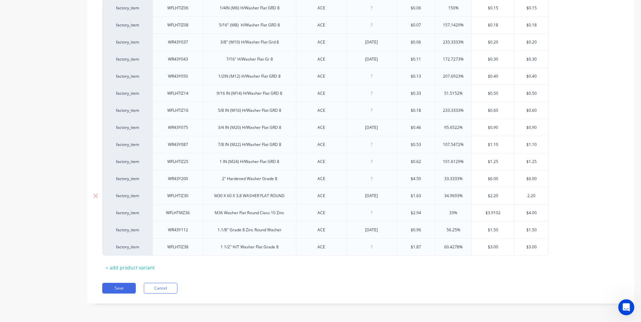
type input "2.20"
click at [119, 285] on button "Save" at bounding box center [118, 288] width 33 height 11
type textarea "x"
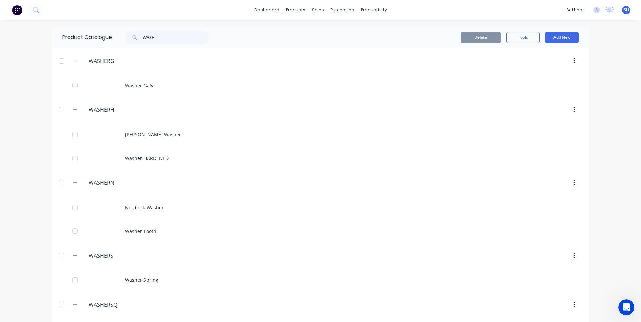
scroll to position [275, 0]
click at [623, 10] on span "SH" at bounding box center [625, 10] width 5 height 6
click at [570, 84] on div "Sign out" at bounding box center [568, 84] width 18 height 6
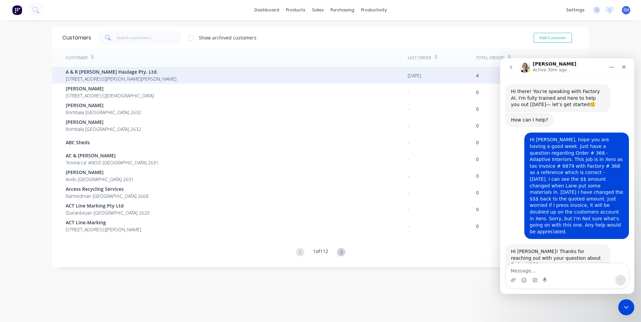
scroll to position [1, 0]
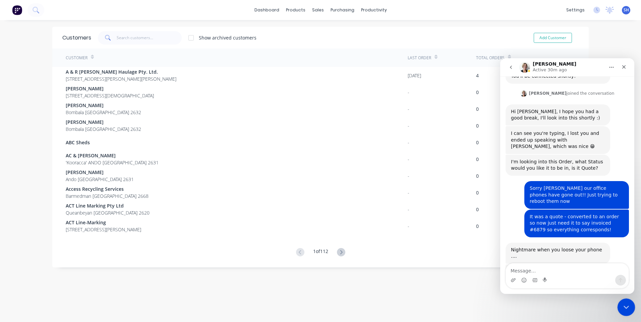
click at [625, 302] on icon "Close Intercom Messenger" at bounding box center [625, 306] width 8 height 8
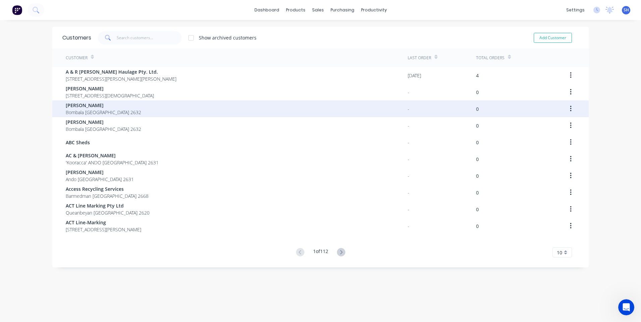
scroll to position [247, 0]
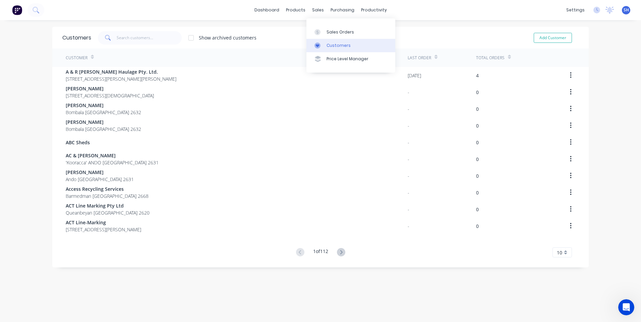
click at [337, 43] on div "Customers" at bounding box center [338, 46] width 24 height 6
click at [117, 39] on input "text" at bounding box center [149, 37] width 65 height 13
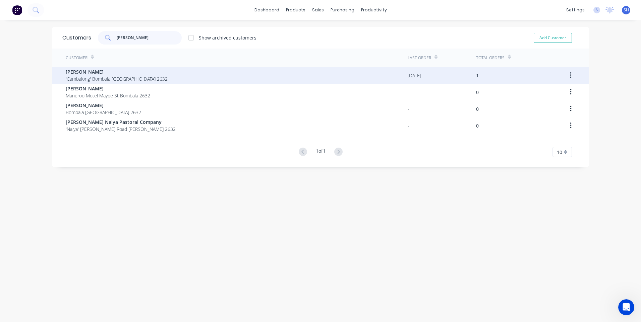
type input "[PERSON_NAME]"
click at [89, 73] on span "[PERSON_NAME]" at bounding box center [117, 71] width 102 height 7
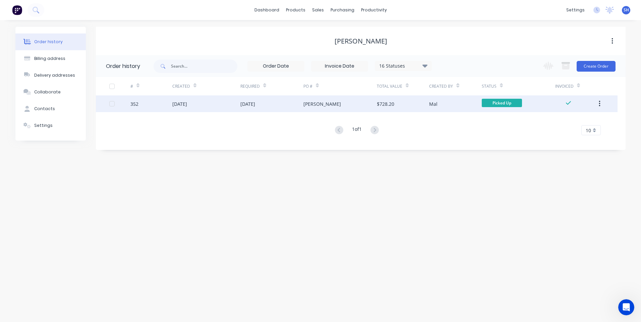
click at [453, 101] on div "Mal" at bounding box center [455, 103] width 52 height 17
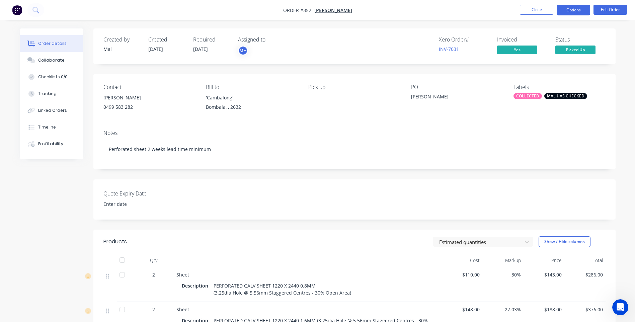
click at [575, 9] on button "Options" at bounding box center [573, 10] width 33 height 11
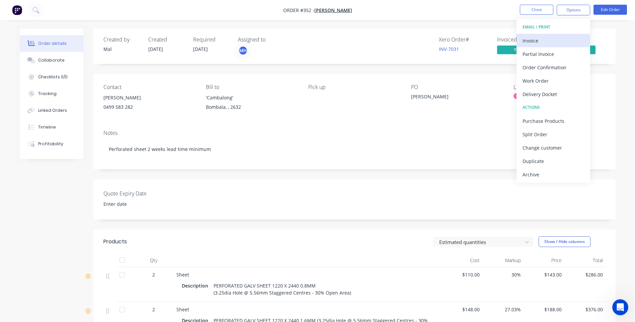
click at [537, 42] on div "Invoice" at bounding box center [554, 41] width 62 height 10
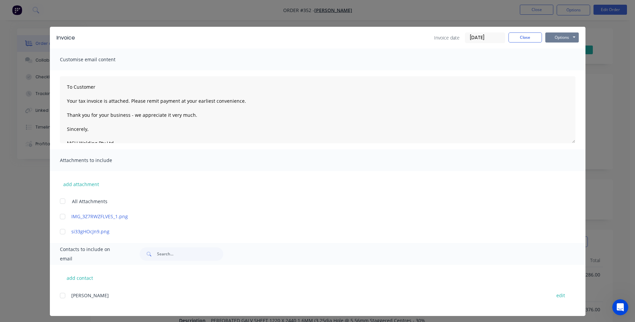
click at [557, 37] on button "Options" at bounding box center [562, 37] width 33 height 10
click at [559, 58] on button "Print" at bounding box center [567, 60] width 43 height 11
click at [525, 38] on button "Close" at bounding box center [525, 37] width 33 height 10
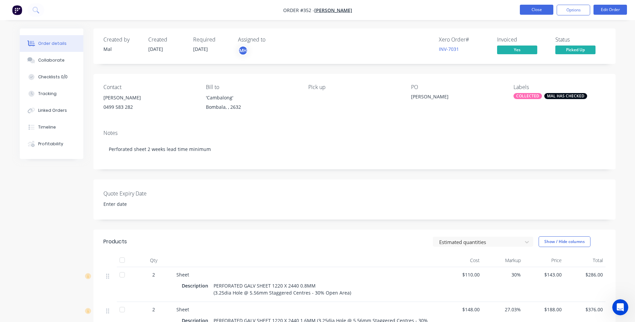
click at [534, 11] on button "Close" at bounding box center [536, 10] width 33 height 10
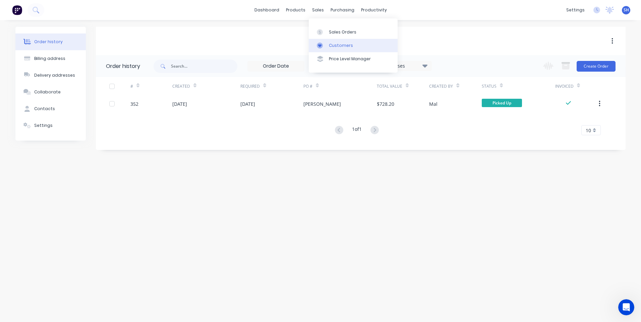
click at [338, 44] on div "Customers" at bounding box center [341, 46] width 24 height 6
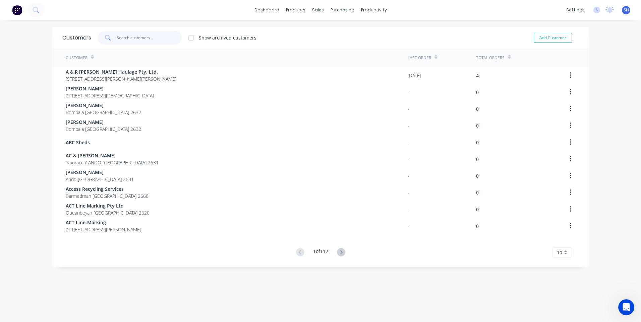
click at [120, 36] on input "text" at bounding box center [149, 37] width 65 height 13
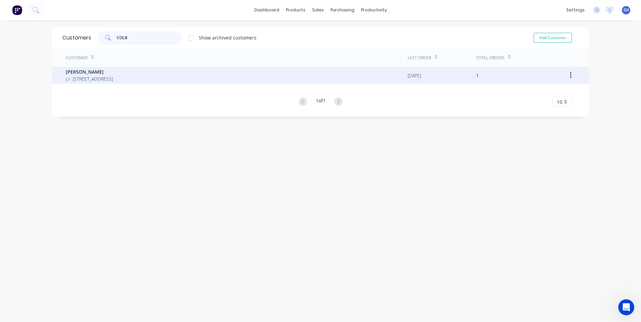
type input "COLB"
click at [84, 71] on span "[PERSON_NAME]" at bounding box center [89, 71] width 47 height 7
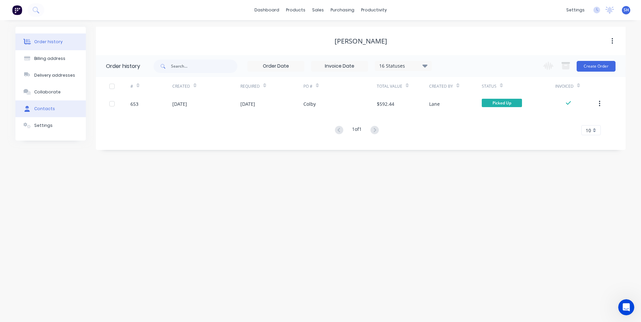
click at [47, 107] on div "Contacts" at bounding box center [44, 109] width 21 height 6
select select "AU"
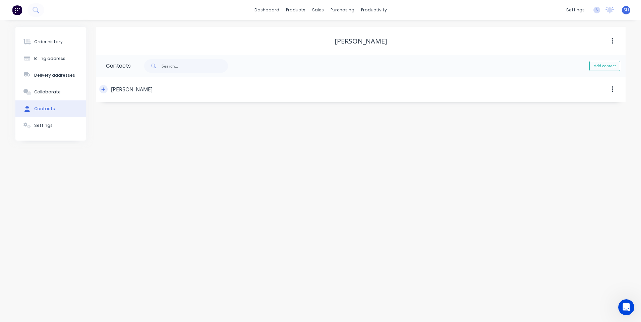
click at [103, 90] on icon "button" at bounding box center [103, 89] width 4 height 5
drag, startPoint x: 164, startPoint y: 142, endPoint x: 138, endPoint y: 145, distance: 26.6
click at [87, 144] on div "Order history Billing address Delivery addresses Collaborate Contacts Settings …" at bounding box center [320, 120] width 610 height 187
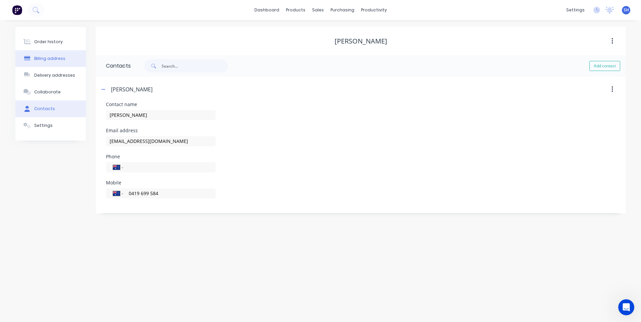
click at [45, 58] on div "Billing address" at bounding box center [49, 59] width 31 height 6
select select "AU"
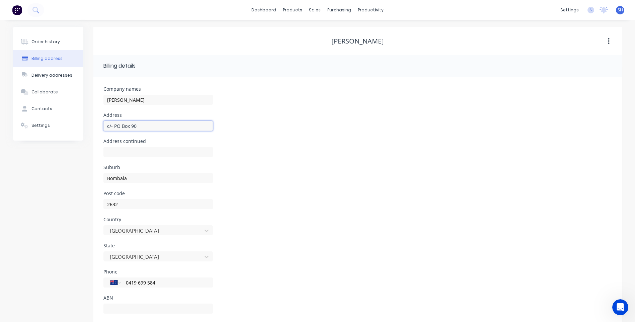
drag, startPoint x: 139, startPoint y: 127, endPoint x: 89, endPoint y: 128, distance: 49.6
click at [89, 129] on div "Order history Billing address Delivery addresses Collaborate Contacts Settings …" at bounding box center [318, 178] width 610 height 302
click at [331, 44] on div "Customers" at bounding box center [338, 46] width 24 height 6
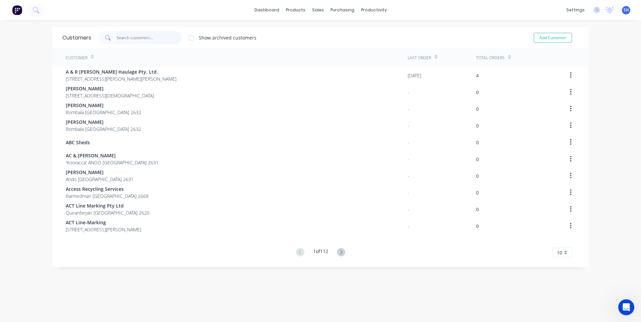
click at [128, 37] on input "text" at bounding box center [149, 37] width 65 height 13
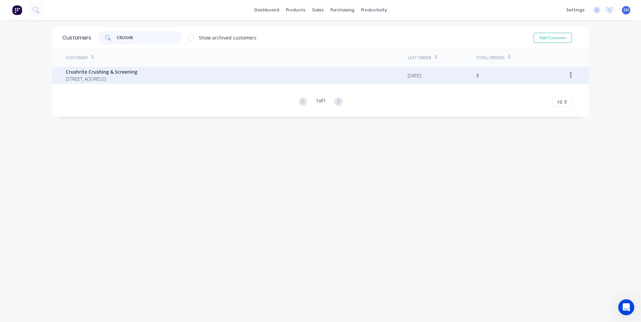
type input "CRUSHR"
click at [109, 72] on span "Crushrite Crushing & Screening" at bounding box center [102, 71] width 72 height 7
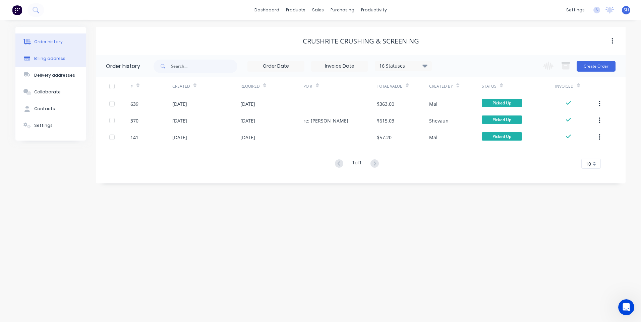
click at [41, 59] on div "Billing address" at bounding box center [49, 59] width 31 height 6
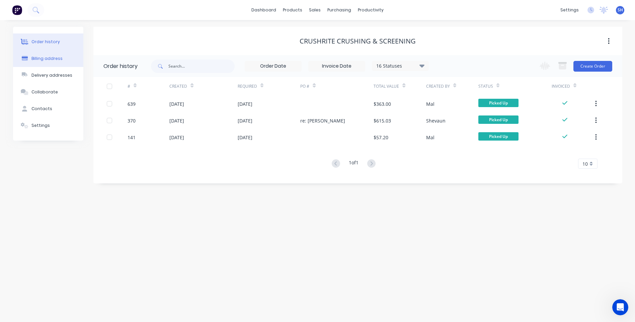
select select "AU"
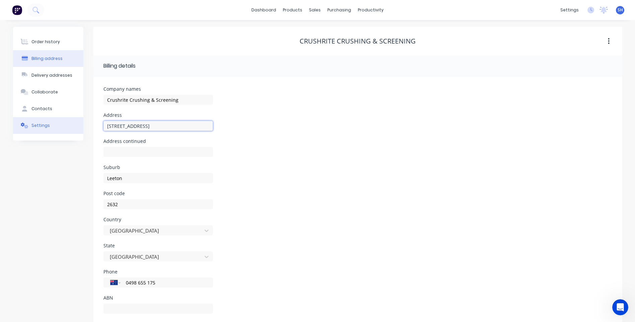
drag, startPoint x: 149, startPoint y: 124, endPoint x: 78, endPoint y: 121, distance: 71.1
click at [78, 121] on div "Order history Billing address Delivery addresses Collaborate Contacts Settings …" at bounding box center [318, 178] width 610 height 302
drag, startPoint x: 132, startPoint y: 180, endPoint x: 91, endPoint y: 180, distance: 40.9
click at [91, 180] on div "Order history Billing address Delivery addresses Collaborate Contacts Settings …" at bounding box center [318, 178] width 610 height 302
click at [39, 124] on div "Settings" at bounding box center [40, 126] width 18 height 6
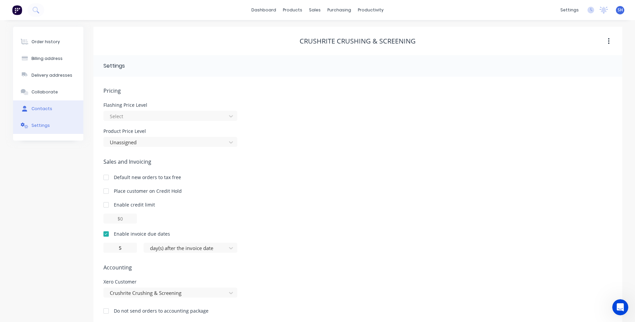
click at [41, 108] on div "Contacts" at bounding box center [41, 109] width 21 height 6
select select "AU"
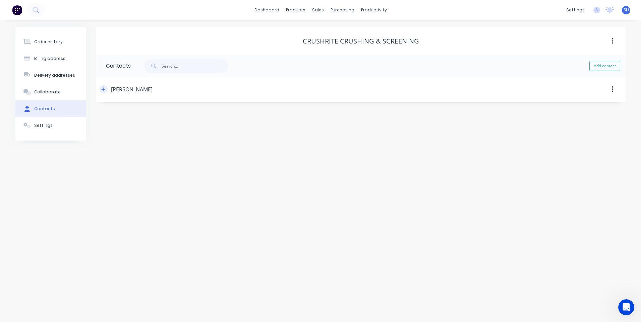
click at [103, 88] on icon "button" at bounding box center [103, 89] width 4 height 5
drag, startPoint x: 166, startPoint y: 142, endPoint x: 76, endPoint y: 143, distance: 89.4
click at [76, 143] on div "Order history Billing address Delivery addresses Collaborate Contacts Settings …" at bounding box center [320, 120] width 610 height 187
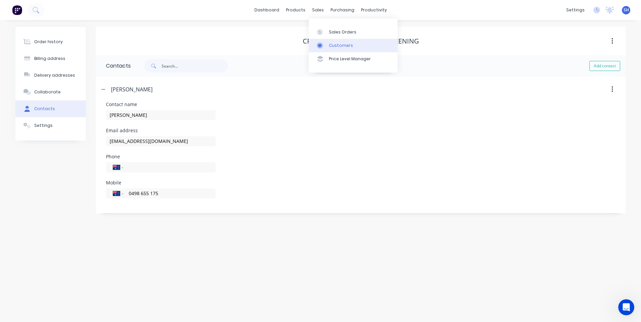
click at [336, 45] on div "Customers" at bounding box center [341, 46] width 24 height 6
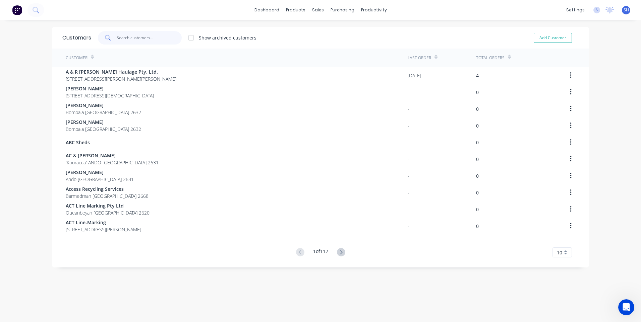
click at [120, 39] on input "text" at bounding box center [149, 37] width 65 height 13
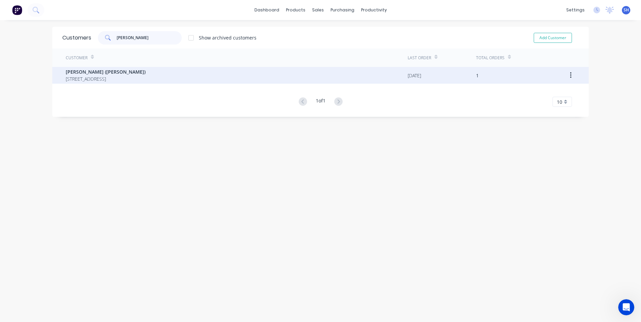
type input "[PERSON_NAME]"
click at [81, 75] on span "[PERSON_NAME] ([PERSON_NAME])" at bounding box center [106, 71] width 80 height 7
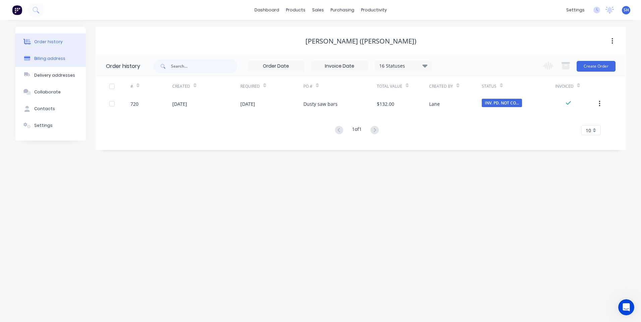
click at [51, 55] on button "Billing address" at bounding box center [50, 58] width 70 height 17
select select "AU"
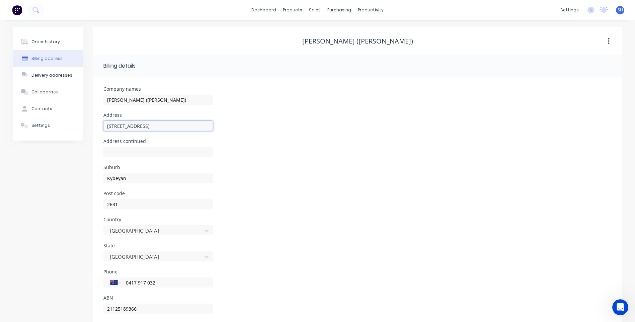
drag, startPoint x: 154, startPoint y: 127, endPoint x: 117, endPoint y: 129, distance: 37.2
click at [66, 127] on div "Order history Billing address Delivery addresses Collaborate Contacts Settings …" at bounding box center [318, 178] width 610 height 302
drag, startPoint x: 135, startPoint y: 179, endPoint x: 92, endPoint y: 180, distance: 43.6
click at [92, 180] on div "Order history Billing address Delivery addresses Collaborate Contacts Settings …" at bounding box center [318, 178] width 610 height 302
click at [42, 107] on div "Contacts" at bounding box center [41, 109] width 21 height 6
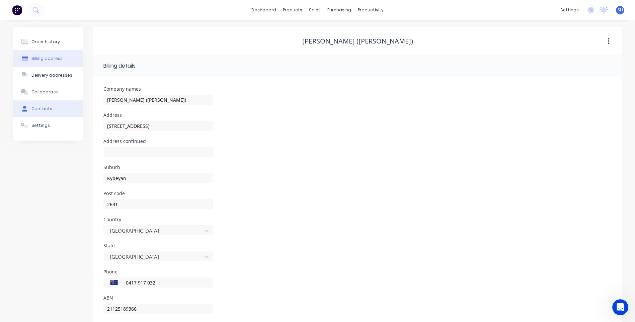
select select "AU"
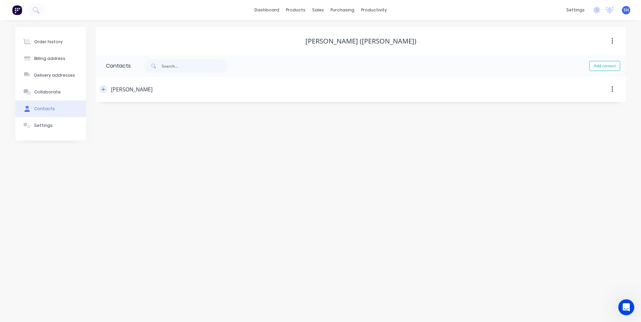
click at [103, 88] on icon "button" at bounding box center [103, 89] width 4 height 5
drag, startPoint x: 155, startPoint y: 140, endPoint x: 74, endPoint y: 139, distance: 81.1
click at [74, 139] on div "Order history Billing address Delivery addresses Collaborate Contacts Settings …" at bounding box center [320, 120] width 610 height 187
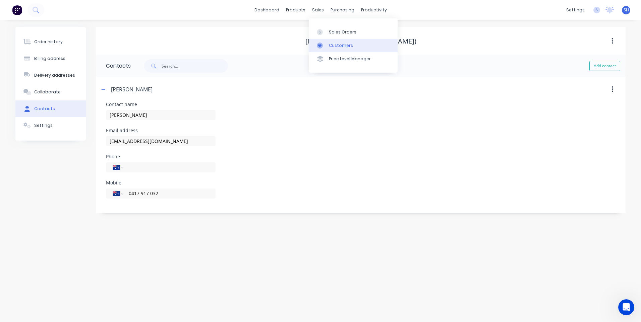
click at [336, 42] on link "Customers" at bounding box center [353, 45] width 89 height 13
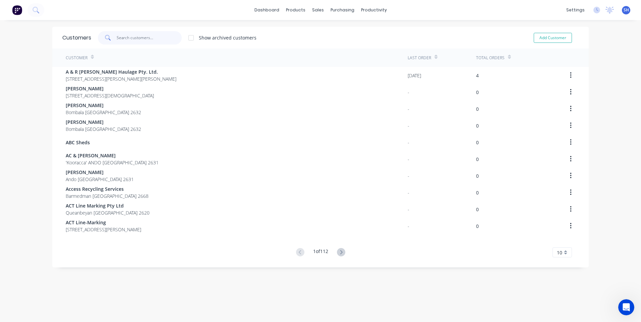
click at [117, 39] on input "text" at bounding box center [149, 37] width 65 height 13
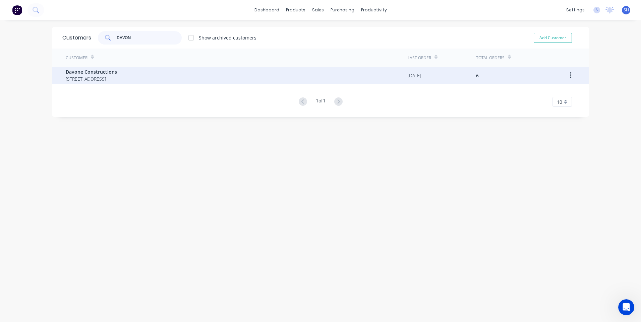
type input "DAVON"
click at [99, 75] on span "[STREET_ADDRESS]" at bounding box center [91, 78] width 51 height 7
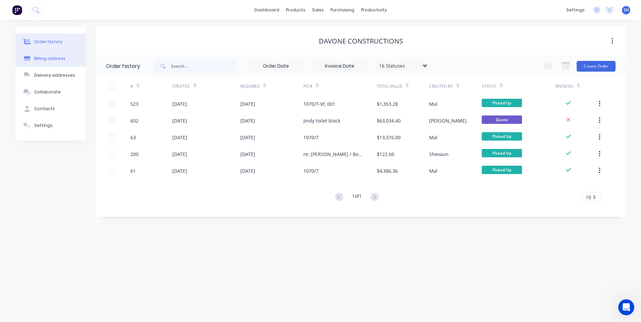
click at [48, 57] on div "Billing address" at bounding box center [49, 59] width 31 height 6
select select "AU"
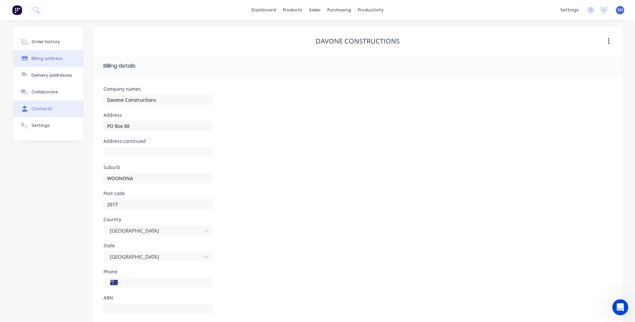
click at [42, 106] on div "Contacts" at bounding box center [41, 109] width 21 height 6
select select "AU"
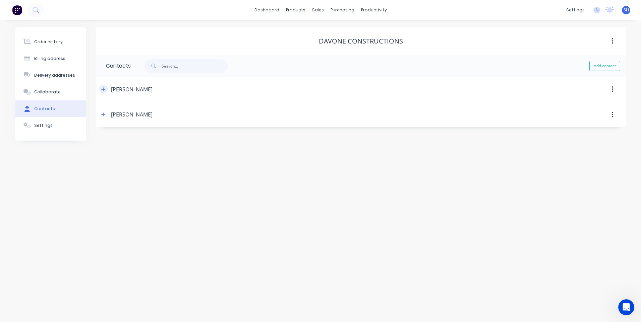
click at [102, 87] on icon "button" at bounding box center [103, 89] width 4 height 5
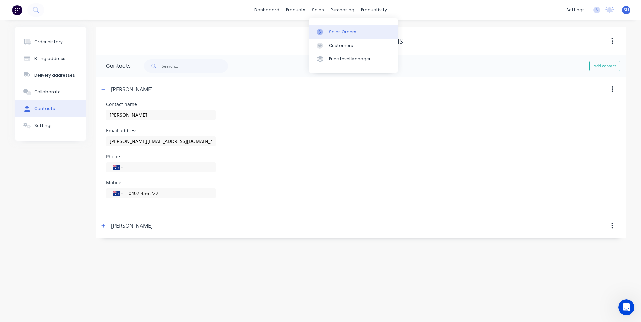
click at [336, 30] on div "Sales Orders" at bounding box center [342, 32] width 27 height 6
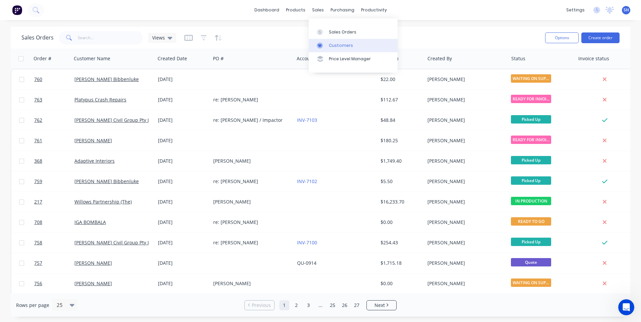
click at [337, 44] on div "Customers" at bounding box center [341, 46] width 24 height 6
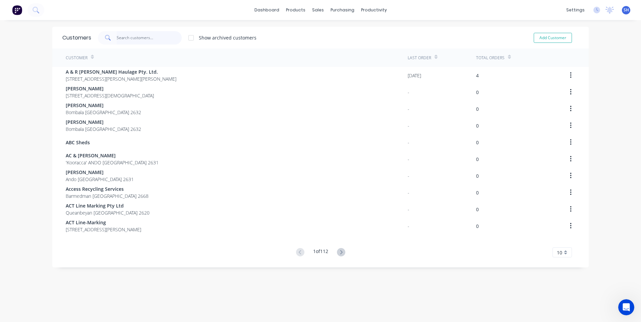
click at [117, 38] on input "text" at bounding box center [149, 37] width 65 height 13
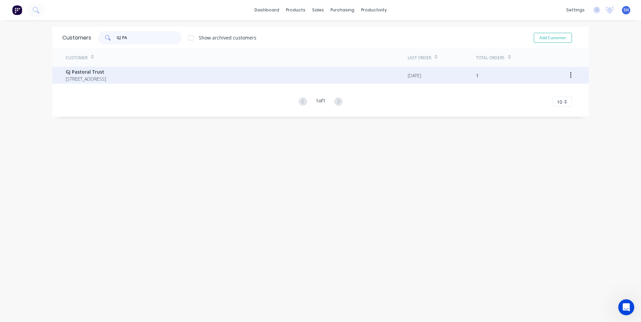
type input "GJ PA"
click at [84, 73] on span "GJ Pastoral Trust" at bounding box center [86, 71] width 40 height 7
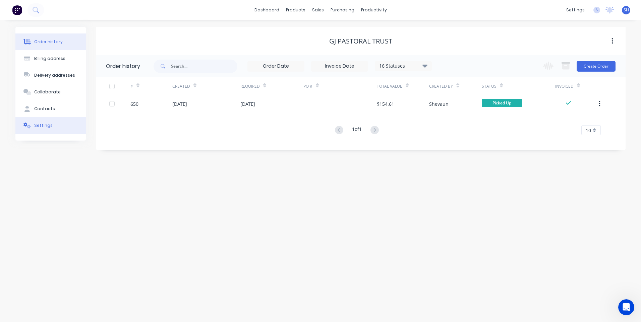
click at [45, 124] on div "Settings" at bounding box center [43, 126] width 18 height 6
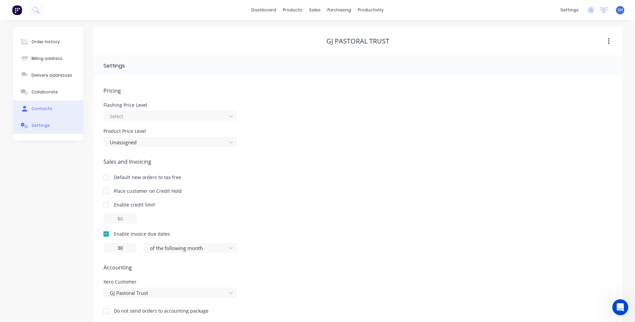
click at [43, 106] on div "Contacts" at bounding box center [41, 109] width 21 height 6
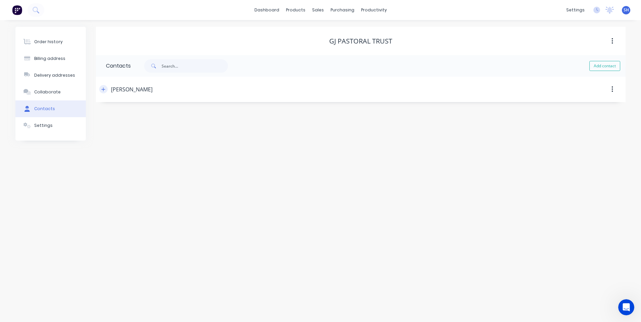
click at [101, 89] on button "button" at bounding box center [103, 89] width 8 height 8
drag, startPoint x: 161, startPoint y: 141, endPoint x: 93, endPoint y: 141, distance: 68.3
click at [93, 141] on div "Order history Billing address Delivery addresses Collaborate Contacts Settings …" at bounding box center [320, 120] width 610 height 187
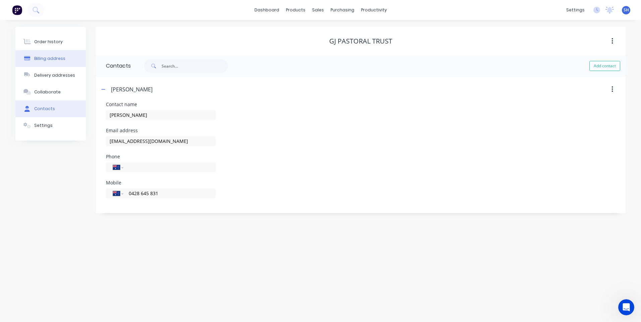
click at [49, 58] on div "Billing address" at bounding box center [49, 59] width 31 height 6
select select "AU"
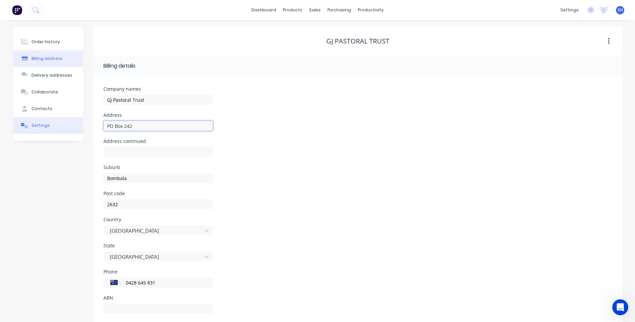
drag, startPoint x: 136, startPoint y: 127, endPoint x: 70, endPoint y: 121, distance: 65.9
click at [70, 121] on div "Order history Billing address Delivery addresses Collaborate Contacts Settings …" at bounding box center [318, 178] width 610 height 302
click at [16, 9] on img at bounding box center [17, 10] width 10 height 10
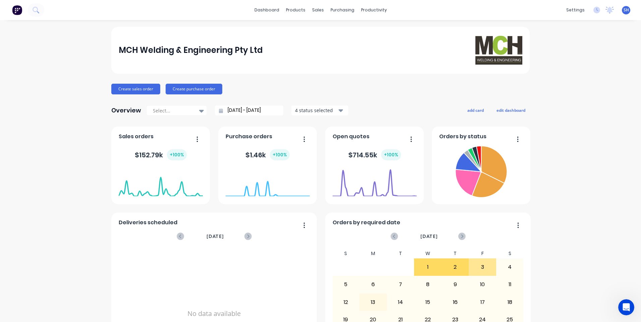
click at [623, 10] on span "SH" at bounding box center [625, 10] width 5 height 6
click at [565, 82] on div "Sign out" at bounding box center [568, 84] width 18 height 6
